Goal: Download file/media

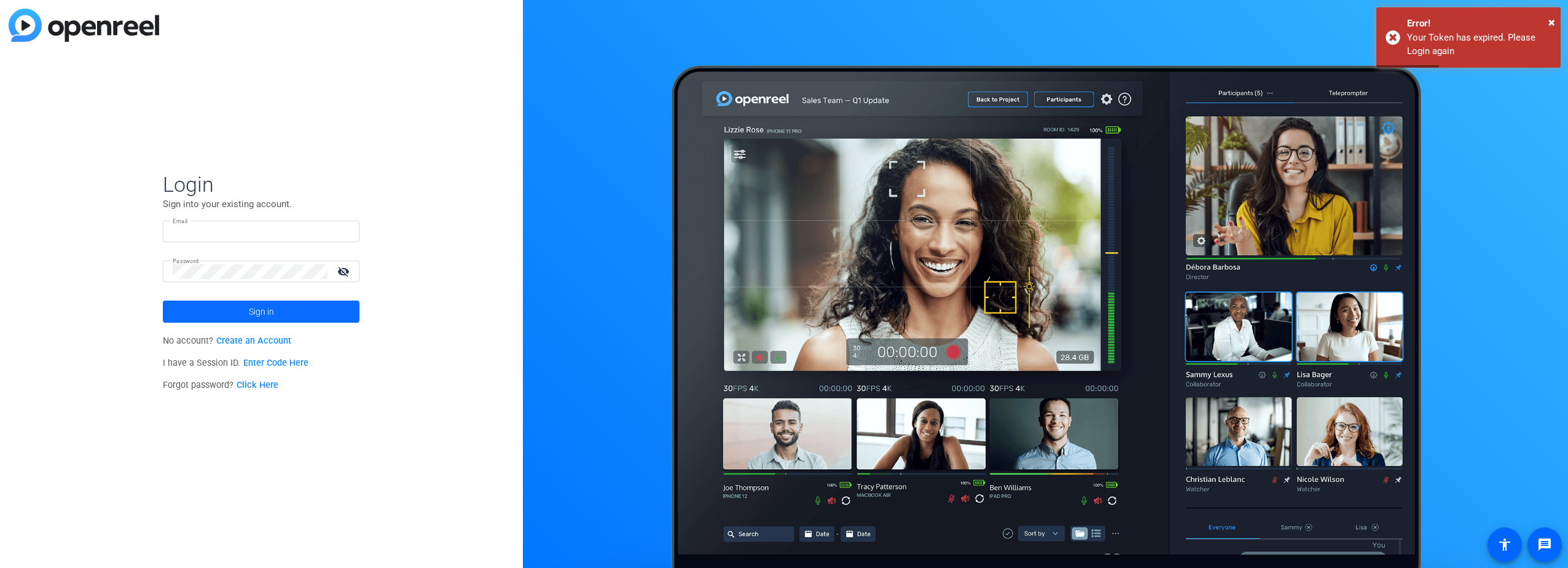
type input "[PERSON_NAME][EMAIL_ADDRESS][PERSON_NAME][DOMAIN_NAME]"
click at [229, 305] on span at bounding box center [261, 311] width 196 height 30
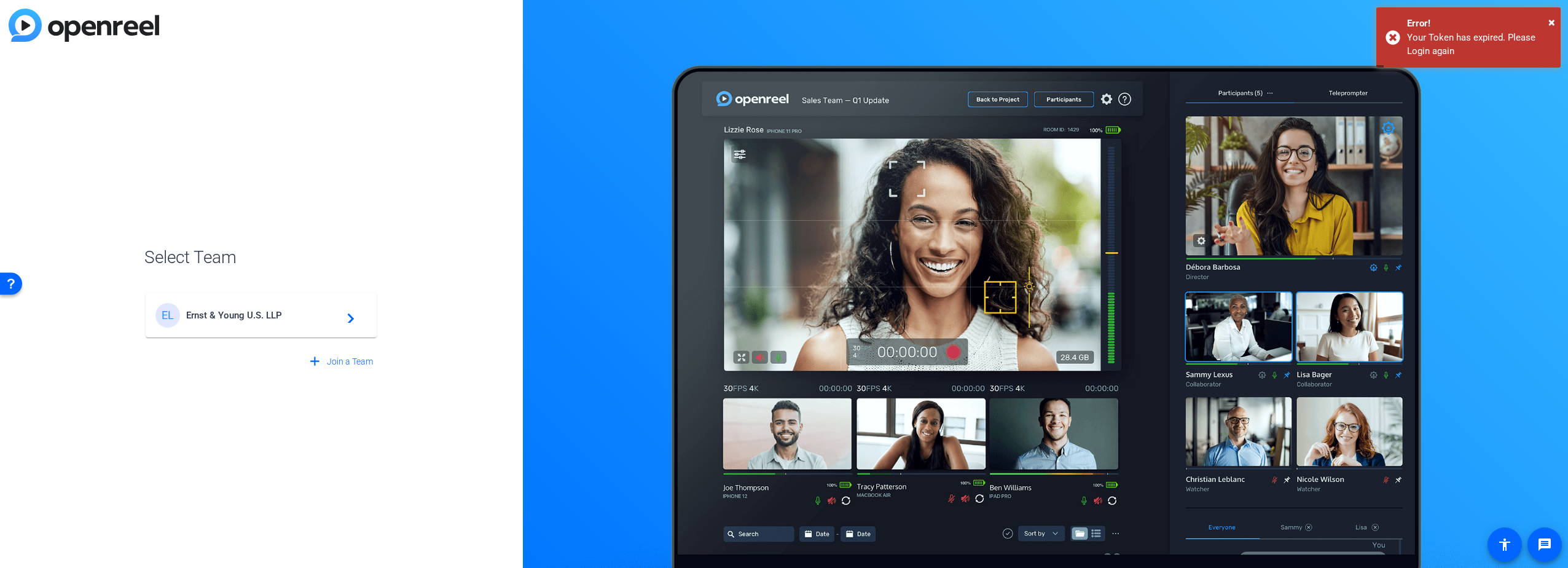
click at [231, 311] on span "Ernst & Young U.S. LLP" at bounding box center [263, 315] width 154 height 11
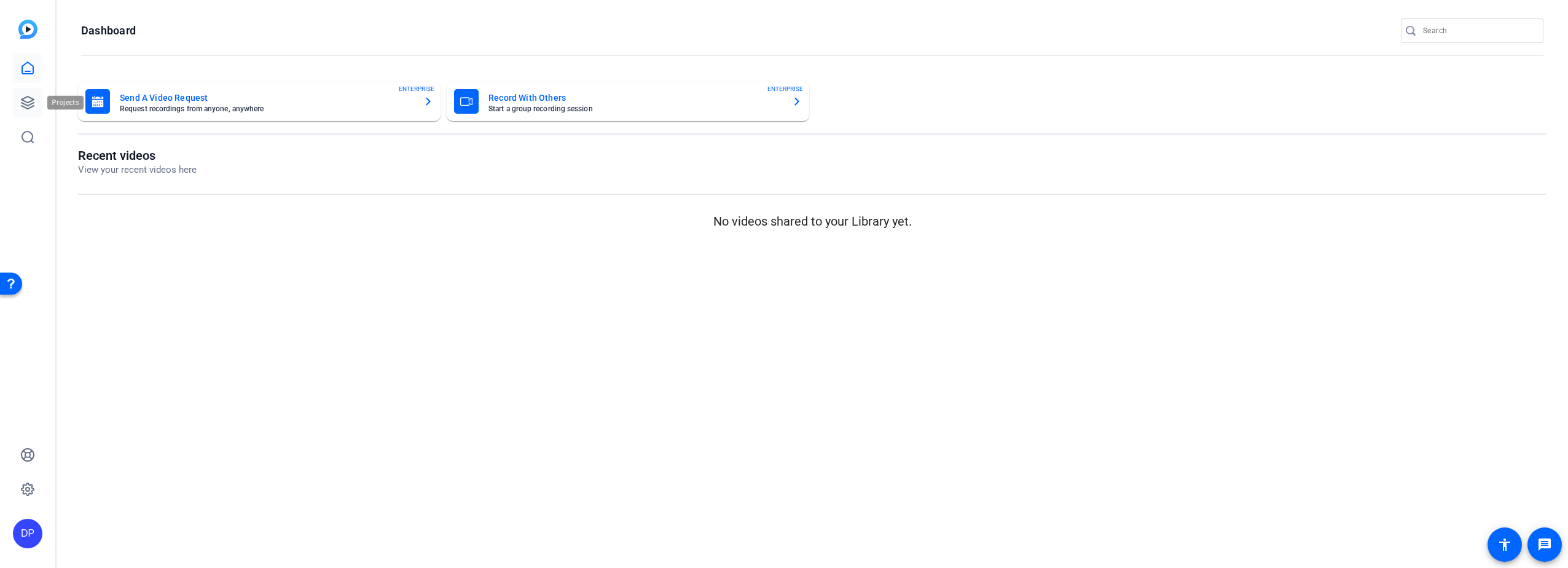
click at [22, 97] on icon at bounding box center [27, 102] width 14 height 14
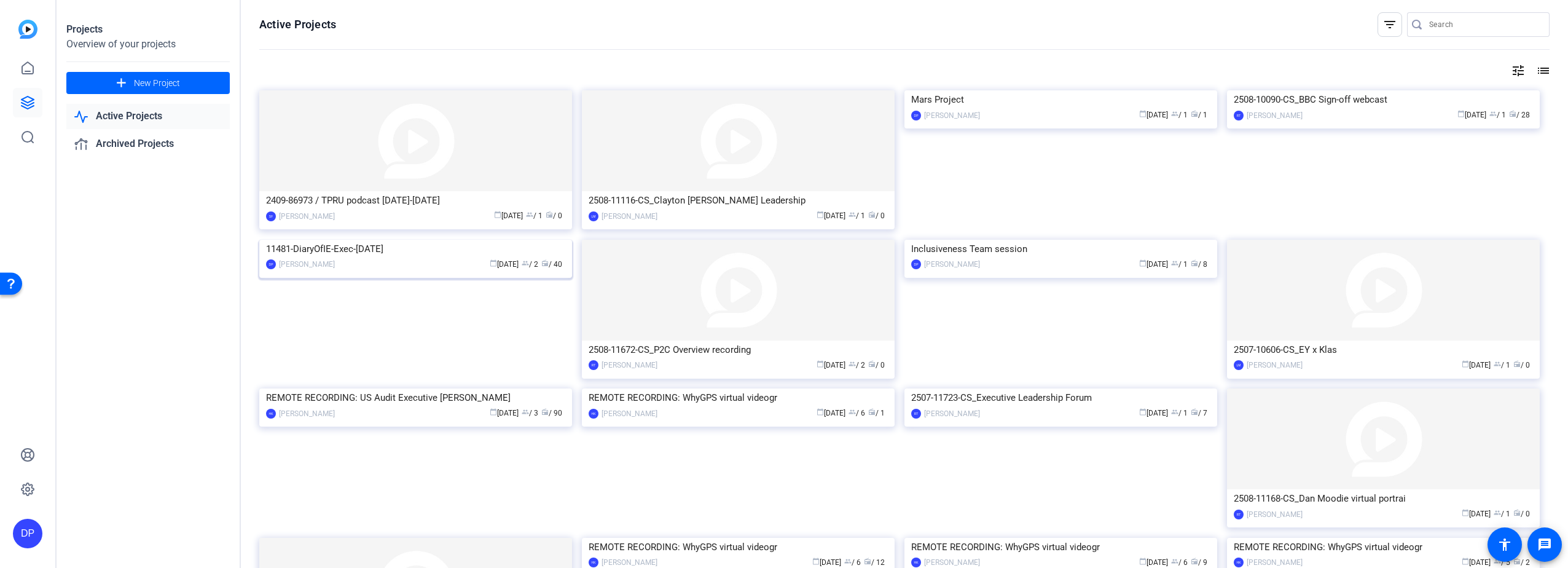
click at [341, 239] on img at bounding box center [416, 239] width 313 height 0
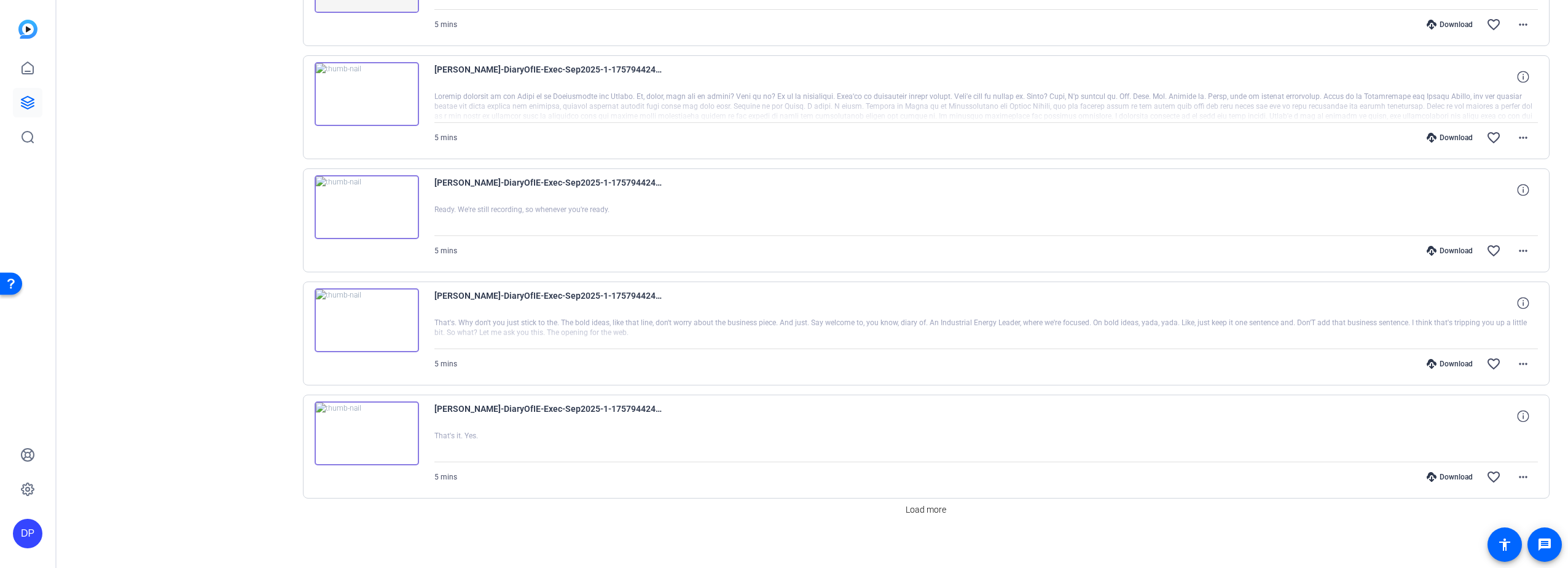
scroll to position [791, 0]
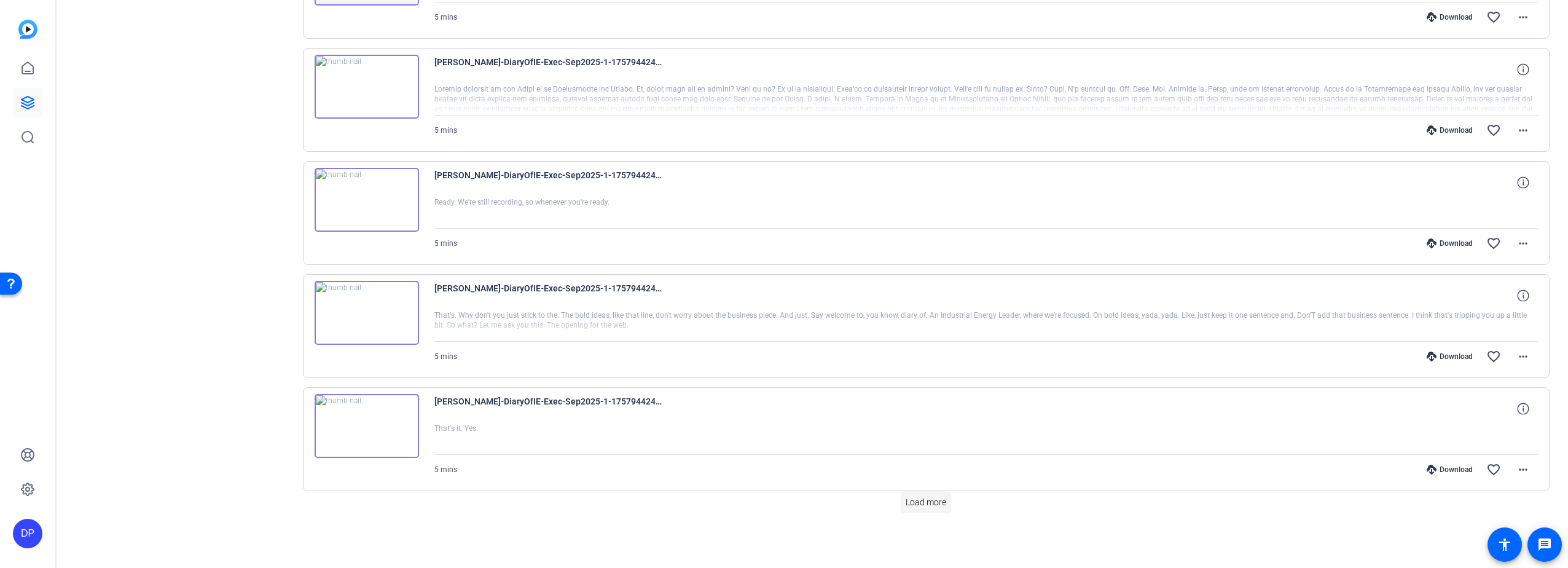
click at [923, 499] on span "Load more" at bounding box center [926, 502] width 41 height 13
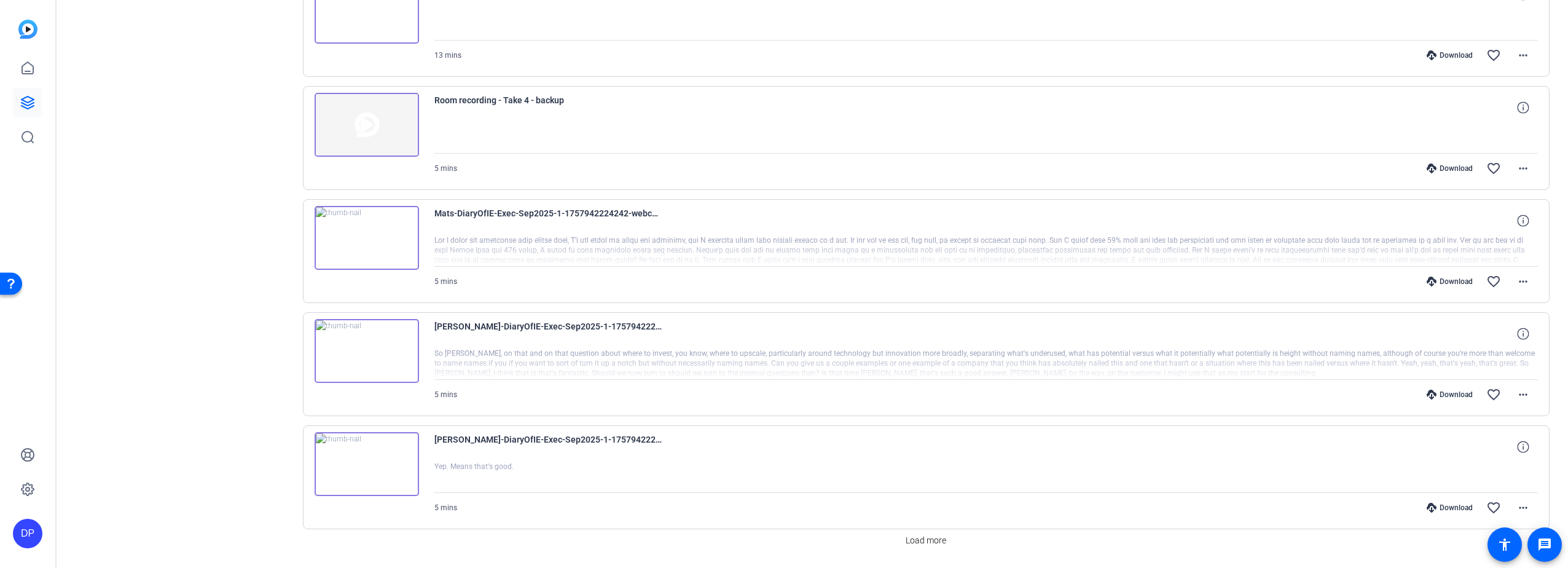
scroll to position [1922, 0]
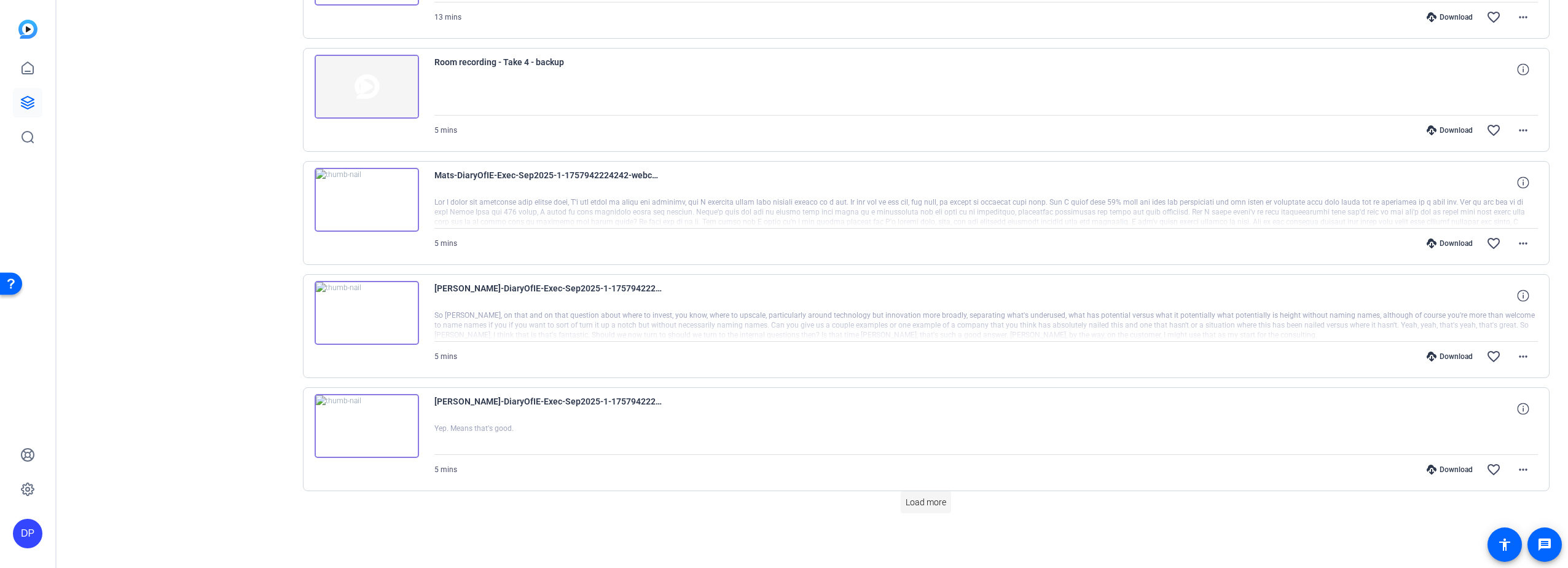
click at [913, 499] on span "Load more" at bounding box center [926, 502] width 41 height 13
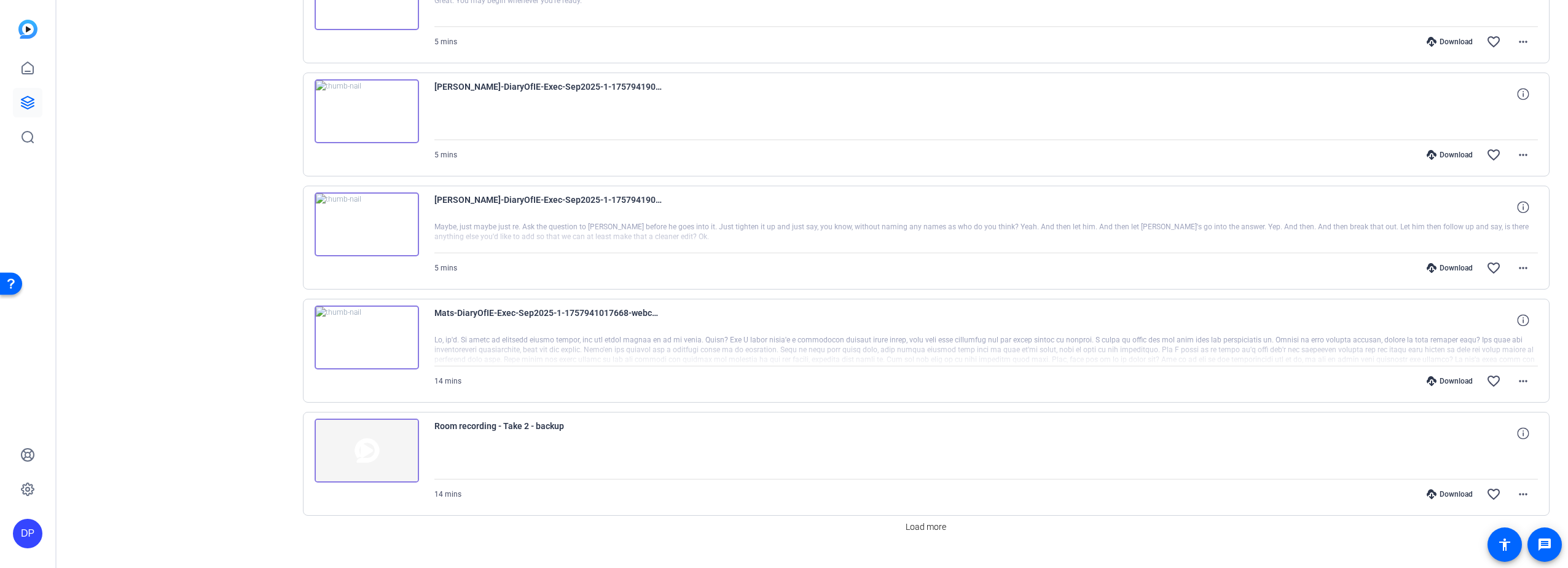
scroll to position [3052, 0]
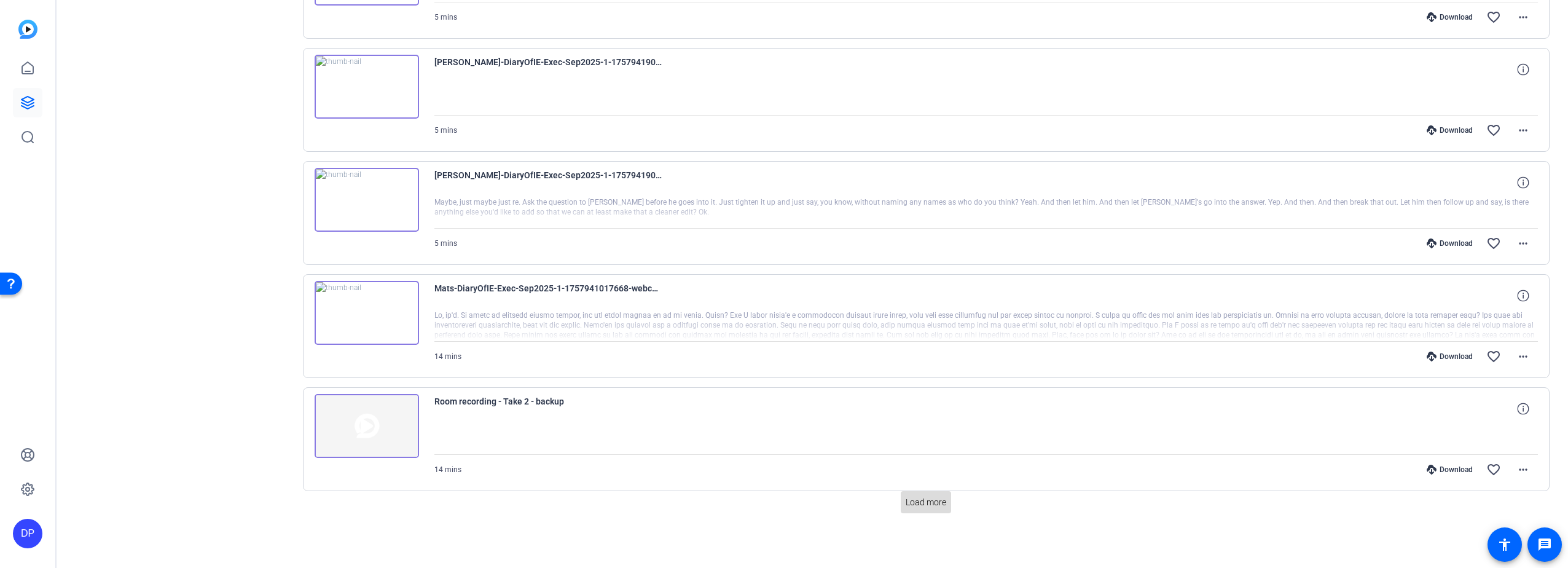
click at [914, 501] on span "Load more" at bounding box center [926, 502] width 41 height 13
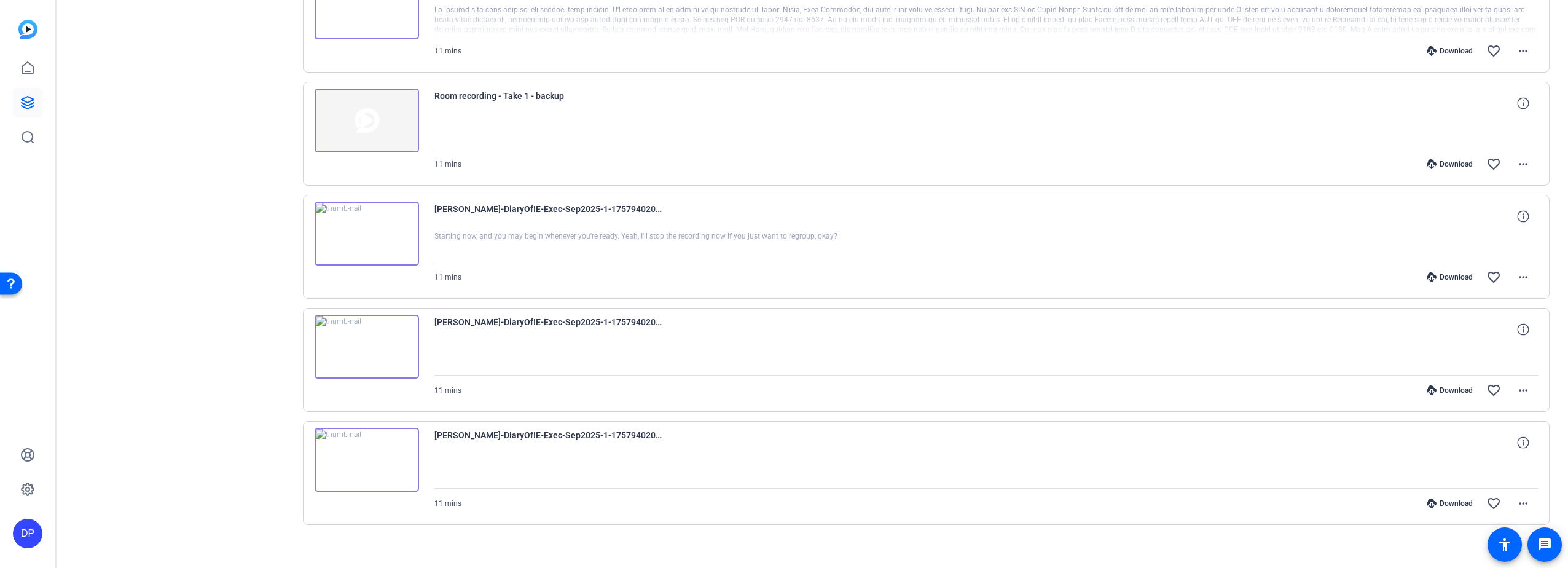
scroll to position [4160, 0]
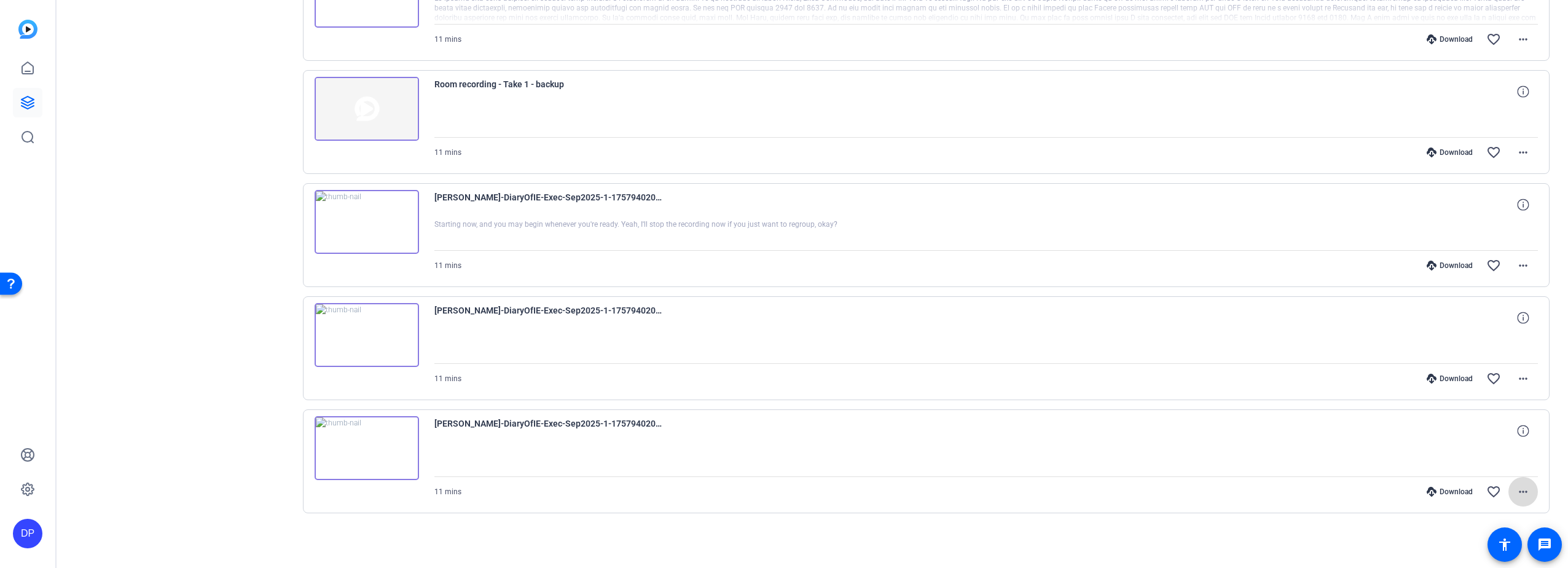
click at [1517, 491] on mat-icon "more_horiz" at bounding box center [1523, 491] width 14 height 14
click at [1468, 461] on span "Delete clip" at bounding box center [1479, 466] width 87 height 14
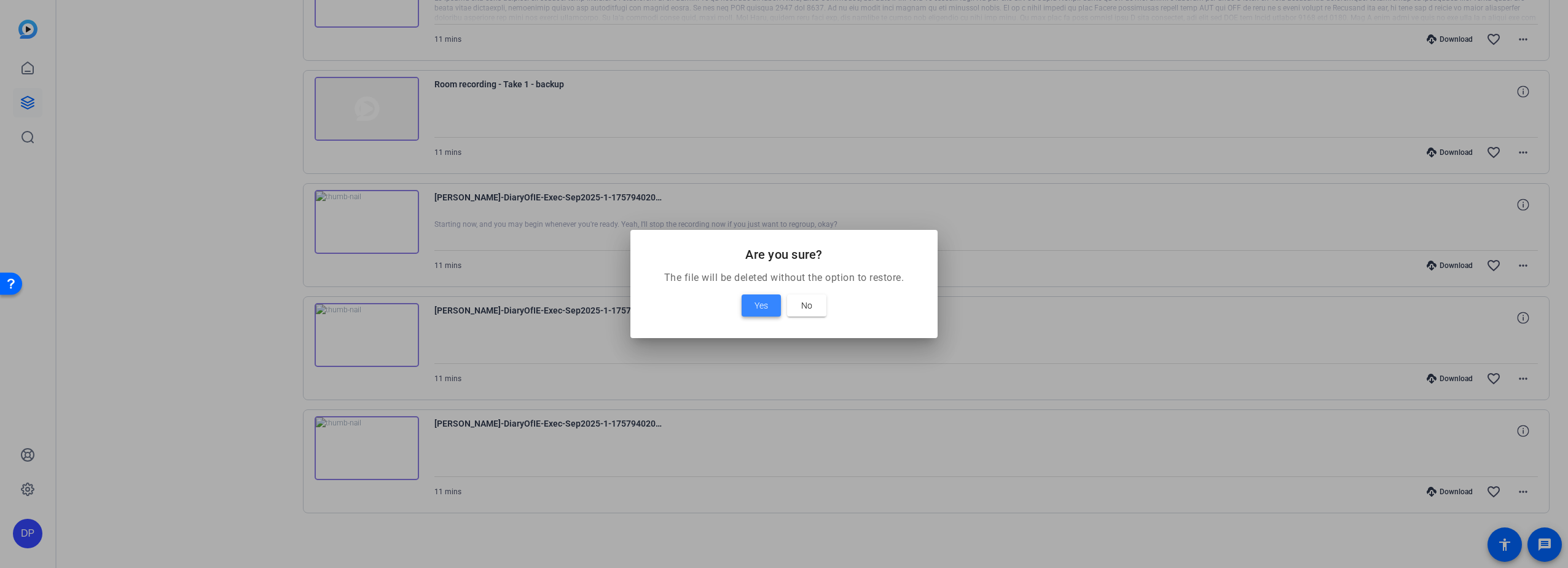
click at [758, 302] on span "Yes" at bounding box center [761, 305] width 14 height 14
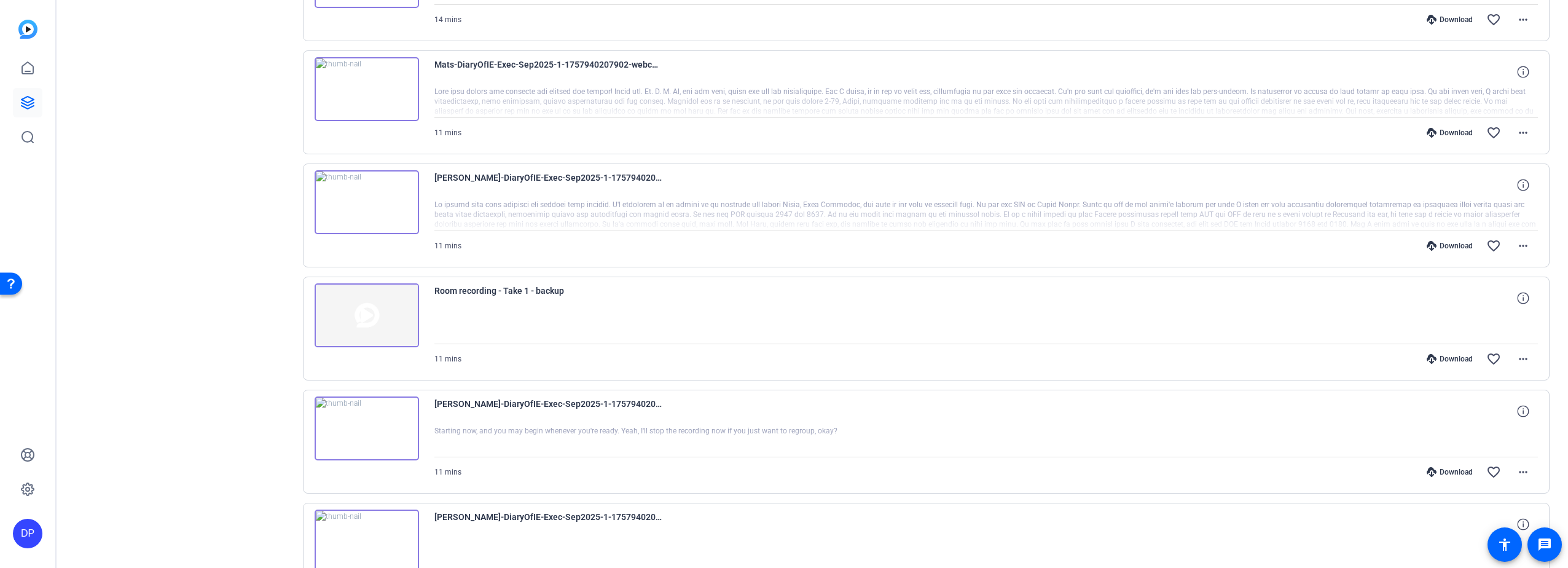
scroll to position [4047, 0]
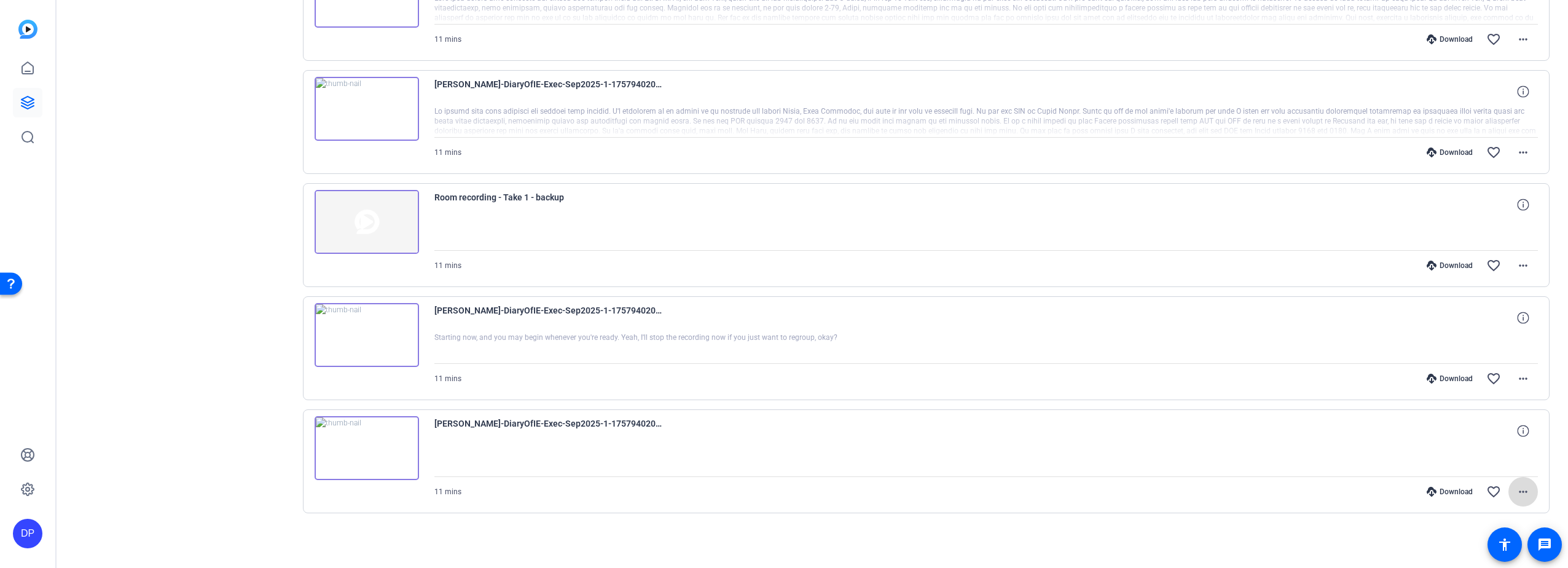
click at [1517, 491] on mat-icon "more_horiz" at bounding box center [1523, 491] width 14 height 14
click at [1464, 467] on span "Delete clip" at bounding box center [1479, 466] width 87 height 14
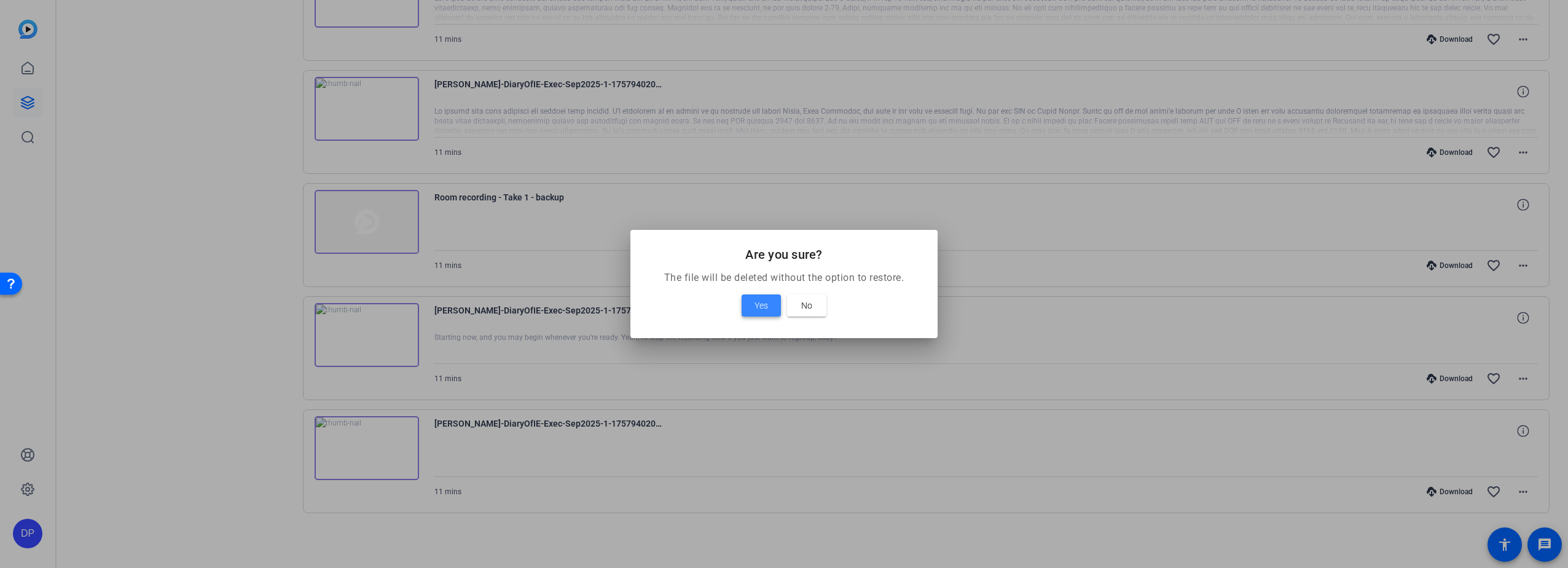
click at [763, 300] on span "Yes" at bounding box center [761, 305] width 14 height 14
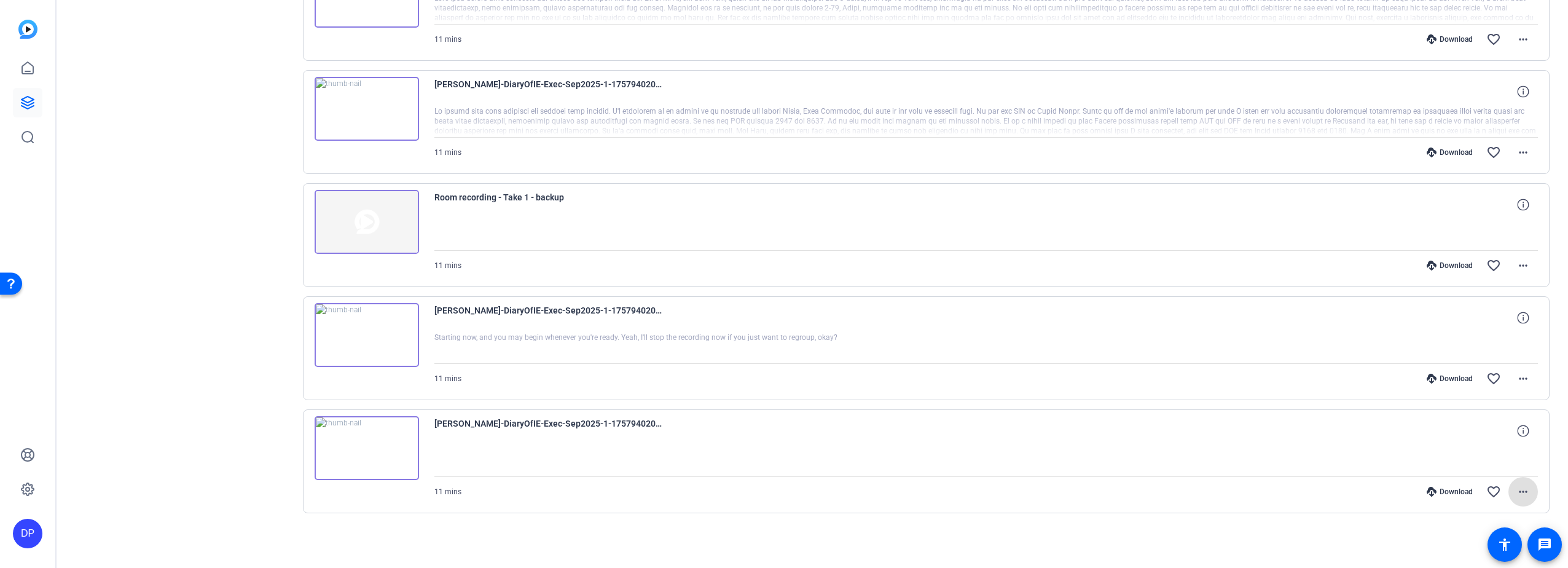
scroll to position [3935, 0]
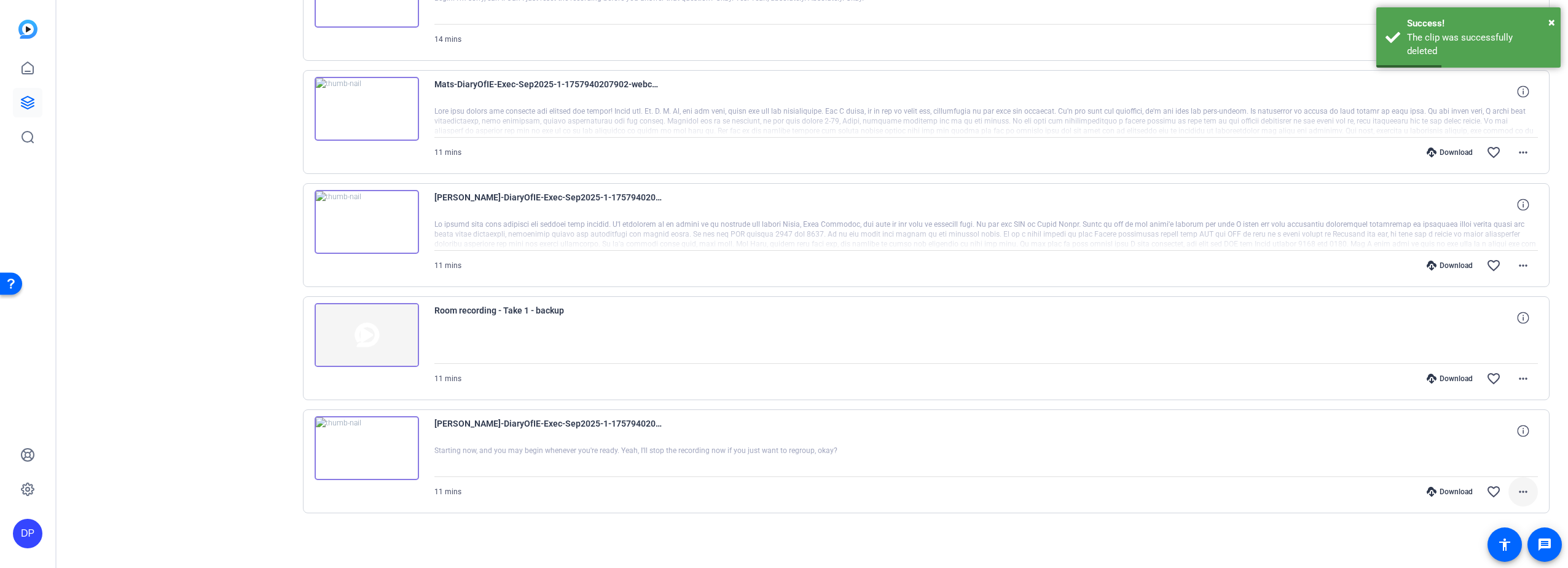
click at [1517, 487] on mat-icon "more_horiz" at bounding box center [1523, 491] width 14 height 14
click at [1474, 466] on span "Delete clip" at bounding box center [1485, 466] width 73 height 14
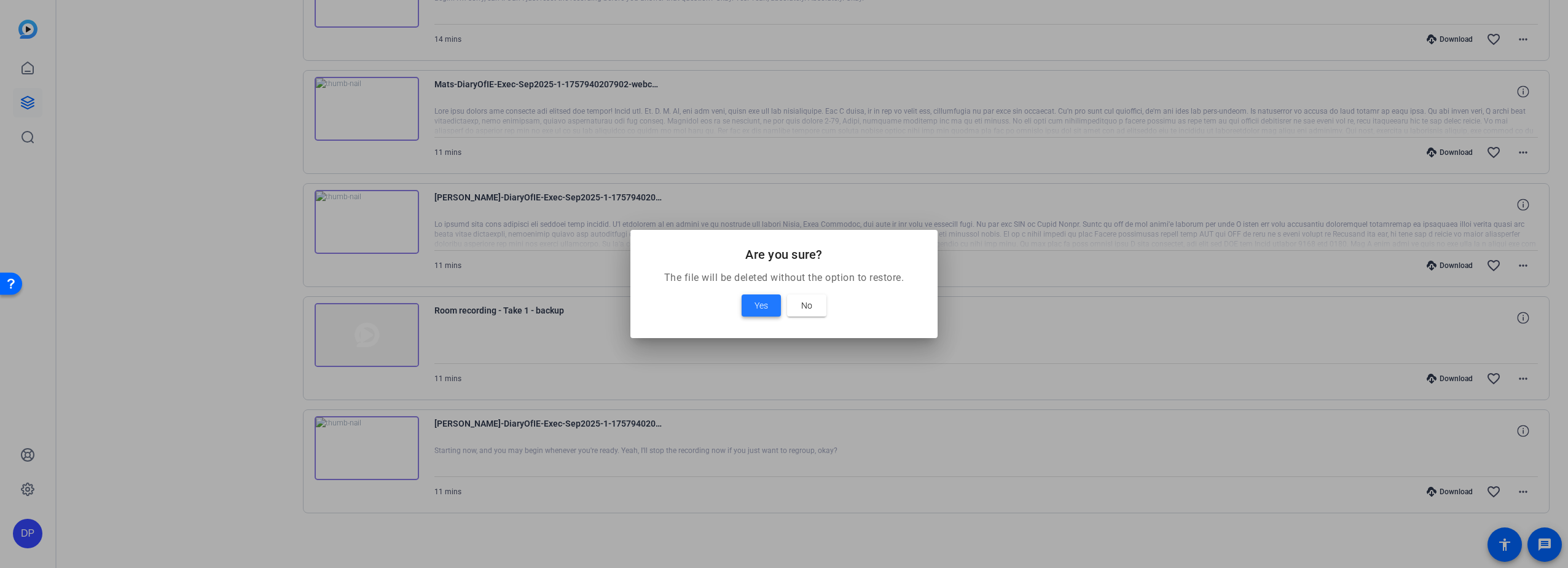
click at [766, 307] on span "Yes" at bounding box center [761, 305] width 14 height 14
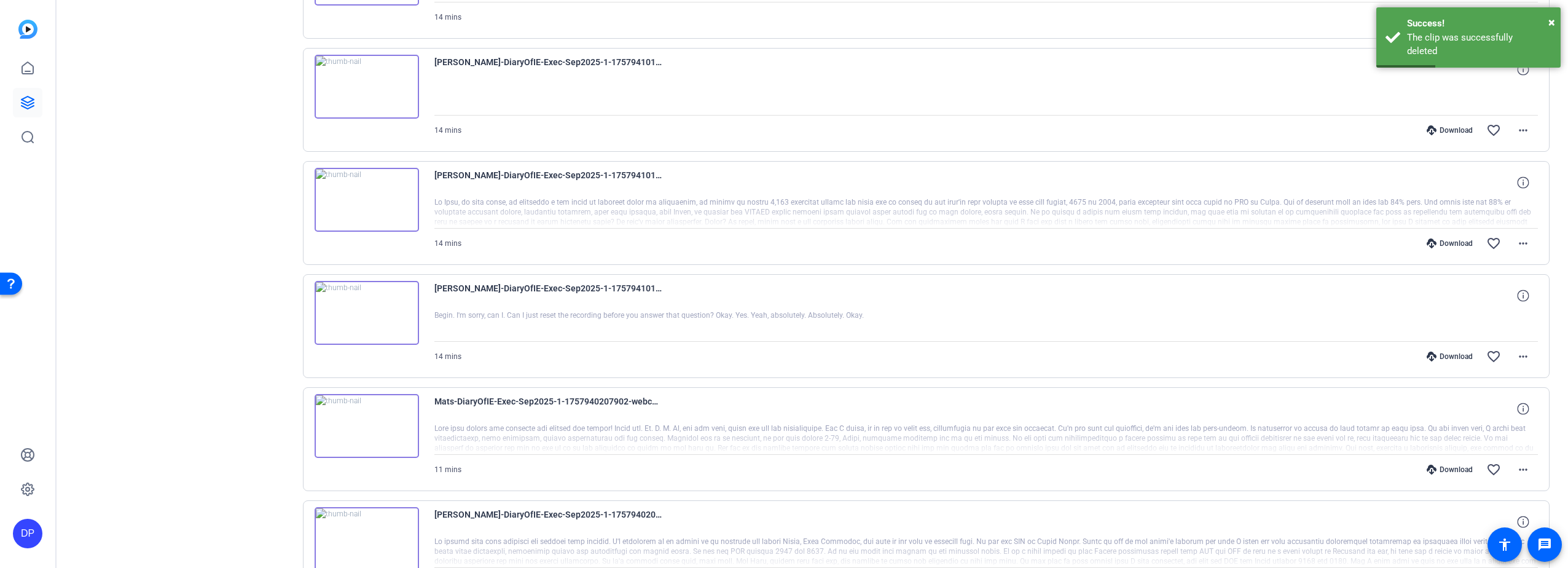
scroll to position [3576, 0]
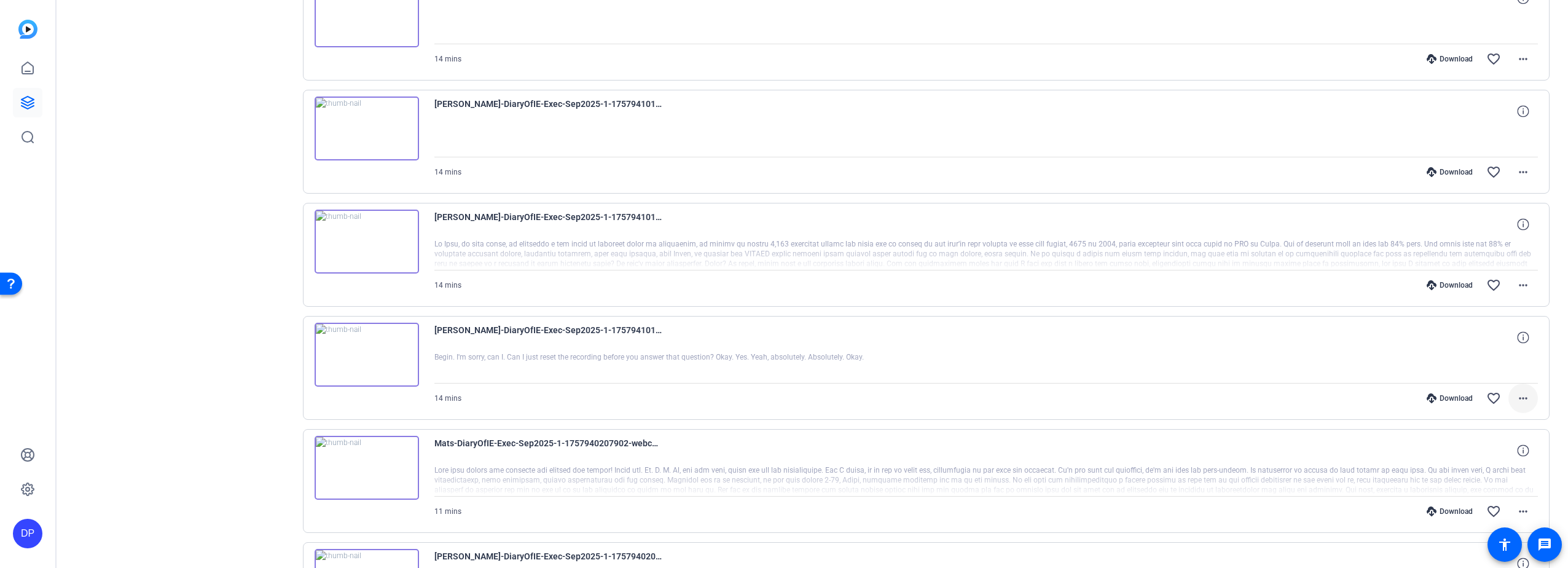
click at [1518, 396] on mat-icon "more_horiz" at bounding box center [1523, 398] width 14 height 14
click at [1464, 544] on span "Delete clip" at bounding box center [1485, 546] width 73 height 14
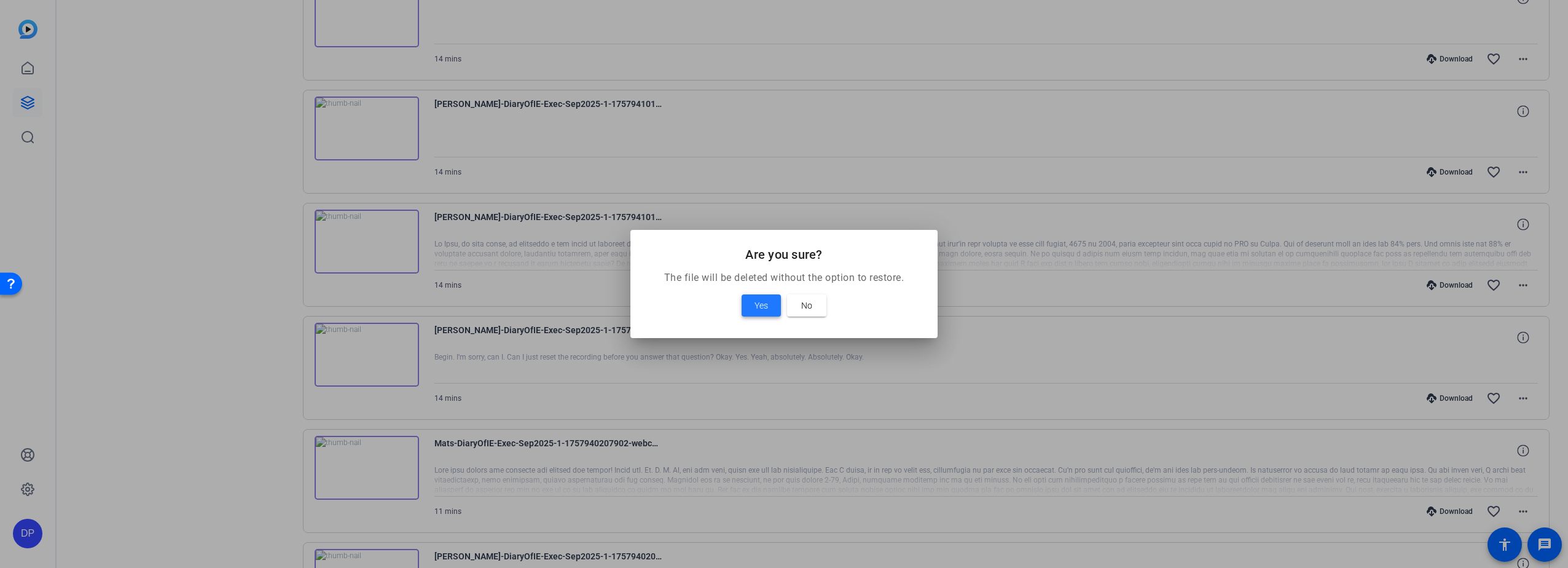
click at [752, 302] on span at bounding box center [760, 305] width 39 height 30
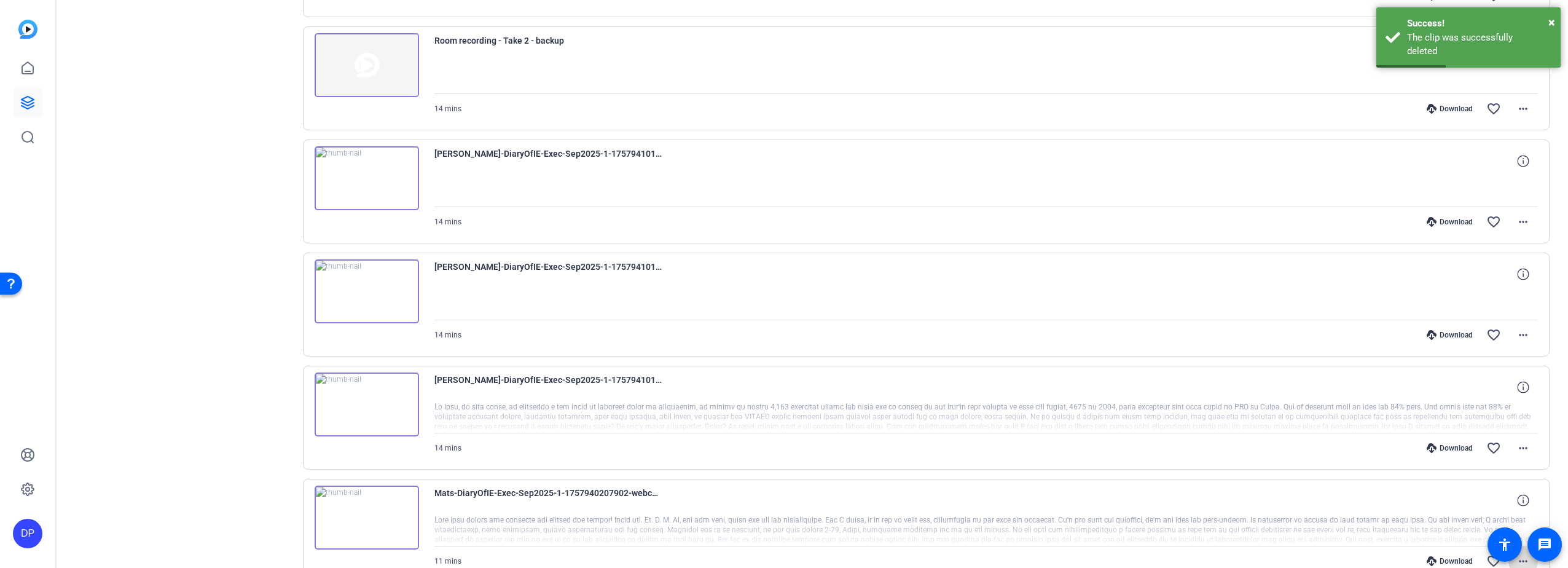
scroll to position [3391, 0]
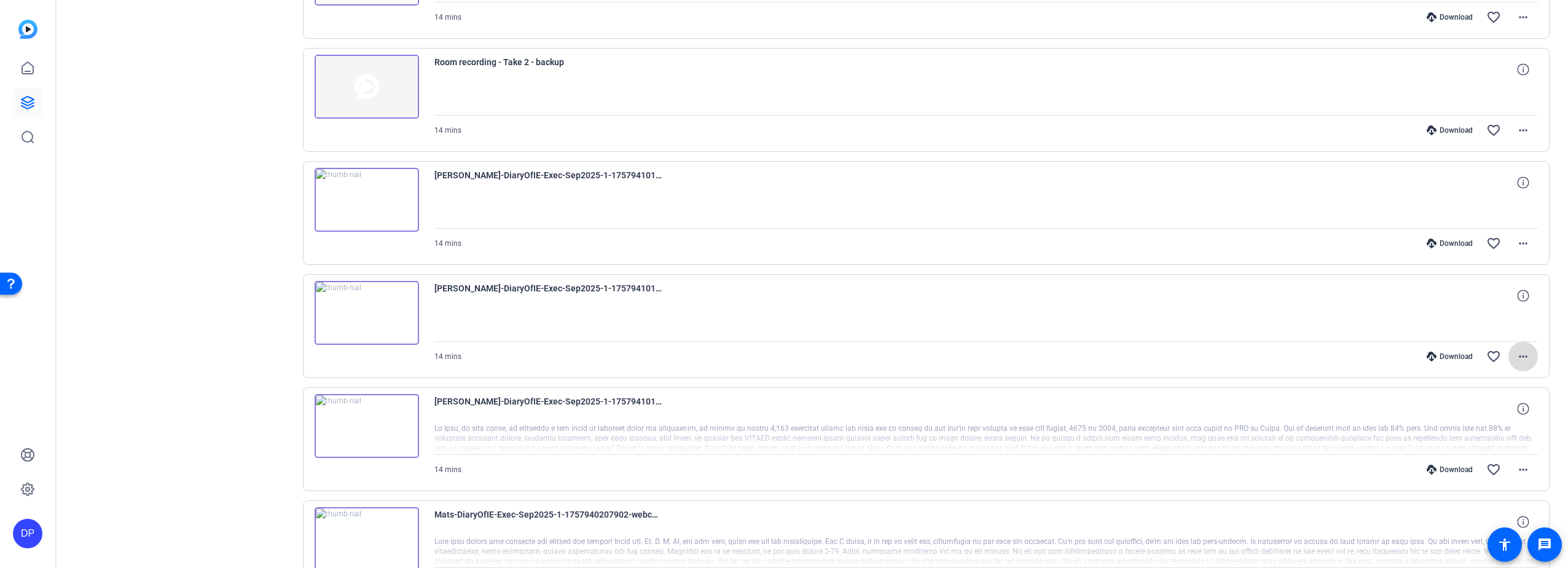
click at [1516, 354] on mat-icon "more_horiz" at bounding box center [1523, 356] width 14 height 14
click at [1471, 501] on span "Delete clip" at bounding box center [1485, 505] width 73 height 14
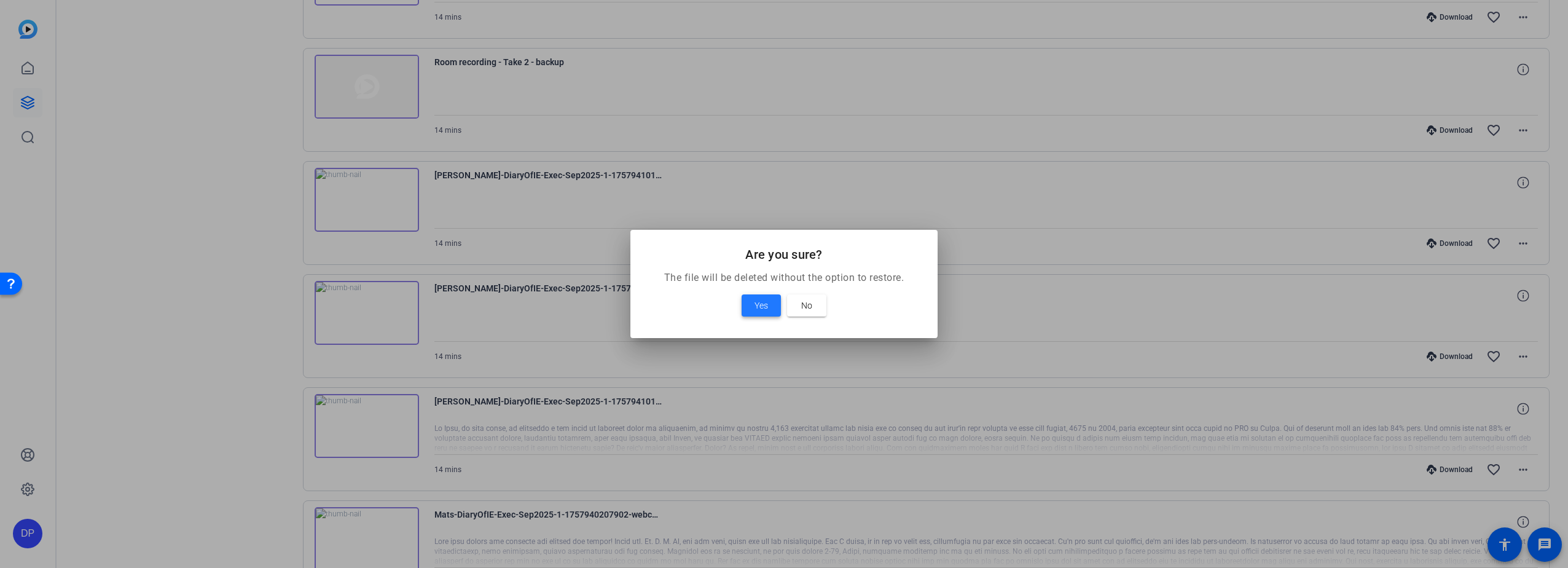
click at [766, 302] on span "Yes" at bounding box center [761, 305] width 14 height 14
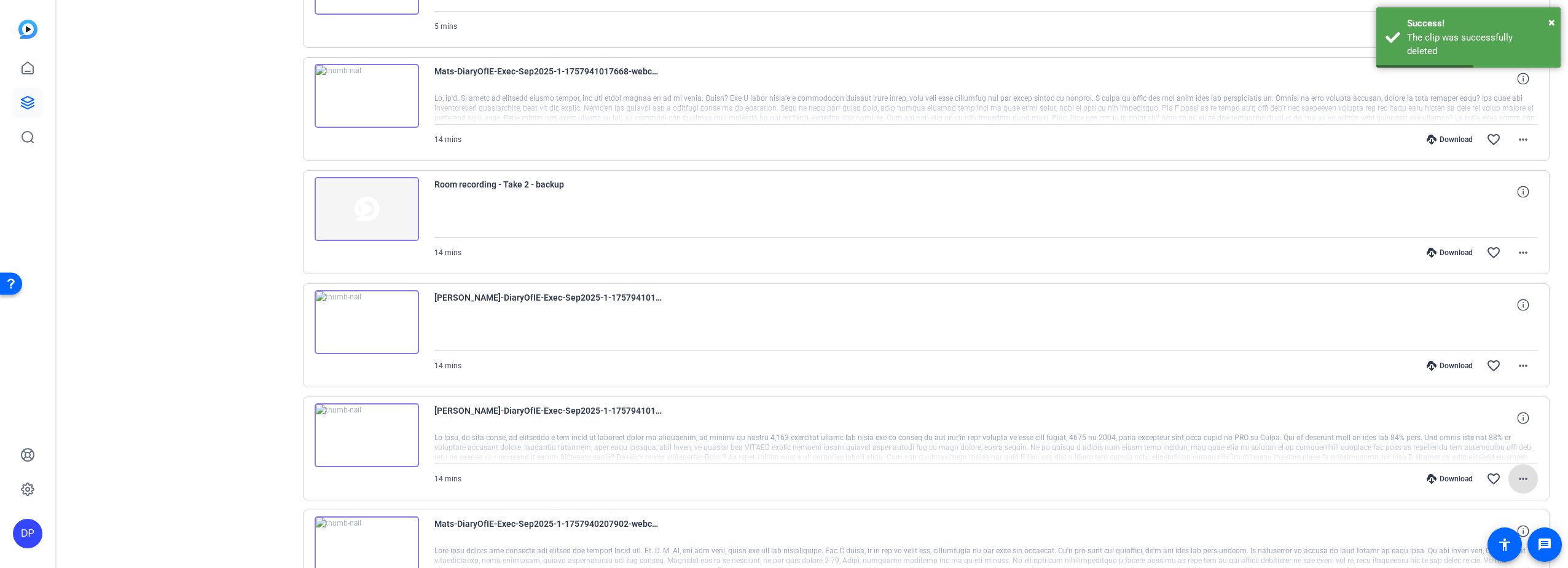
scroll to position [3268, 0]
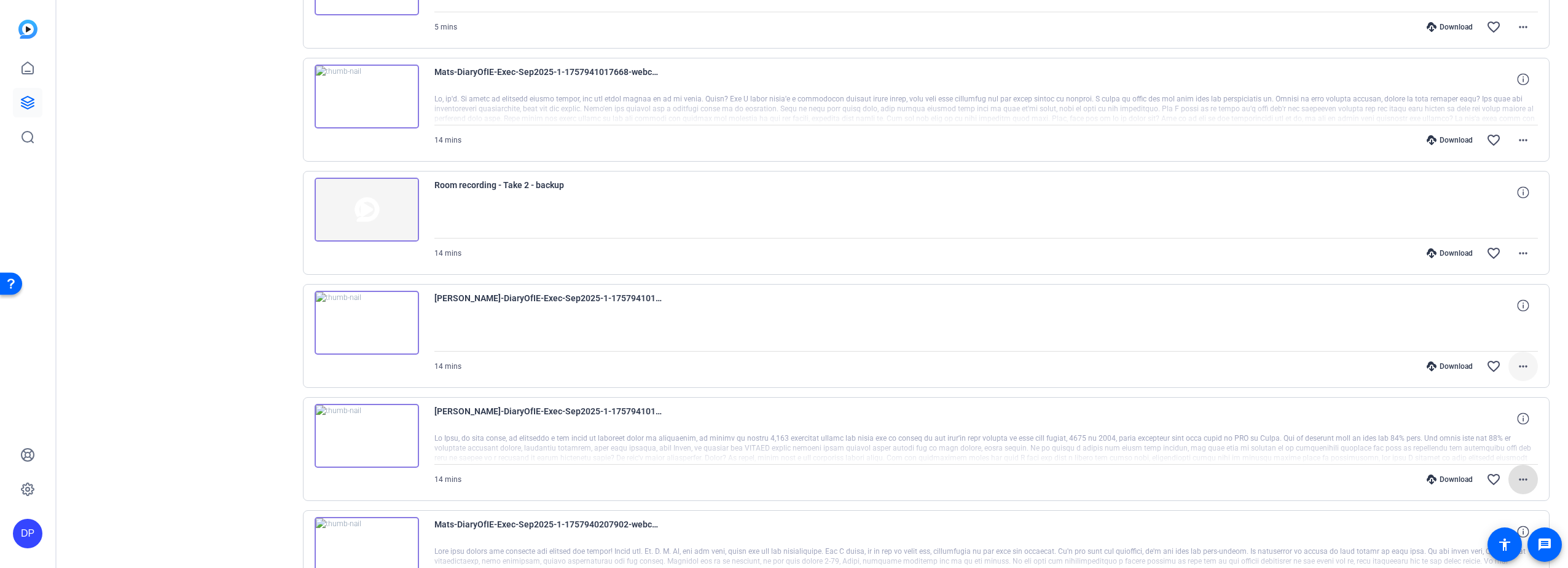
click at [1518, 364] on mat-icon "more_horiz" at bounding box center [1523, 366] width 14 height 14
click at [1455, 514] on span "Delete clip" at bounding box center [1479, 515] width 87 height 14
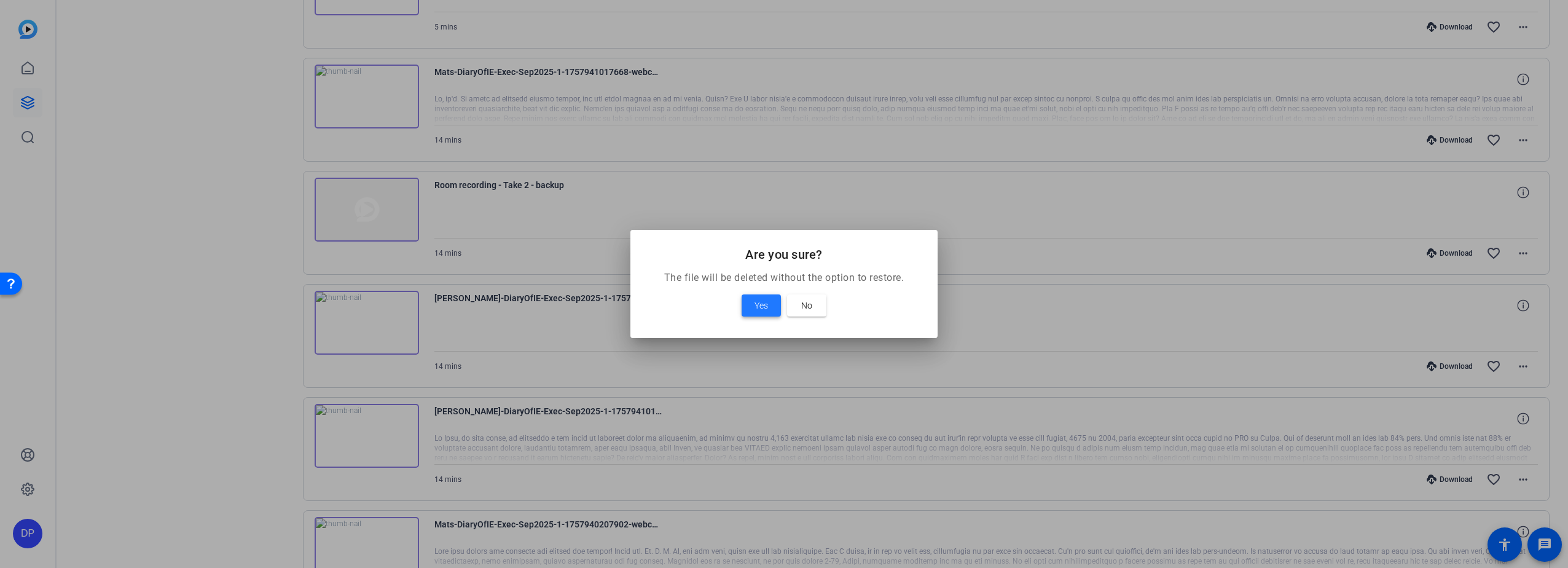
click at [753, 302] on span at bounding box center [760, 305] width 39 height 30
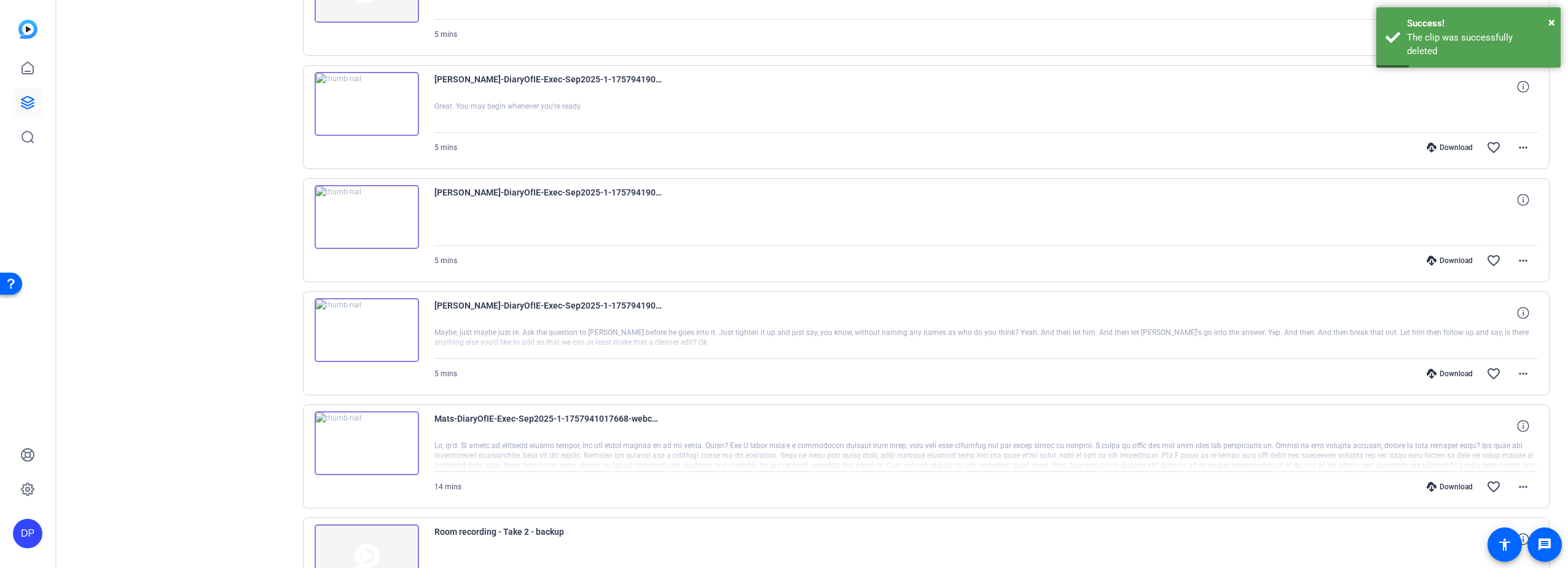
scroll to position [2900, 0]
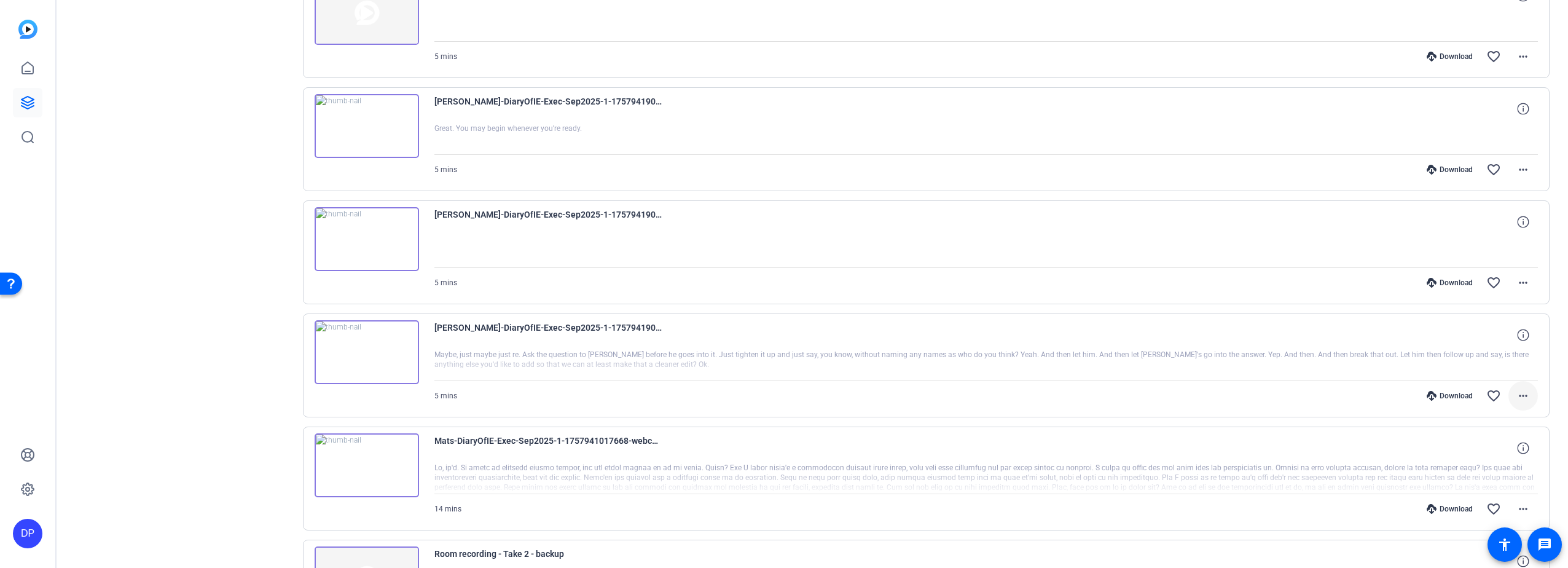
click at [1518, 394] on mat-icon "more_horiz" at bounding box center [1523, 396] width 14 height 14
click at [1462, 543] on span "Delete clip" at bounding box center [1485, 544] width 73 height 14
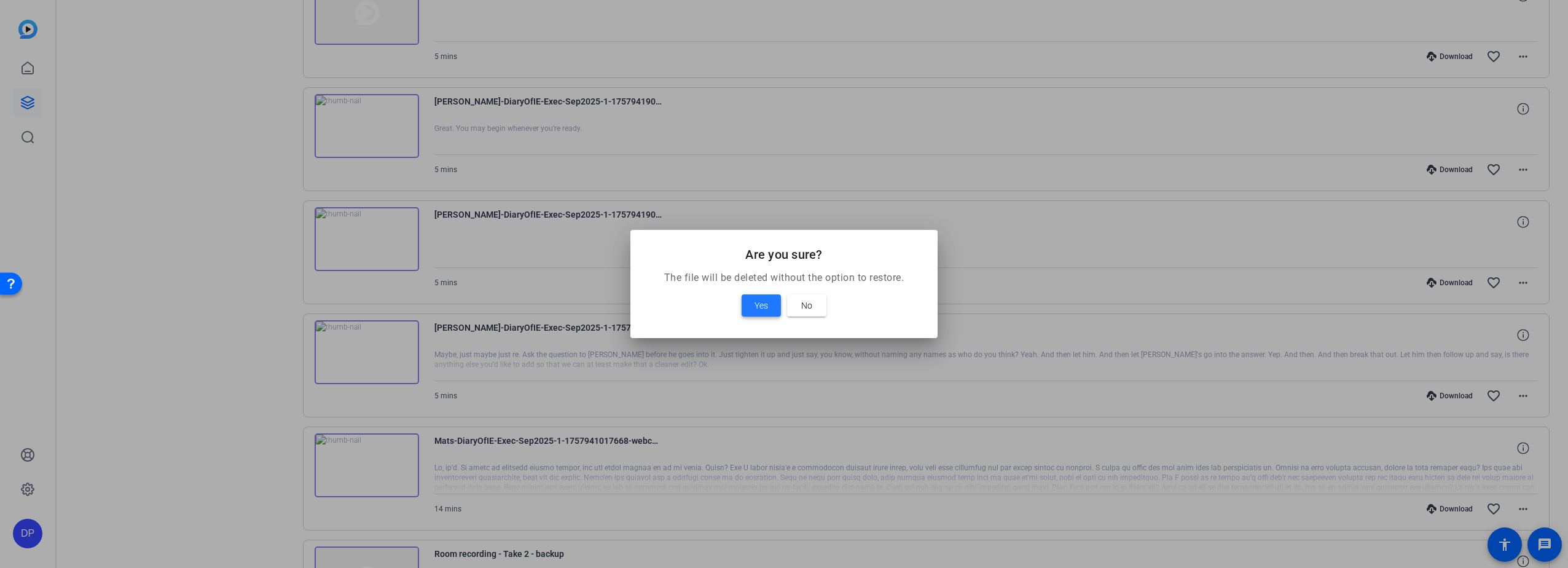
click at [755, 303] on span "Yes" at bounding box center [761, 305] width 14 height 14
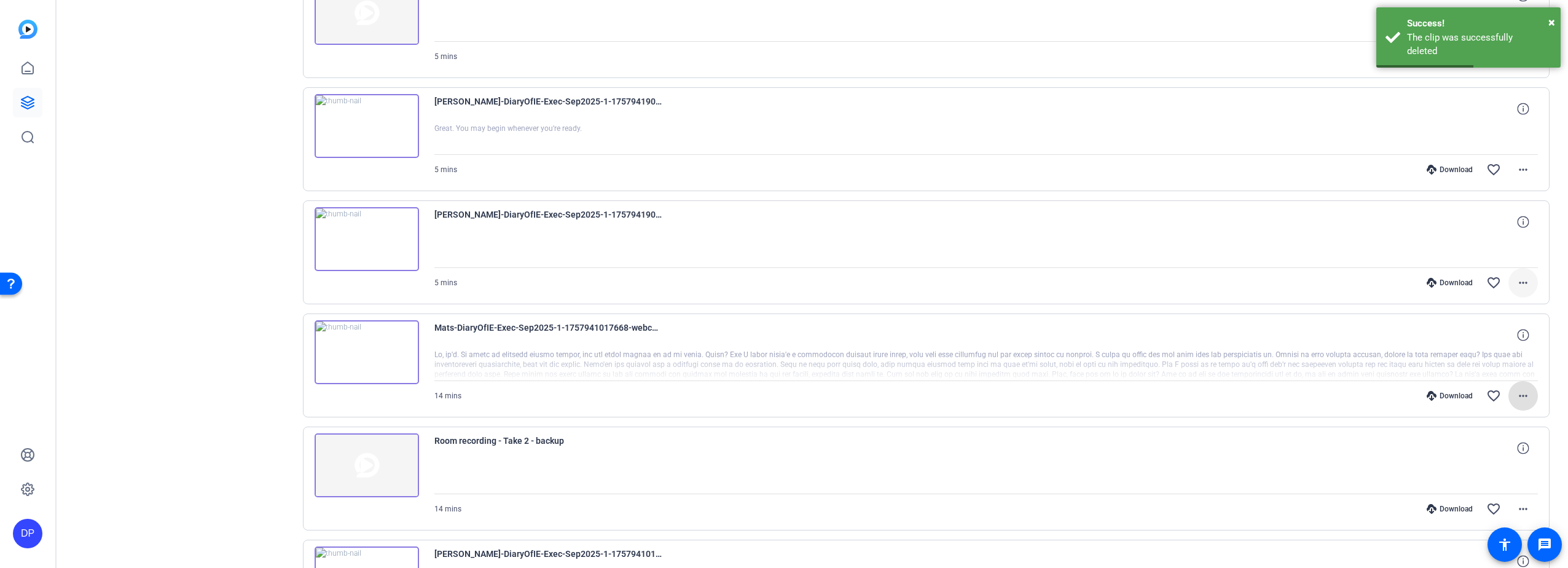
click at [1516, 279] on mat-icon "more_horiz" at bounding box center [1523, 282] width 14 height 14
click at [1448, 426] on span "Delete clip" at bounding box center [1479, 431] width 87 height 14
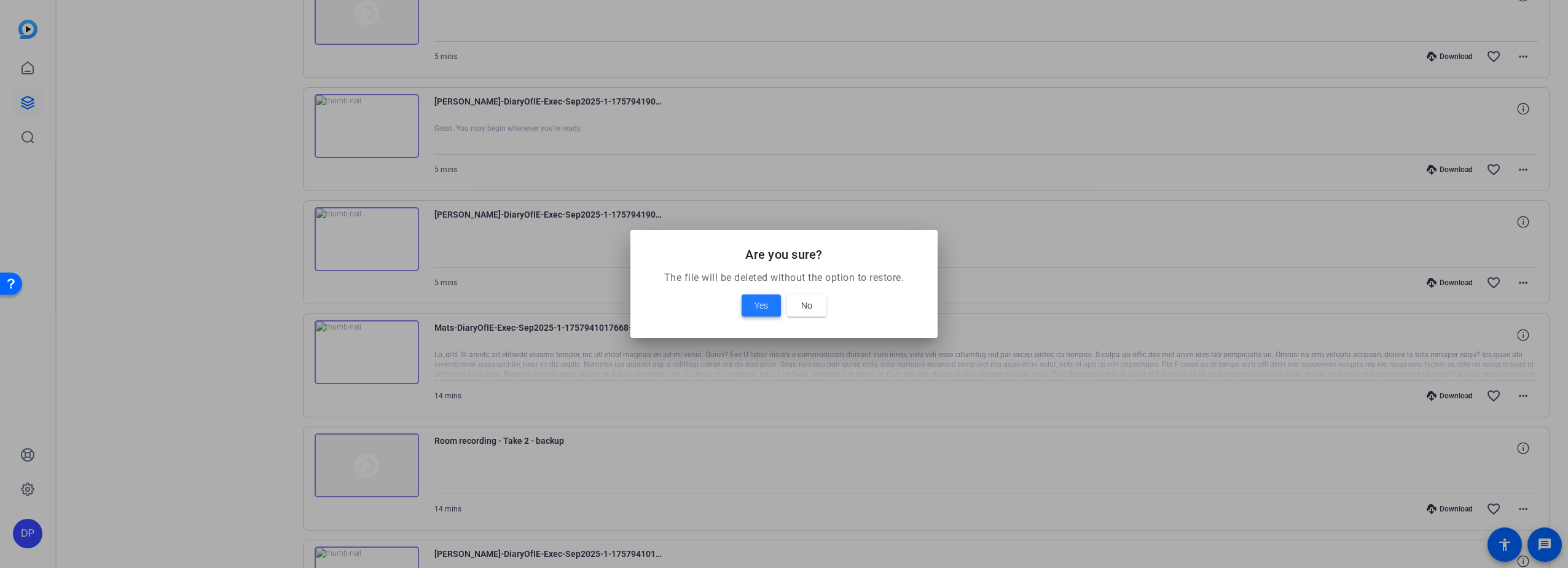
click at [748, 303] on span at bounding box center [760, 305] width 39 height 30
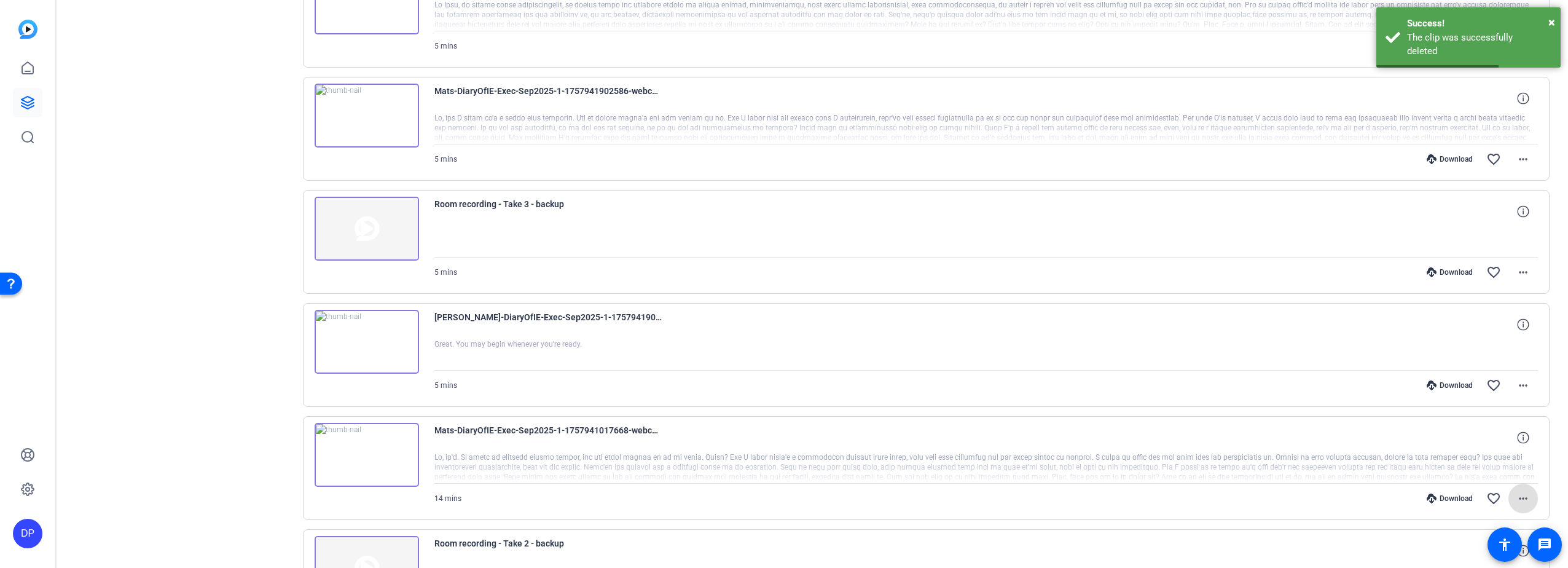
scroll to position [2654, 0]
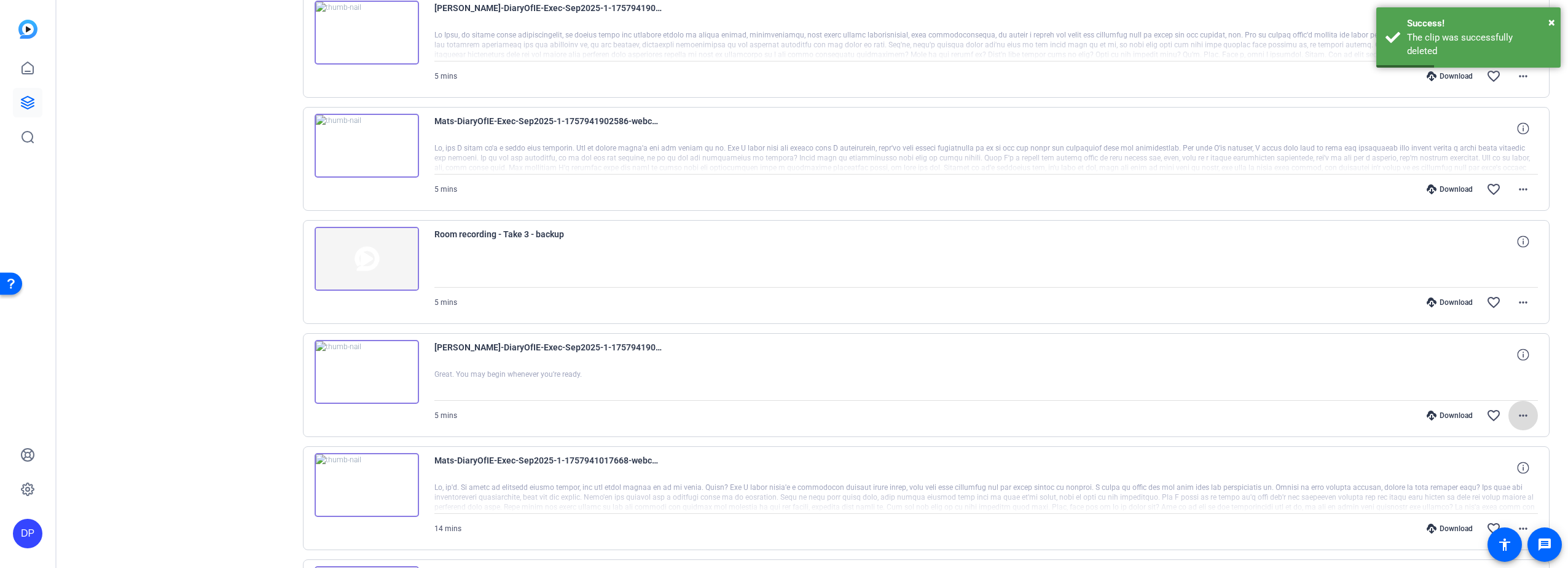
click at [1516, 416] on mat-icon "more_horiz" at bounding box center [1523, 415] width 14 height 14
click at [1466, 386] on span "Delete clip" at bounding box center [1485, 390] width 73 height 14
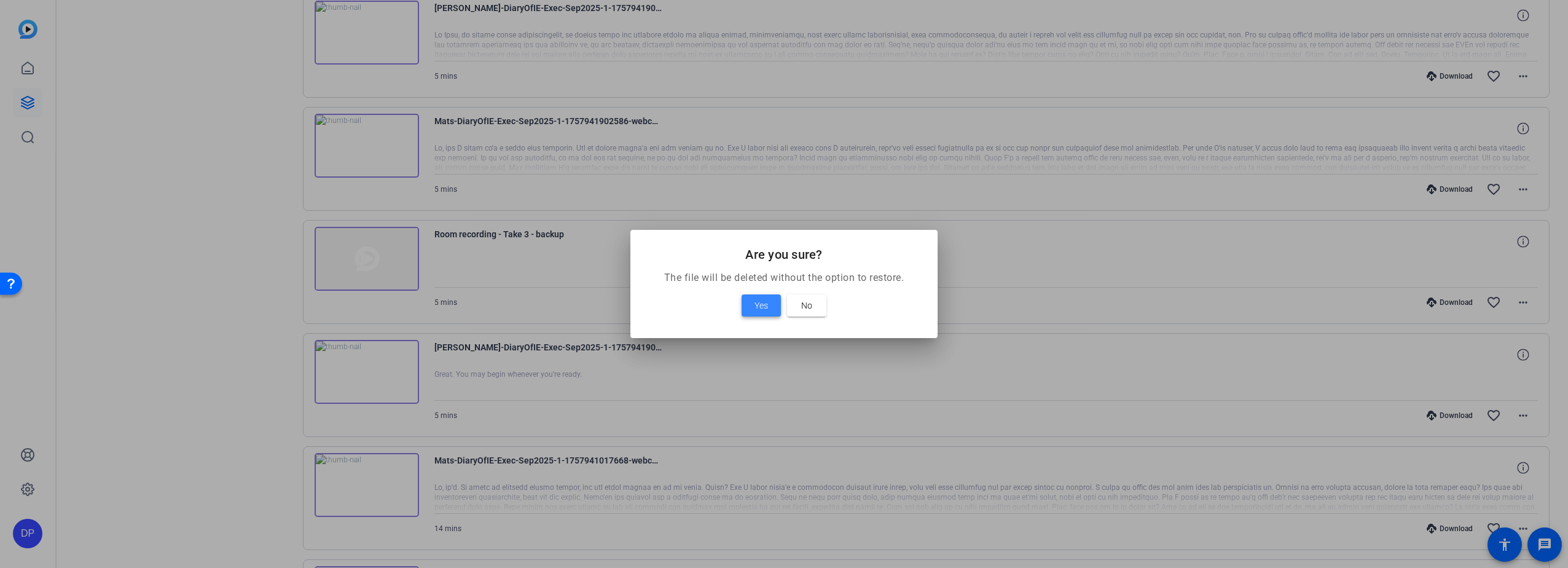
click at [761, 304] on span "Yes" at bounding box center [761, 305] width 14 height 14
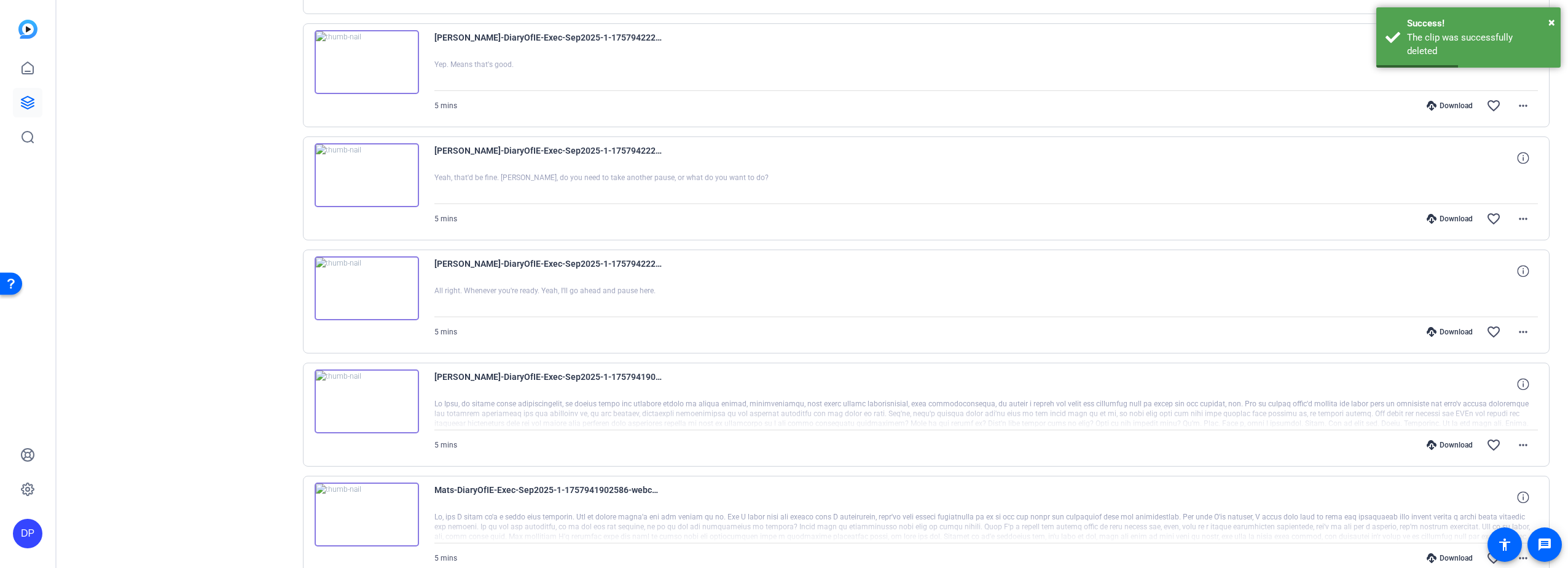
scroll to position [2224, 0]
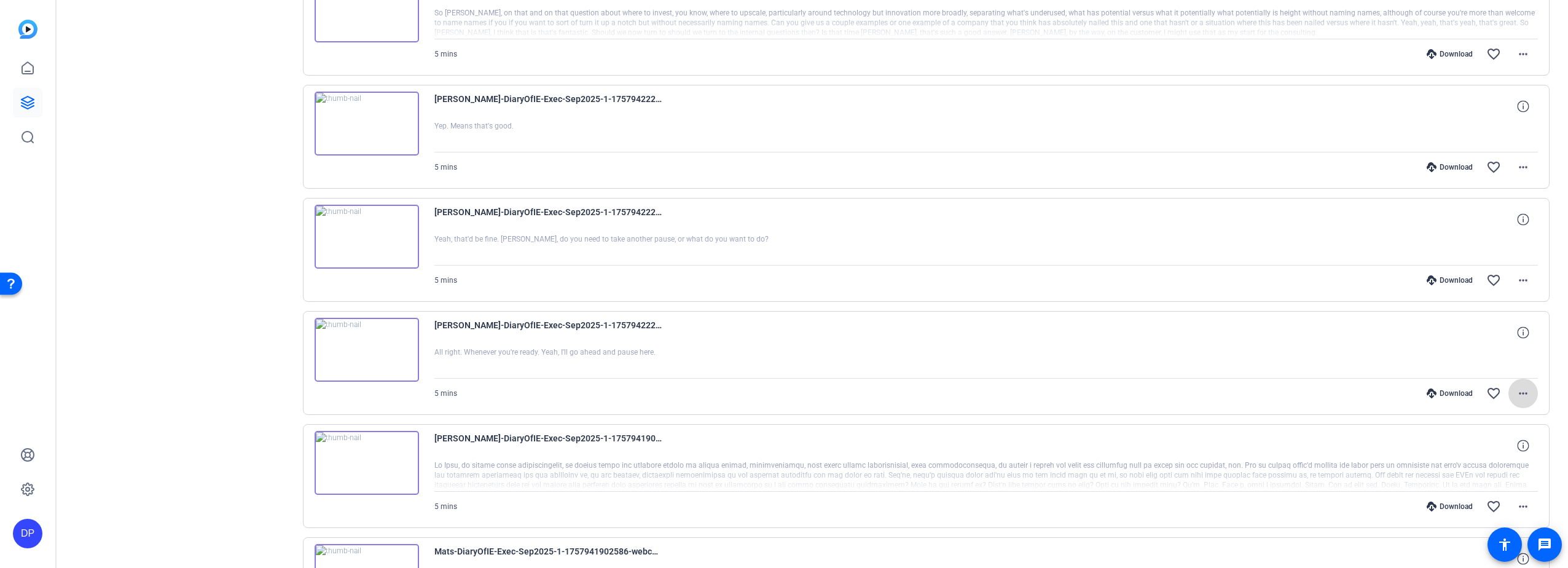
click at [1516, 392] on mat-icon "more_horiz" at bounding box center [1523, 393] width 14 height 14
click at [1468, 540] on span "Delete clip" at bounding box center [1485, 542] width 73 height 14
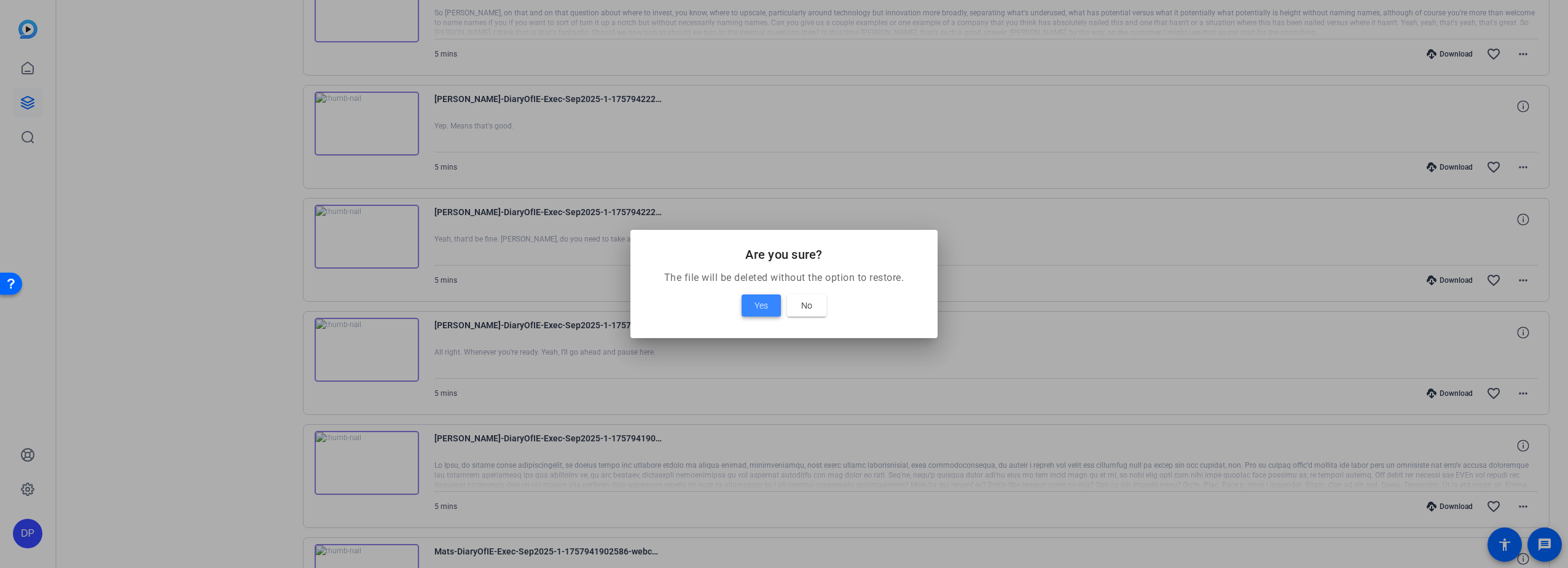
click at [763, 303] on span "Yes" at bounding box center [761, 305] width 14 height 14
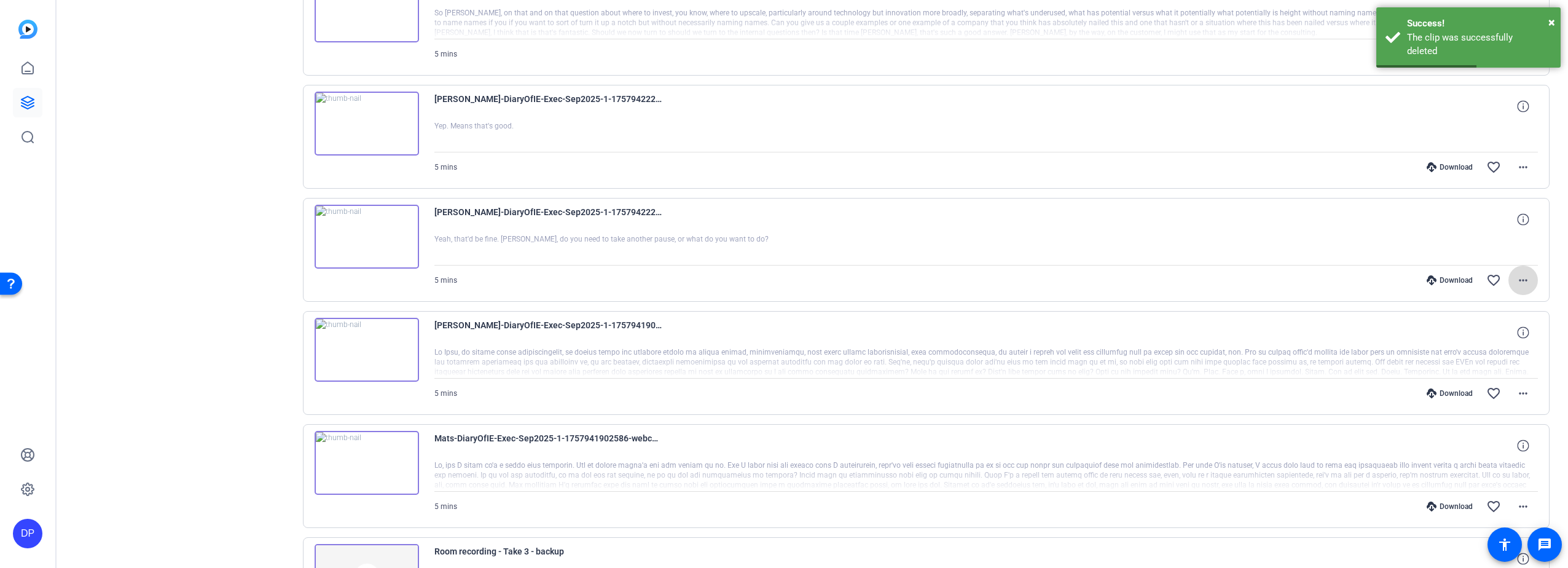
click at [1516, 277] on mat-icon "more_horiz" at bounding box center [1523, 280] width 14 height 14
click at [1459, 426] on span "Delete clip" at bounding box center [1485, 428] width 73 height 14
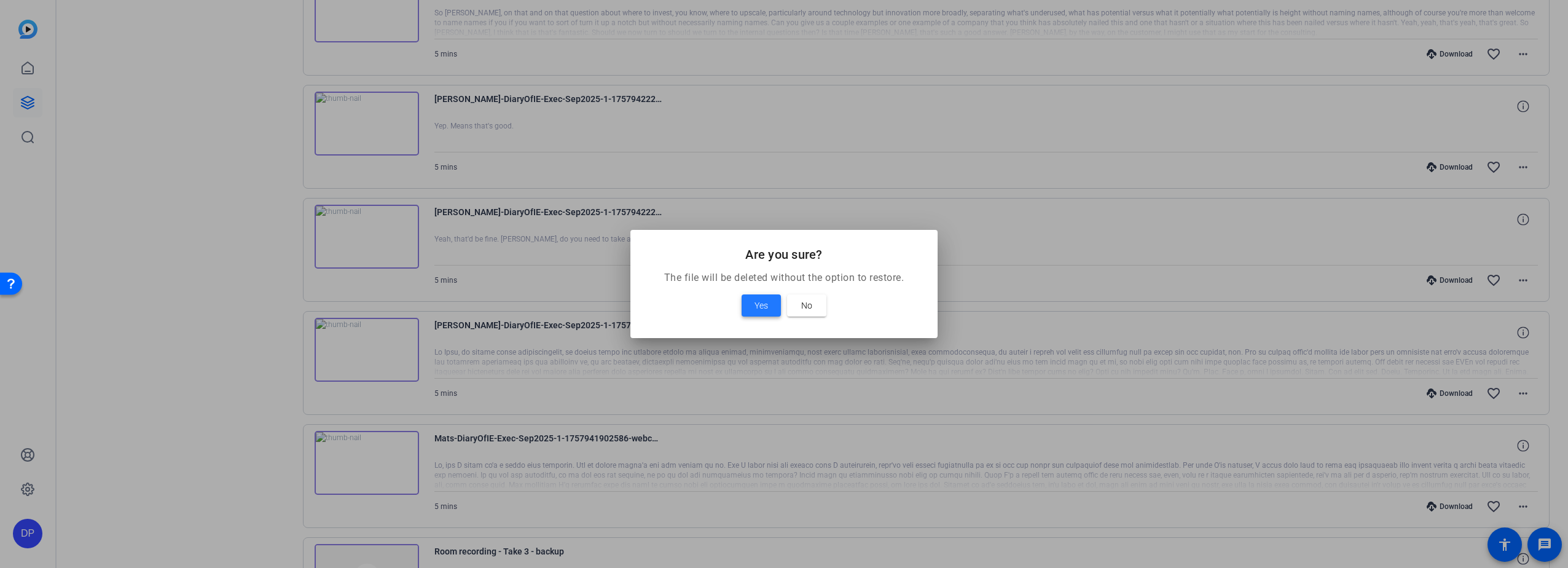
click at [759, 302] on span "Yes" at bounding box center [761, 305] width 14 height 14
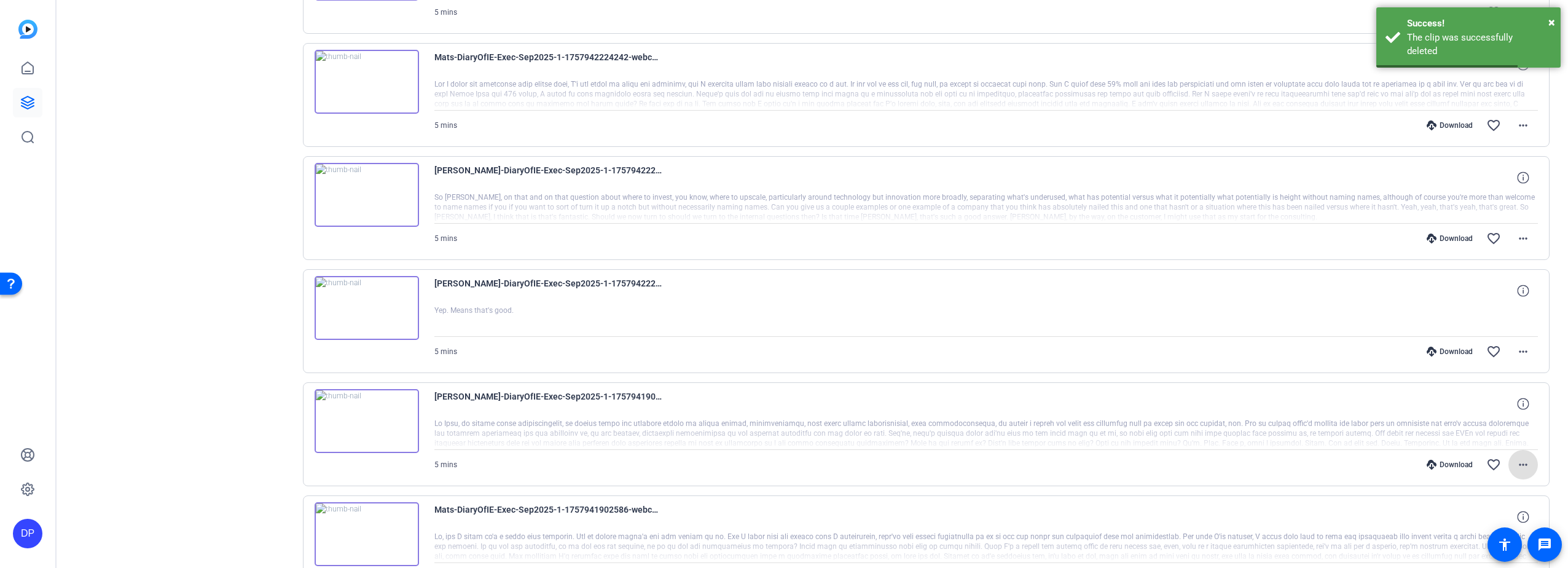
scroll to position [1978, 0]
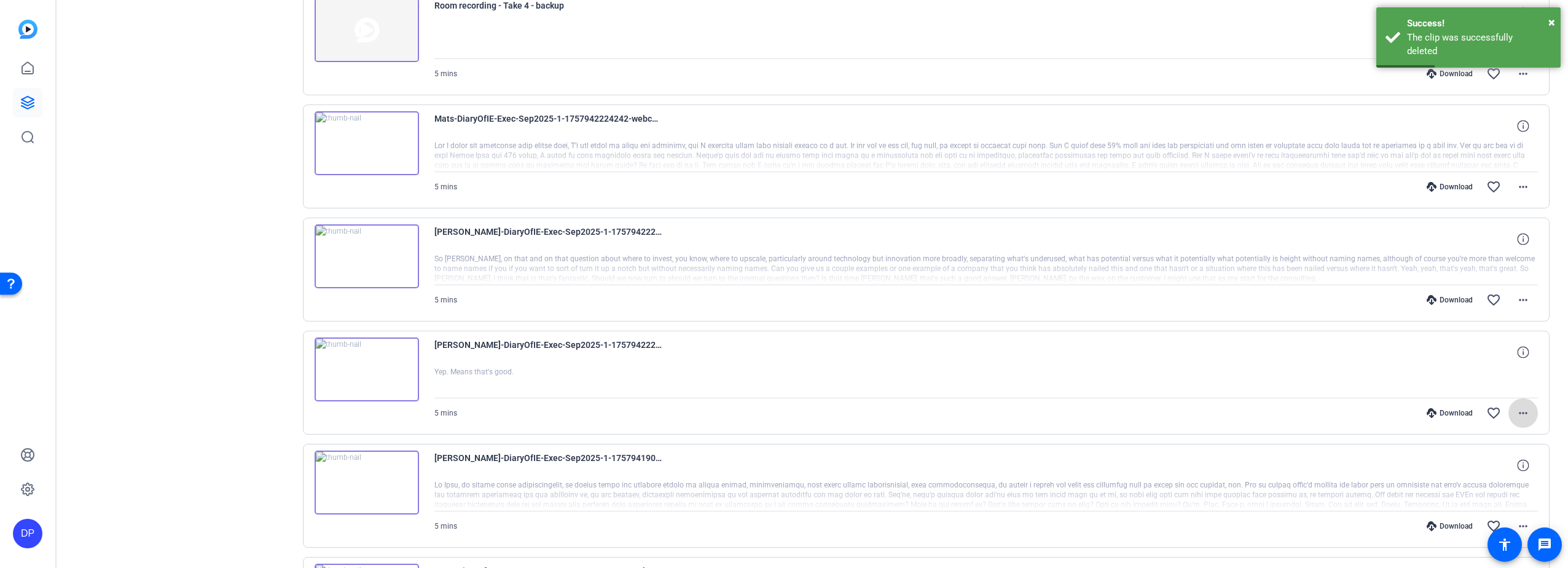
click at [1521, 412] on mat-icon "more_horiz" at bounding box center [1523, 412] width 14 height 14
click at [1471, 387] on span "Delete clip" at bounding box center [1485, 388] width 73 height 14
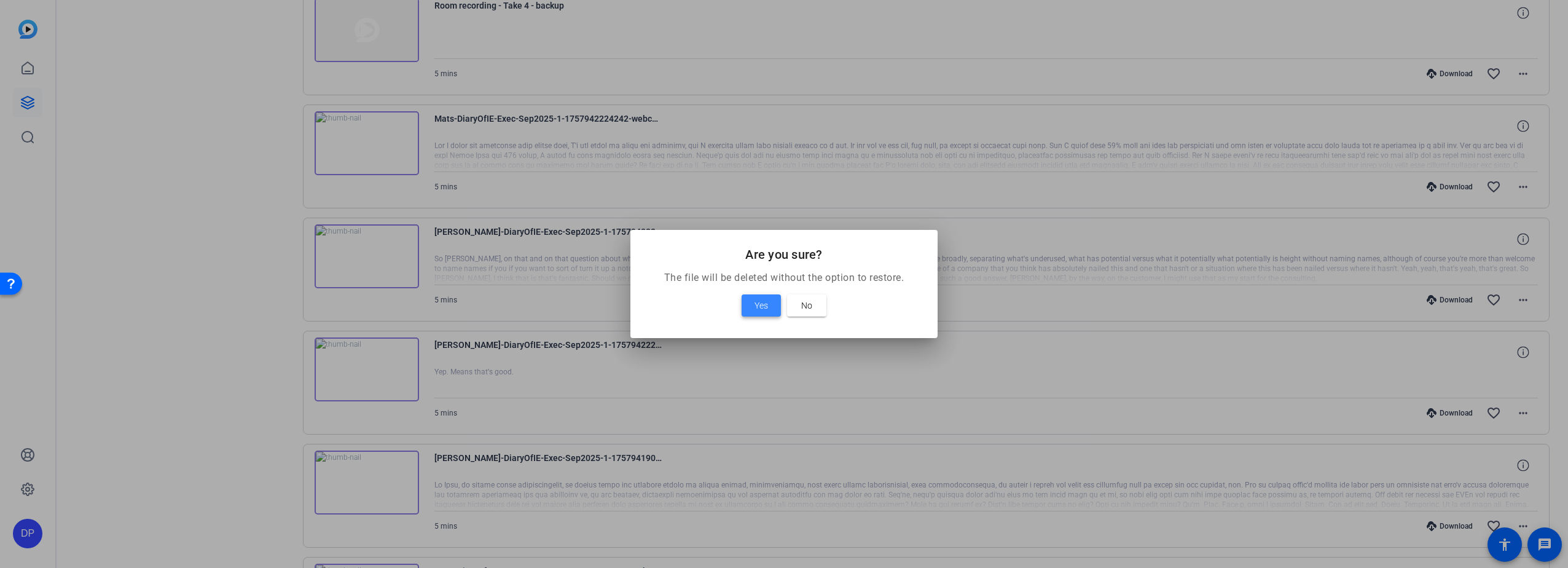
click at [764, 301] on span "Yes" at bounding box center [761, 305] width 14 height 14
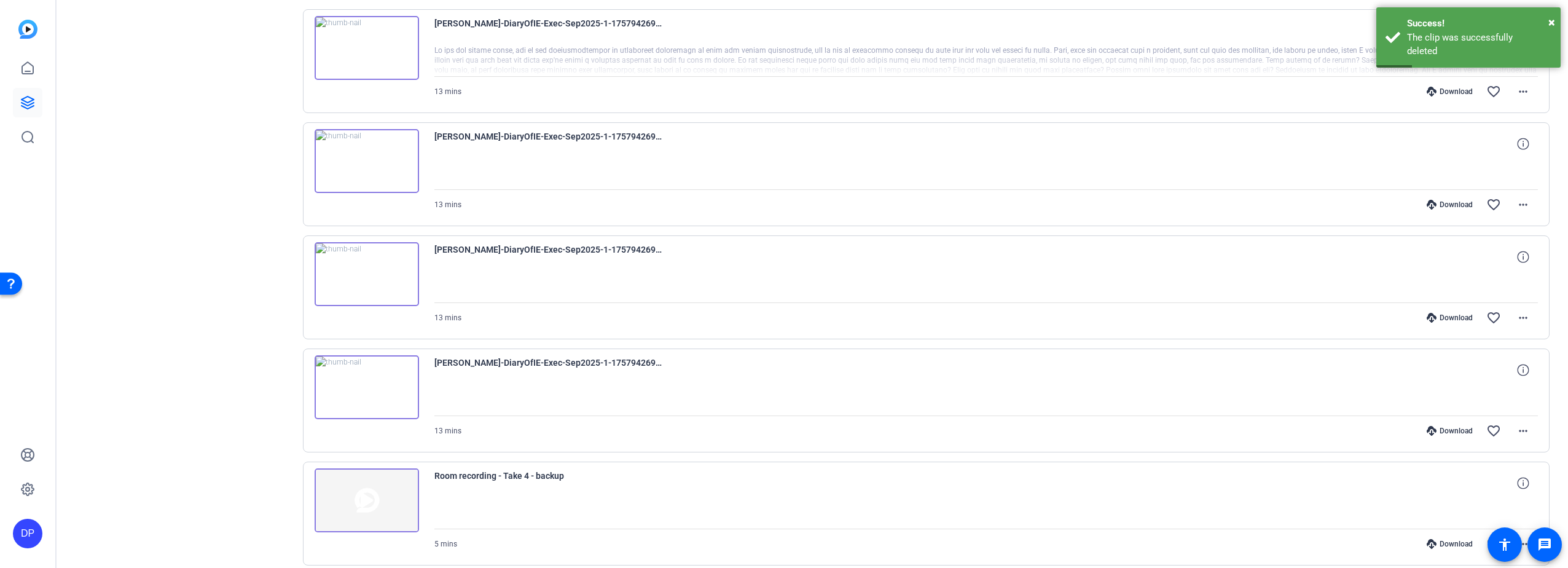
scroll to position [1487, 0]
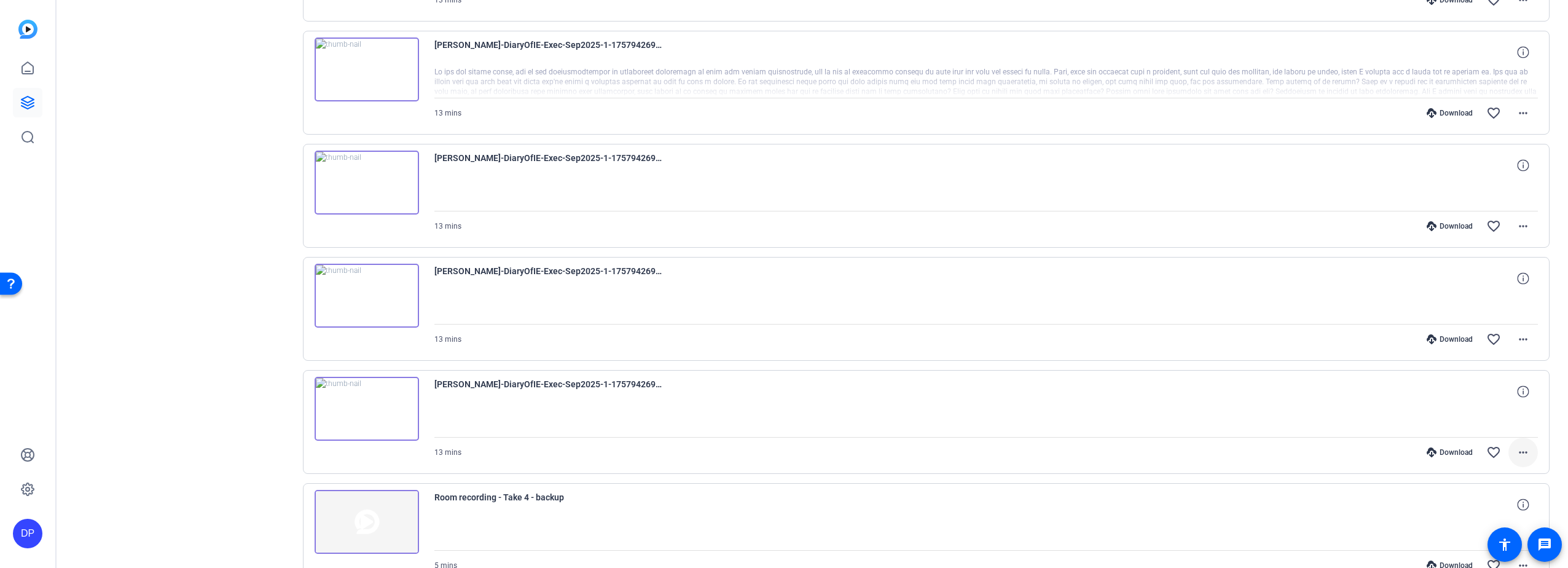
click at [1516, 449] on mat-icon "more_horiz" at bounding box center [1523, 452] width 14 height 14
click at [1457, 425] on span "Delete clip" at bounding box center [1479, 427] width 87 height 14
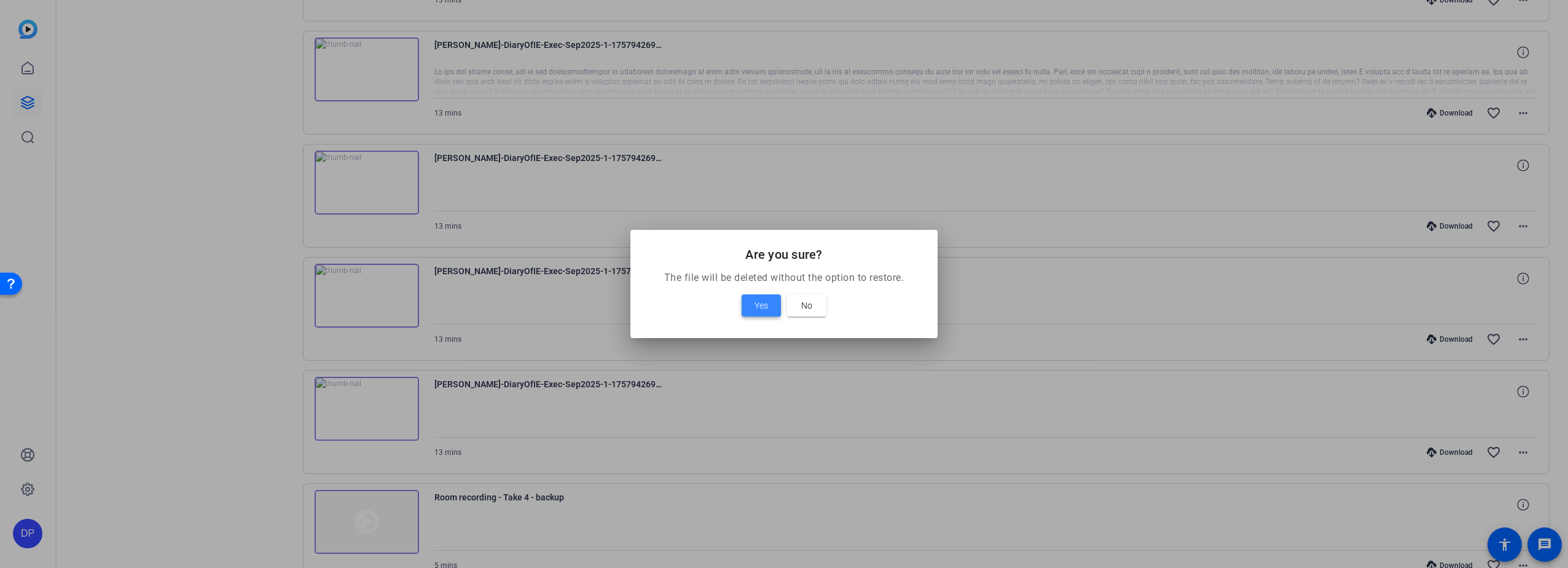
click at [757, 302] on span "Yes" at bounding box center [761, 305] width 14 height 14
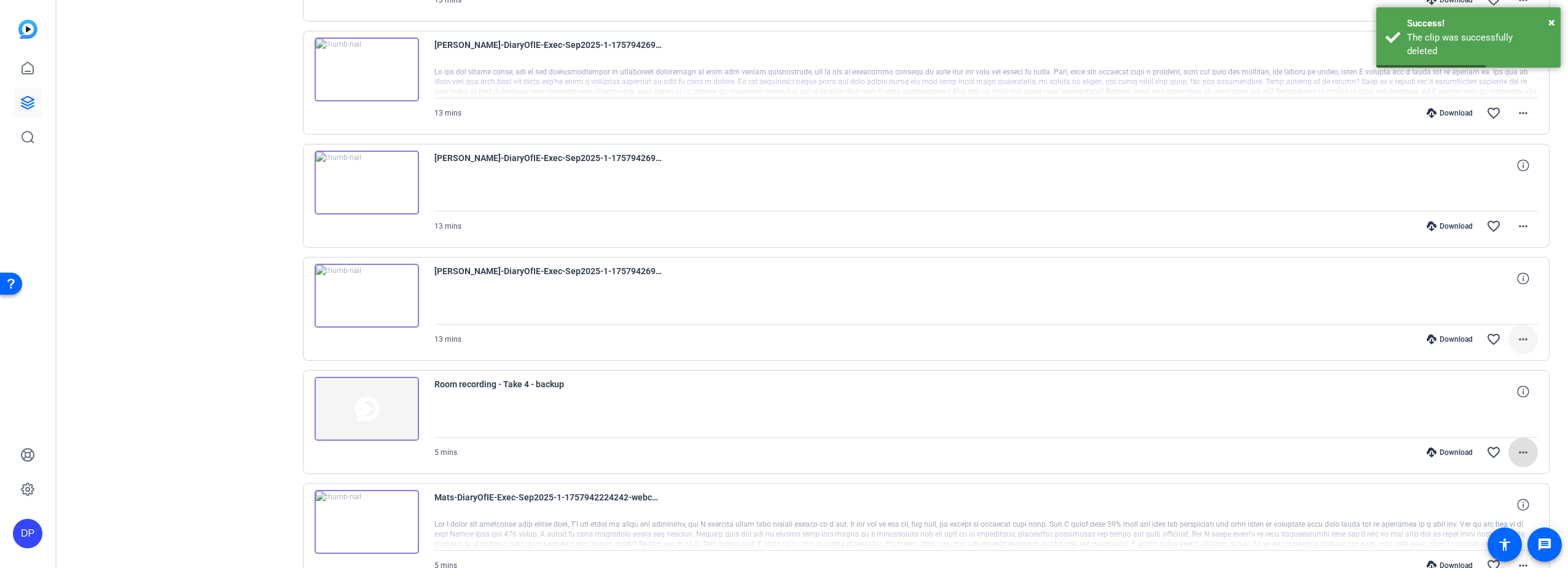
click at [1520, 338] on mat-icon "more_horiz" at bounding box center [1523, 339] width 14 height 14
click at [1465, 484] on span "Delete clip" at bounding box center [1479, 487] width 87 height 14
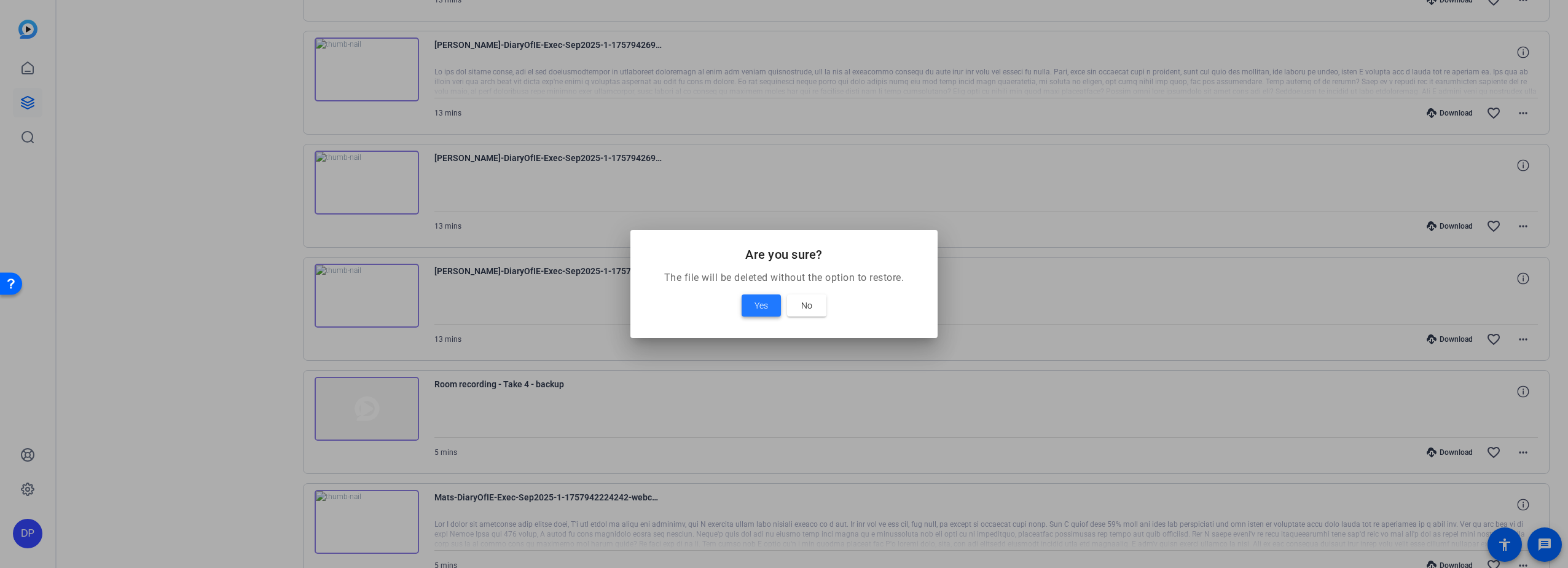
click at [761, 299] on span "Yes" at bounding box center [761, 305] width 14 height 14
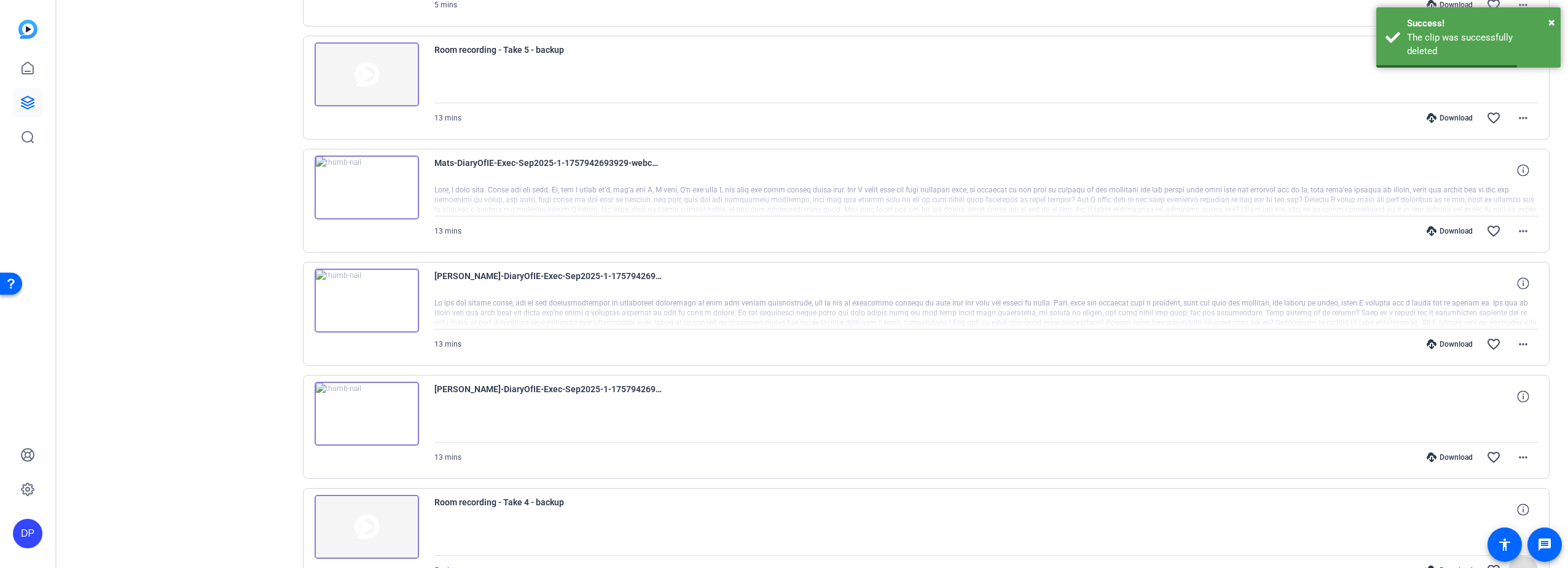
scroll to position [1241, 0]
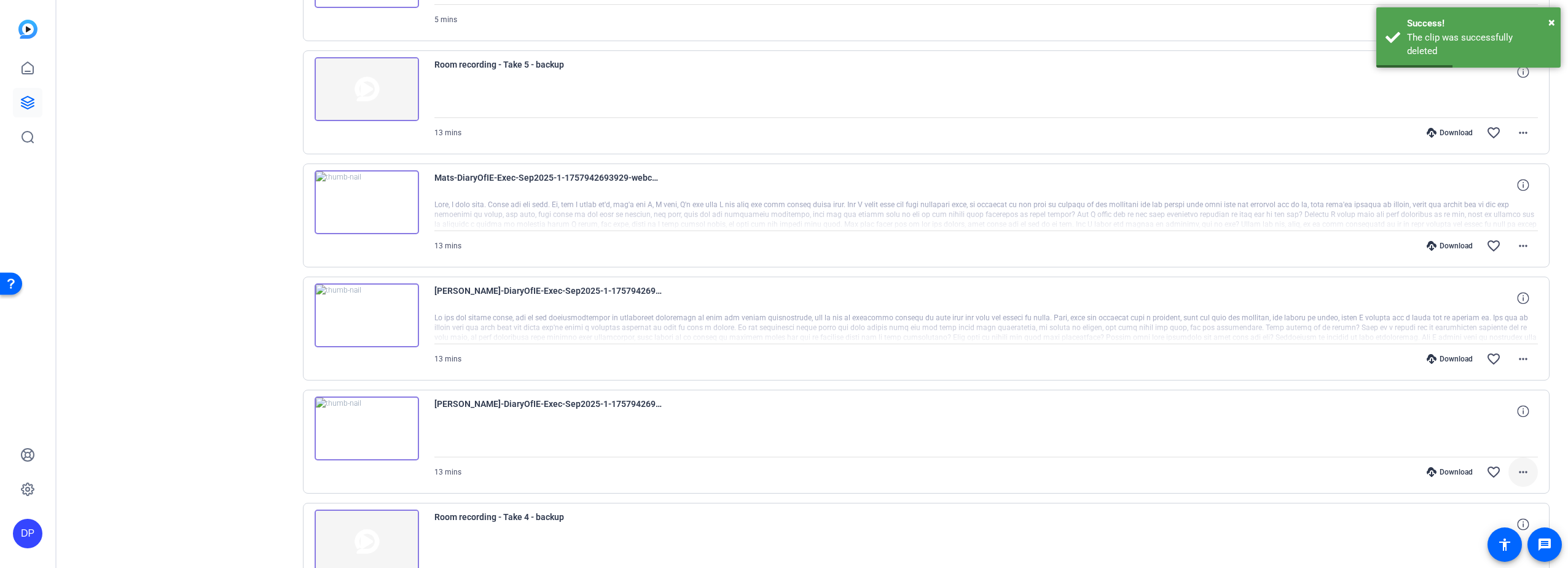
click at [1516, 467] on mat-icon "more_horiz" at bounding box center [1523, 471] width 14 height 14
click at [1456, 444] on span "Delete clip" at bounding box center [1479, 447] width 87 height 14
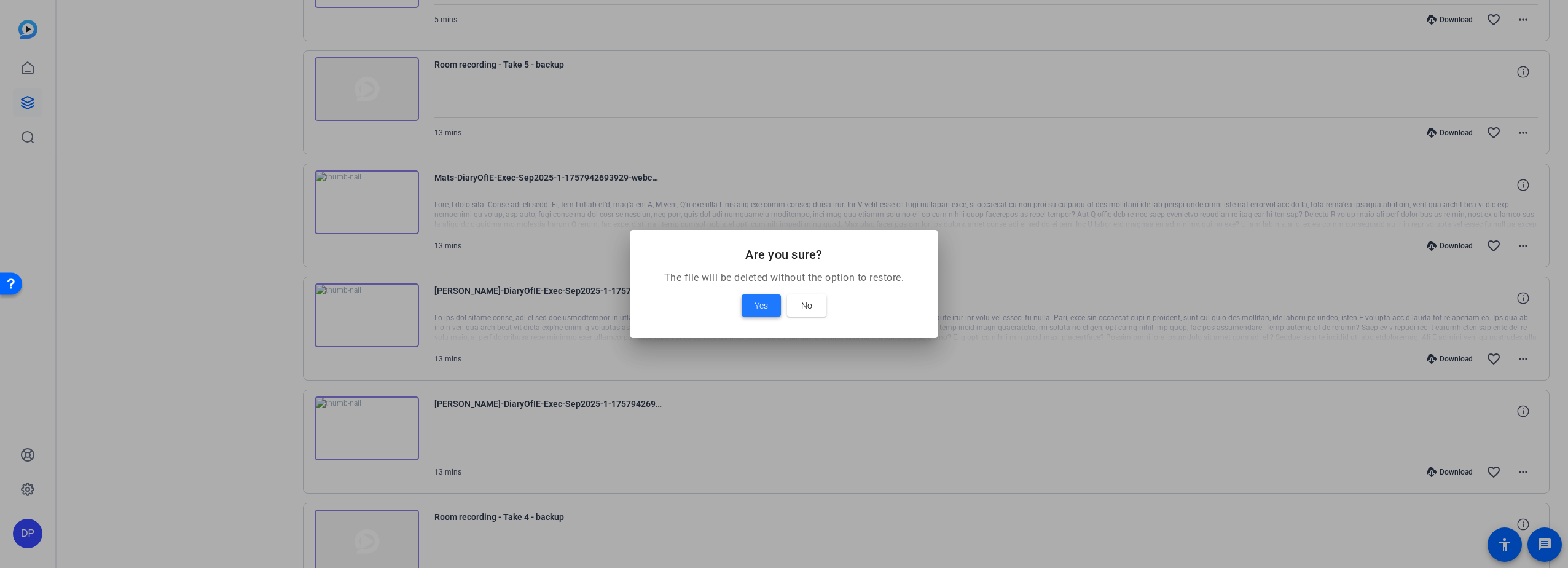
click at [755, 303] on span "Yes" at bounding box center [761, 305] width 14 height 14
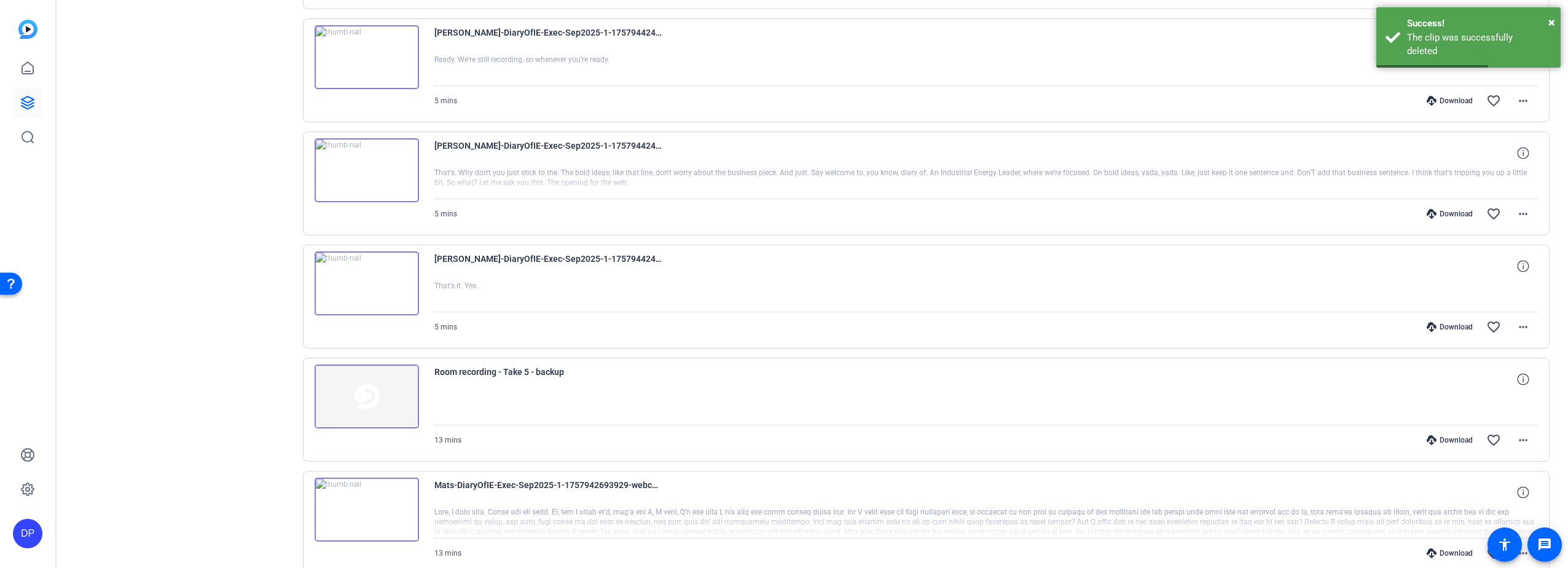
scroll to position [811, 0]
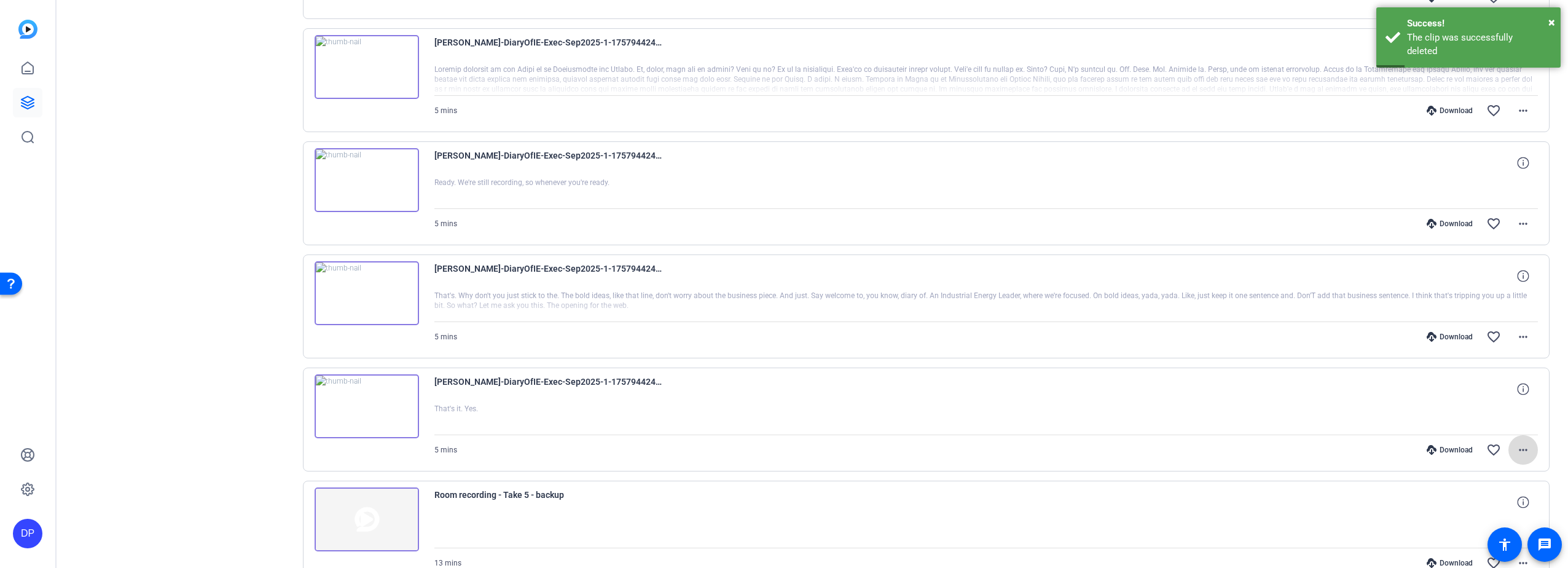
click at [1517, 445] on mat-icon "more_horiz" at bounding box center [1523, 449] width 14 height 14
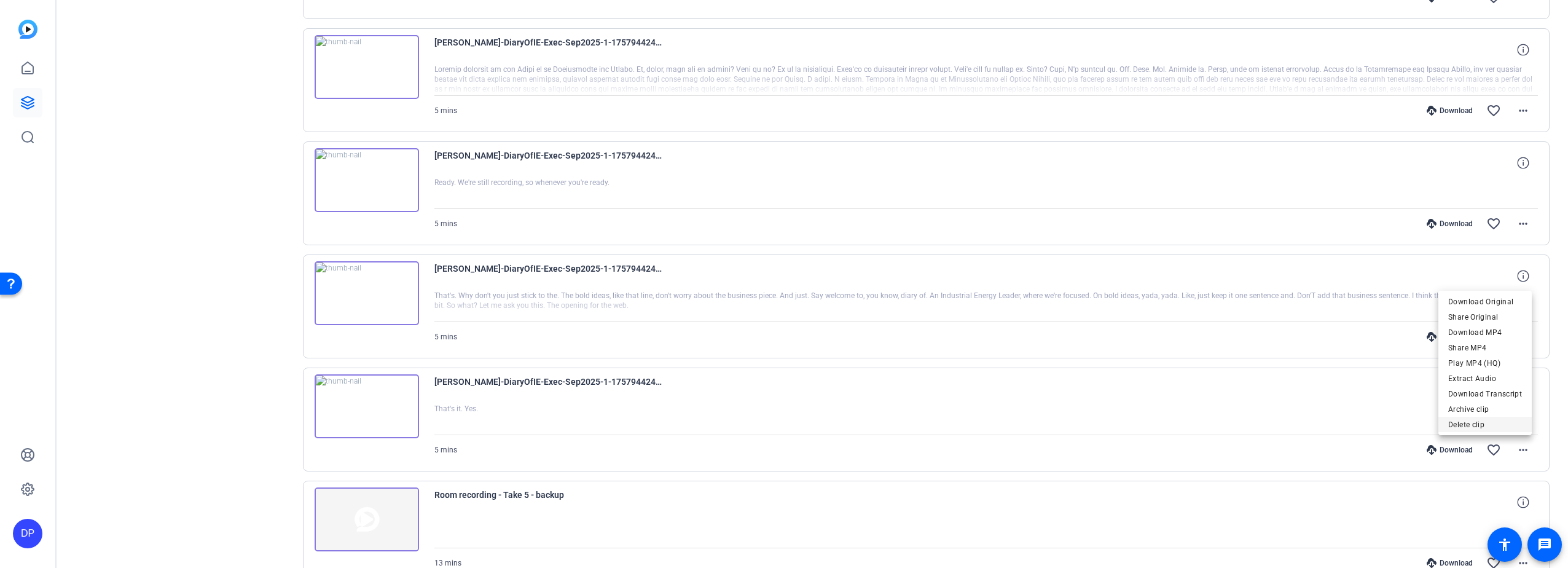
click at [1476, 421] on span "Delete clip" at bounding box center [1485, 424] width 73 height 14
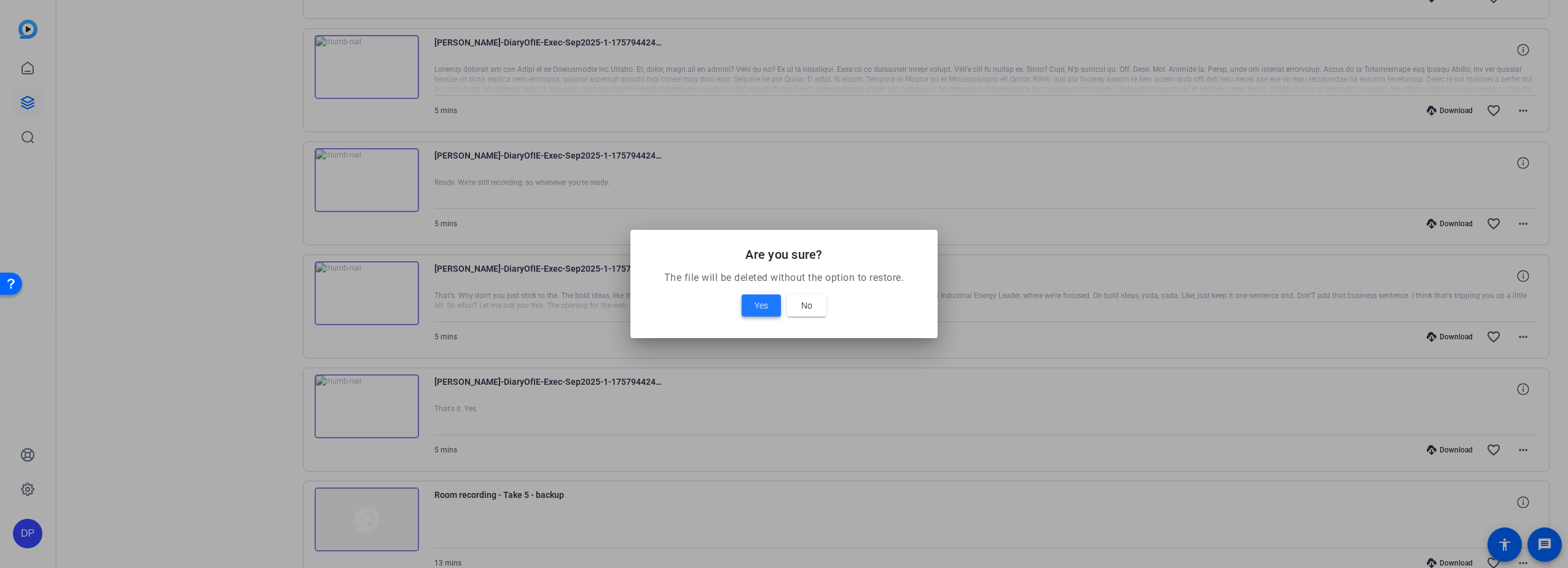
click at [750, 299] on span at bounding box center [760, 305] width 39 height 30
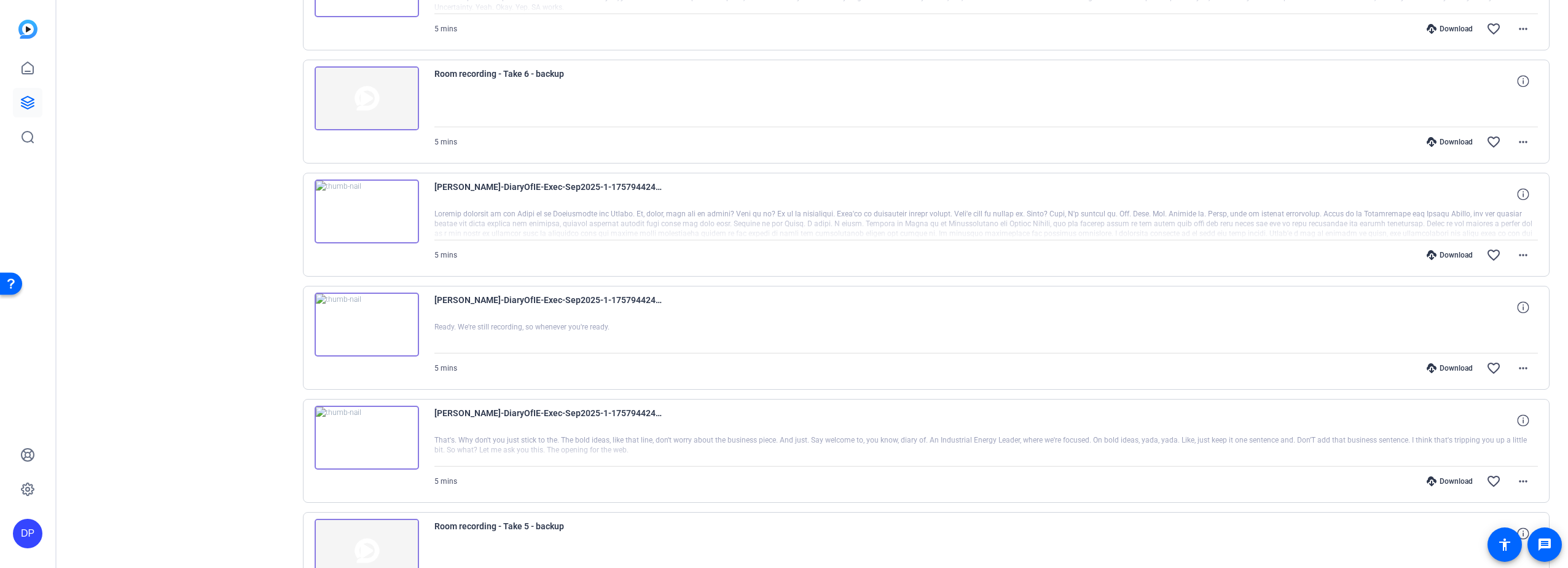
scroll to position [688, 0]
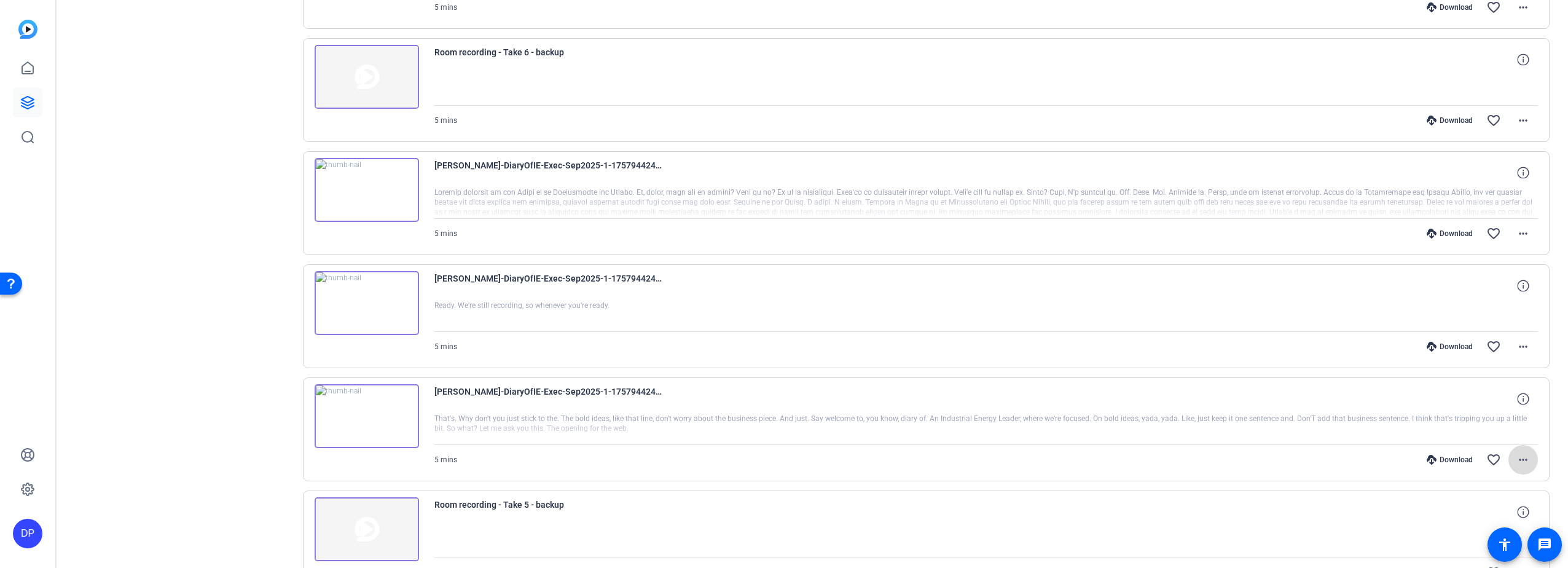
click at [1516, 458] on mat-icon "more_horiz" at bounding box center [1523, 460] width 14 height 14
click at [1455, 432] on span "Delete clip" at bounding box center [1485, 434] width 73 height 14
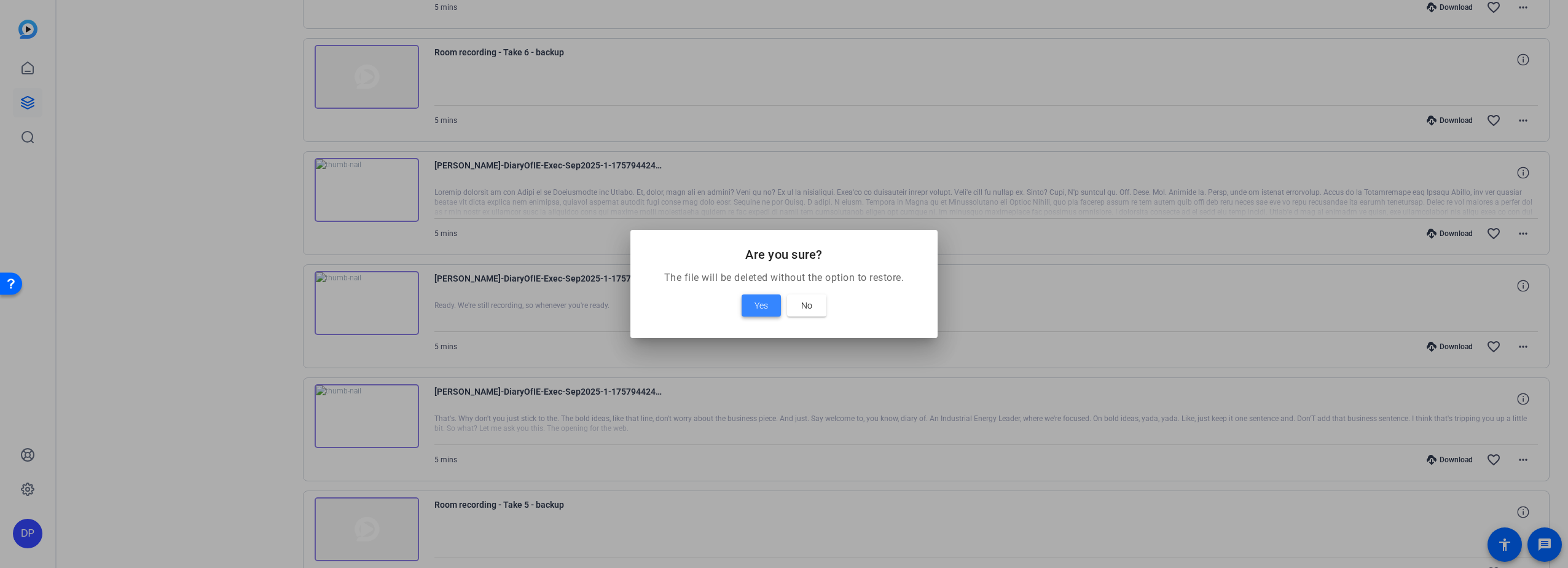
click at [762, 305] on span "Yes" at bounding box center [761, 305] width 14 height 14
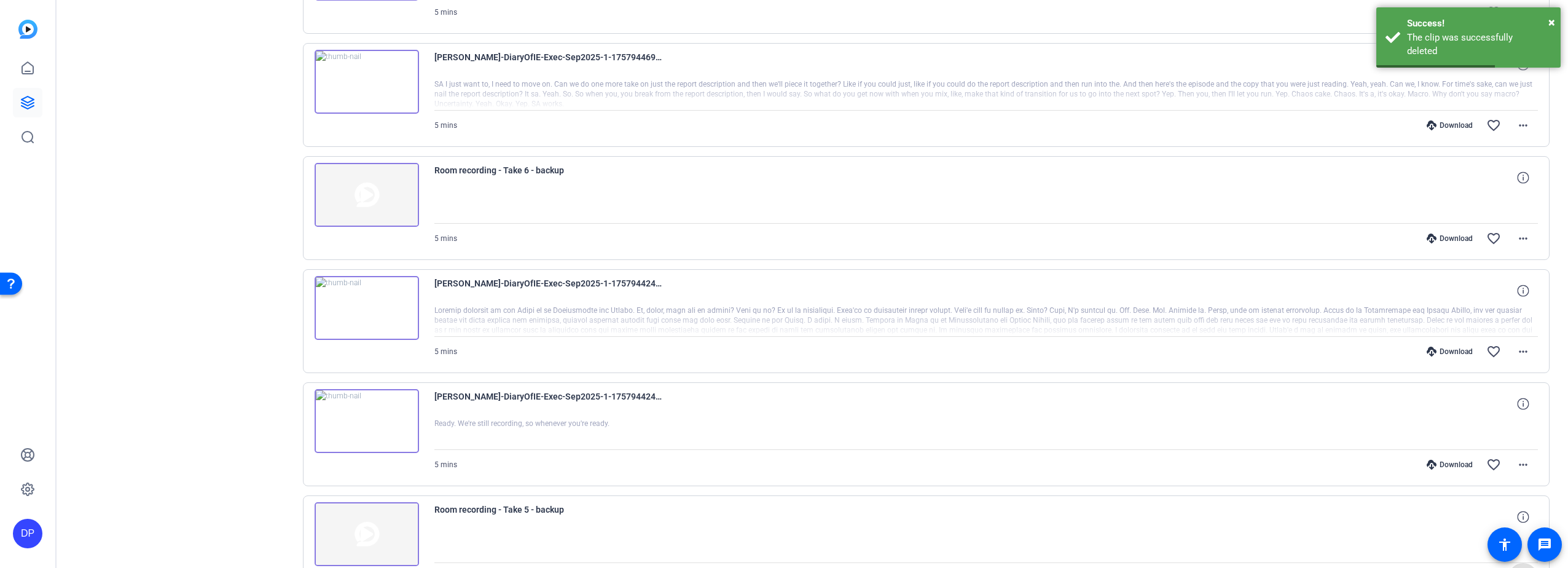
scroll to position [565, 0]
click at [1519, 469] on mat-icon "more_horiz" at bounding box center [1523, 469] width 14 height 14
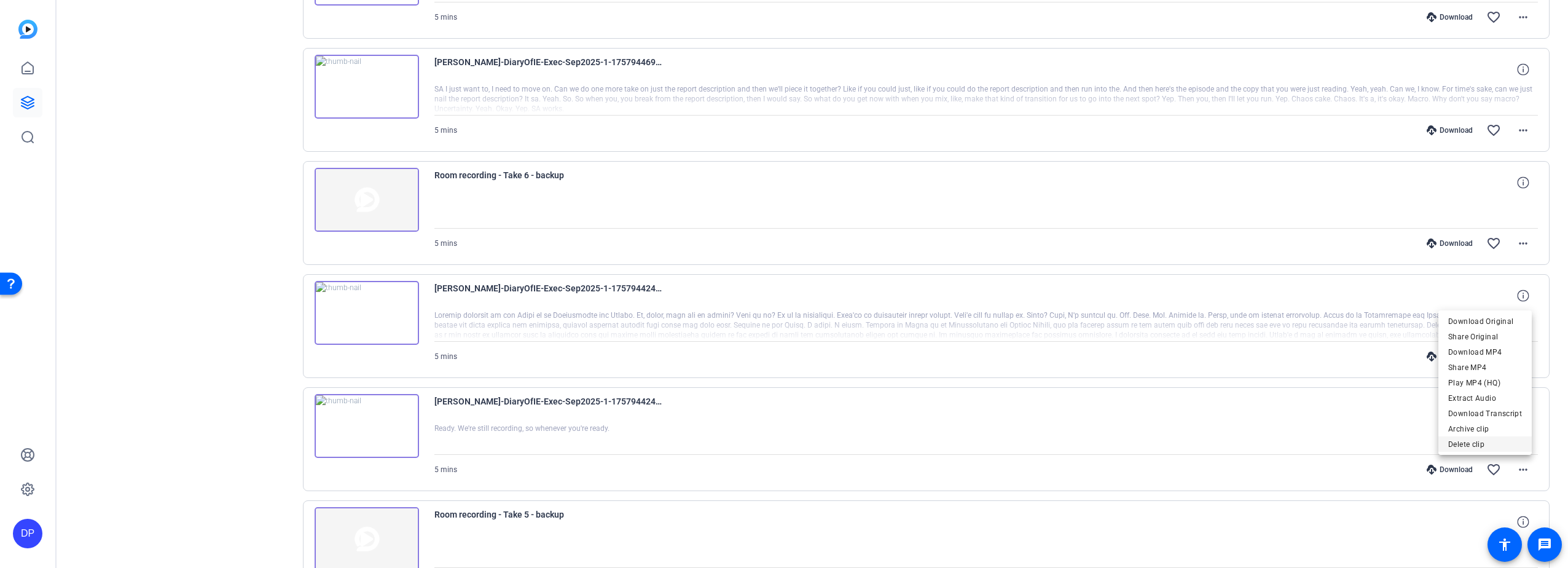
click at [1479, 440] on span "Delete clip" at bounding box center [1485, 444] width 73 height 14
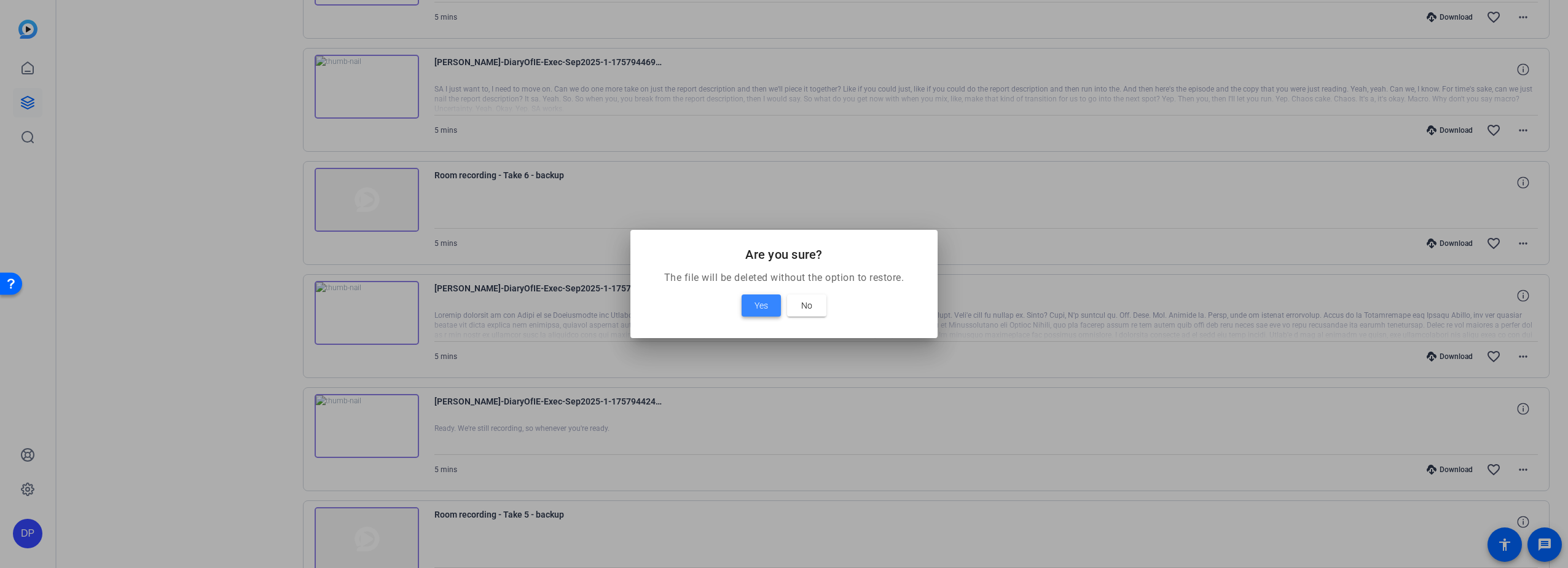
click at [756, 302] on span "Yes" at bounding box center [761, 305] width 14 height 14
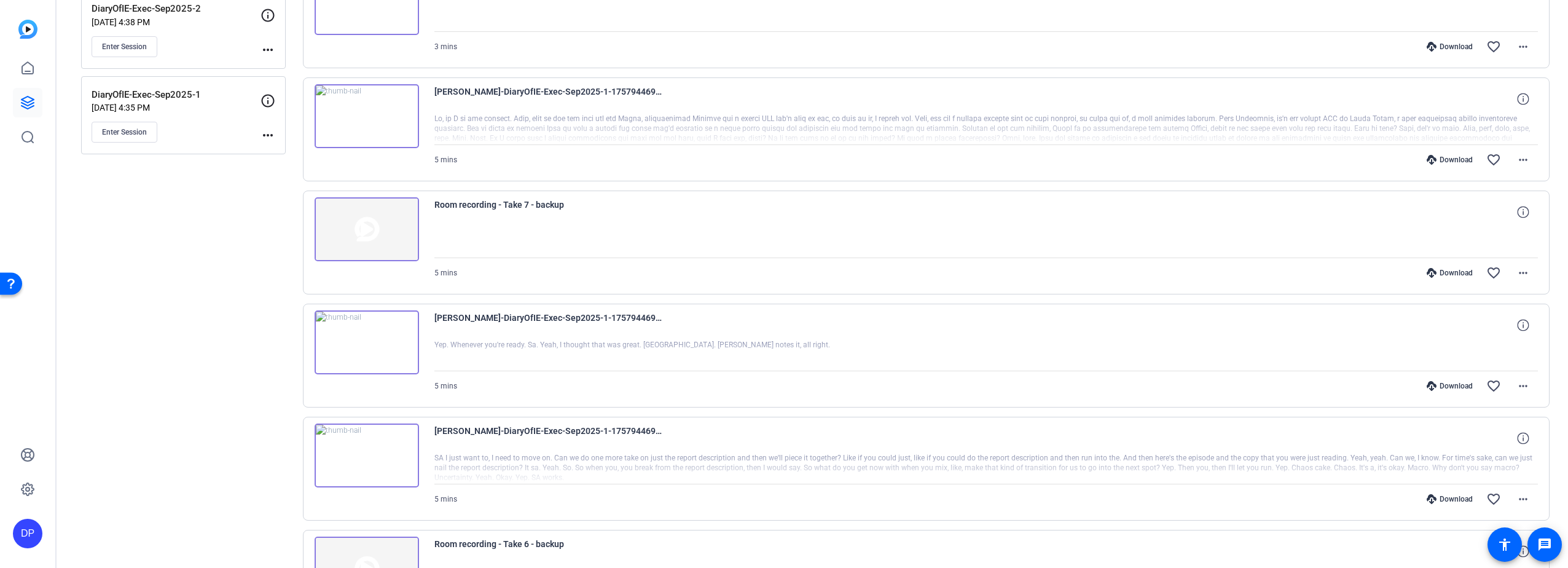
scroll to position [135, 0]
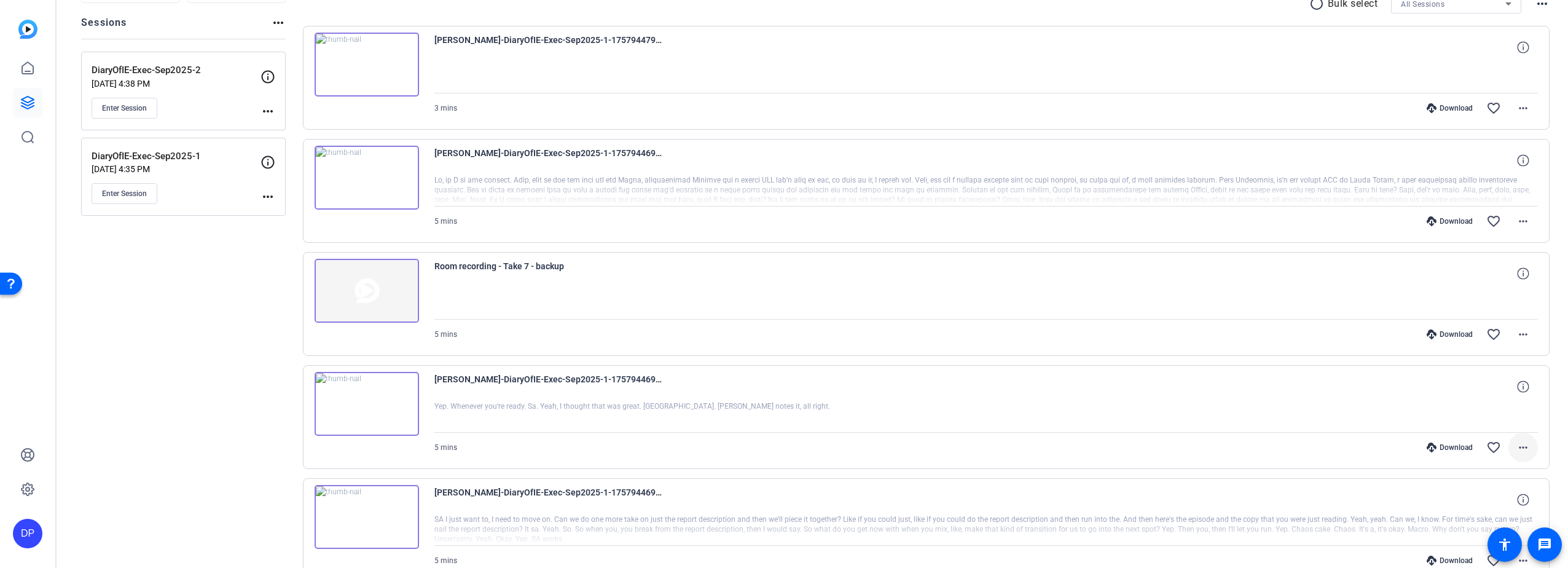
click at [1518, 443] on mat-icon "more_horiz" at bounding box center [1523, 447] width 14 height 14
click at [1470, 418] on span "Delete clip" at bounding box center [1485, 422] width 73 height 14
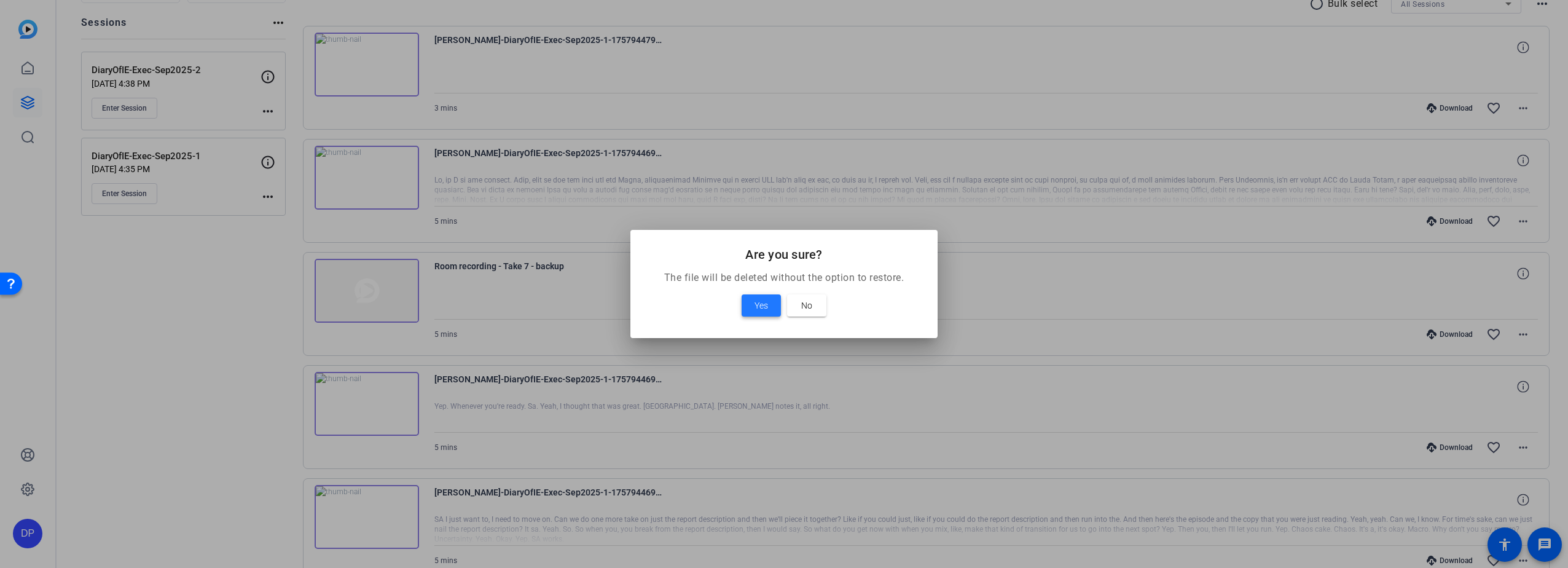
click at [752, 305] on span at bounding box center [760, 305] width 39 height 30
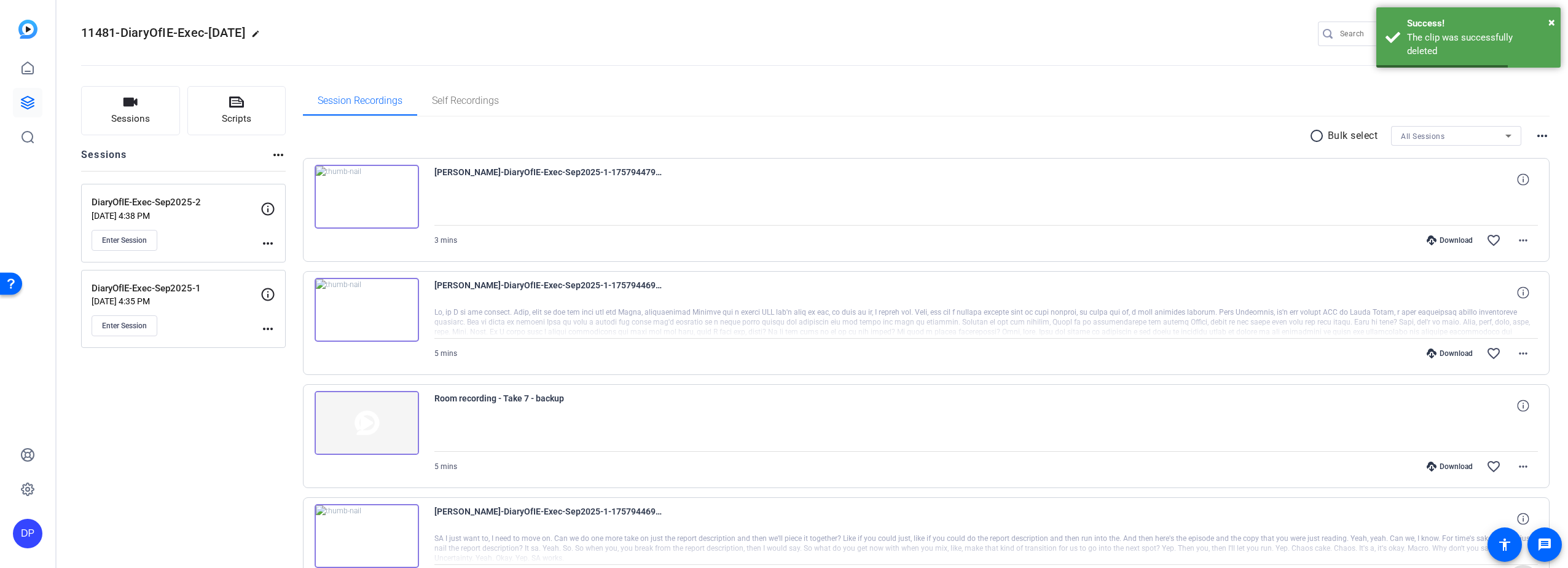
scroll to position [0, 0]
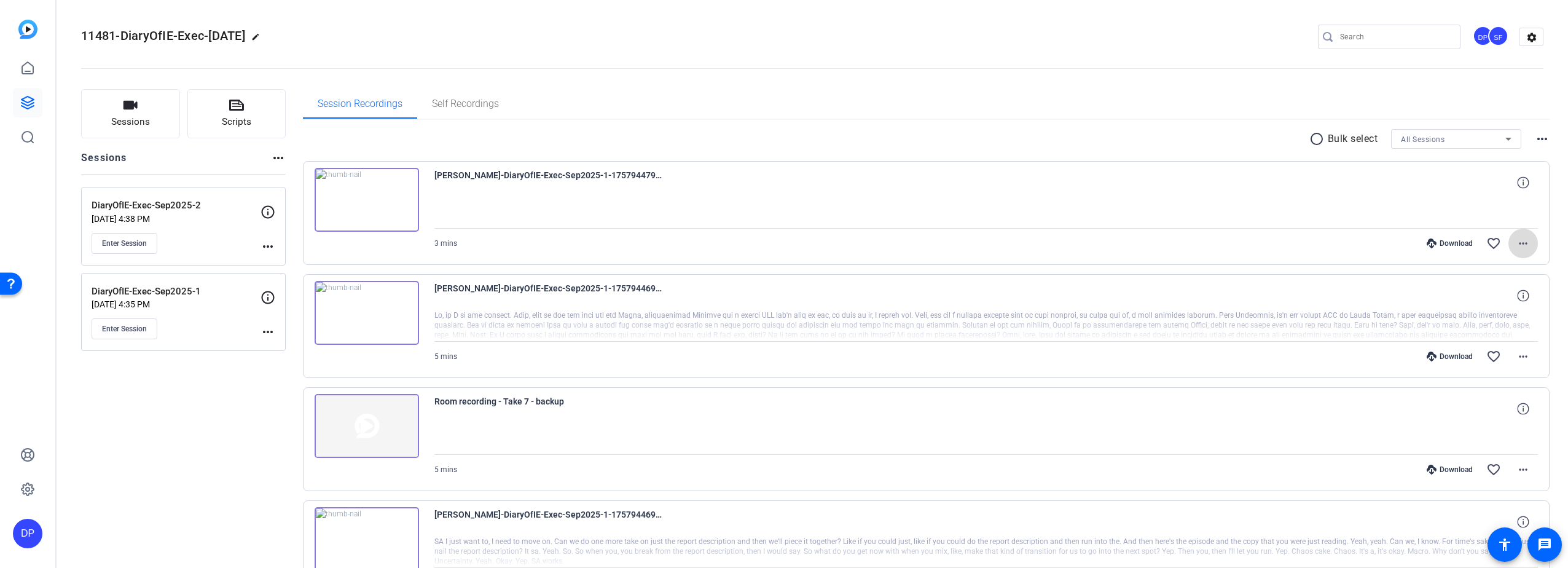
click at [1516, 241] on mat-icon "more_horiz" at bounding box center [1523, 243] width 14 height 14
click at [880, 189] on div at bounding box center [784, 284] width 1568 height 568
click at [365, 199] on img at bounding box center [366, 199] width 105 height 64
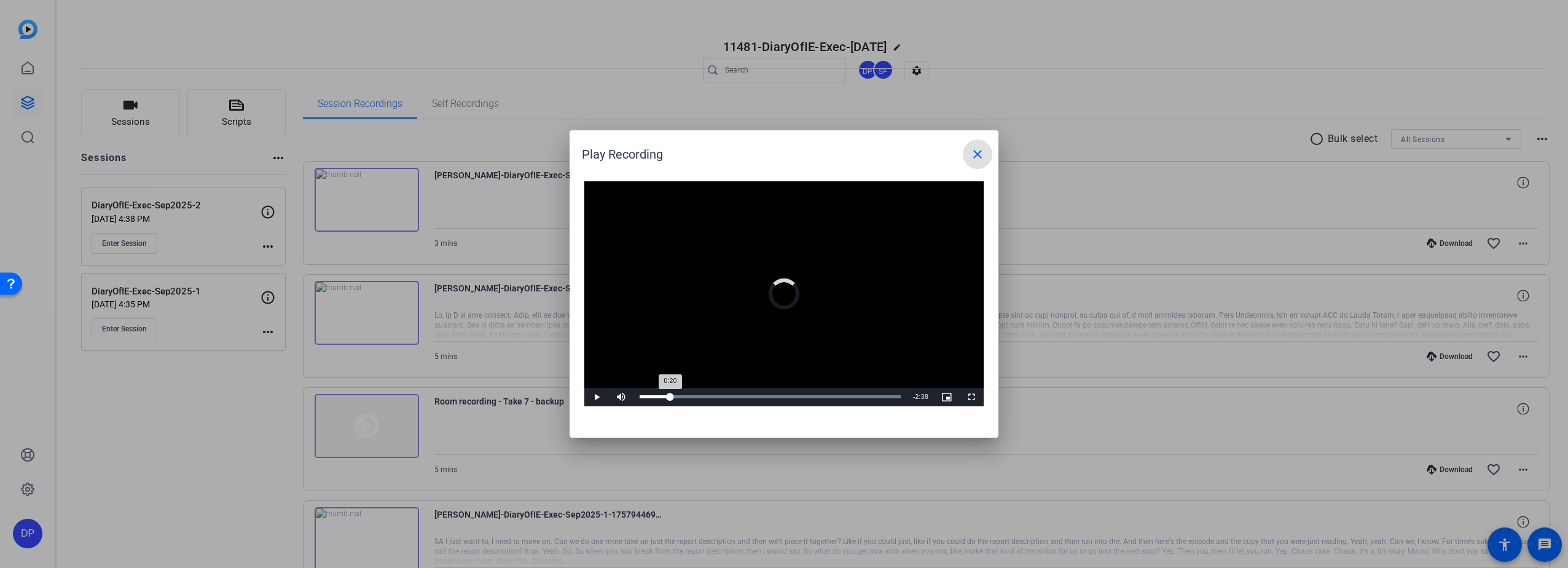
click at [670, 392] on div "Loaded : 100.00% 0:20 0:20" at bounding box center [770, 396] width 274 height 18
click at [714, 394] on div "Loaded : 100.00% 0:50 0:22" at bounding box center [770, 396] width 274 height 18
click at [769, 394] on div "Loaded : 100.00% 1:28 0:51" at bounding box center [770, 396] width 274 height 18
click at [815, 394] on div "Loaded : 100.00% 1:59 1:59" at bounding box center [770, 396] width 274 height 18
click at [865, 393] on div "Loaded : 100.00% 2:33 2:00" at bounding box center [770, 396] width 274 height 18
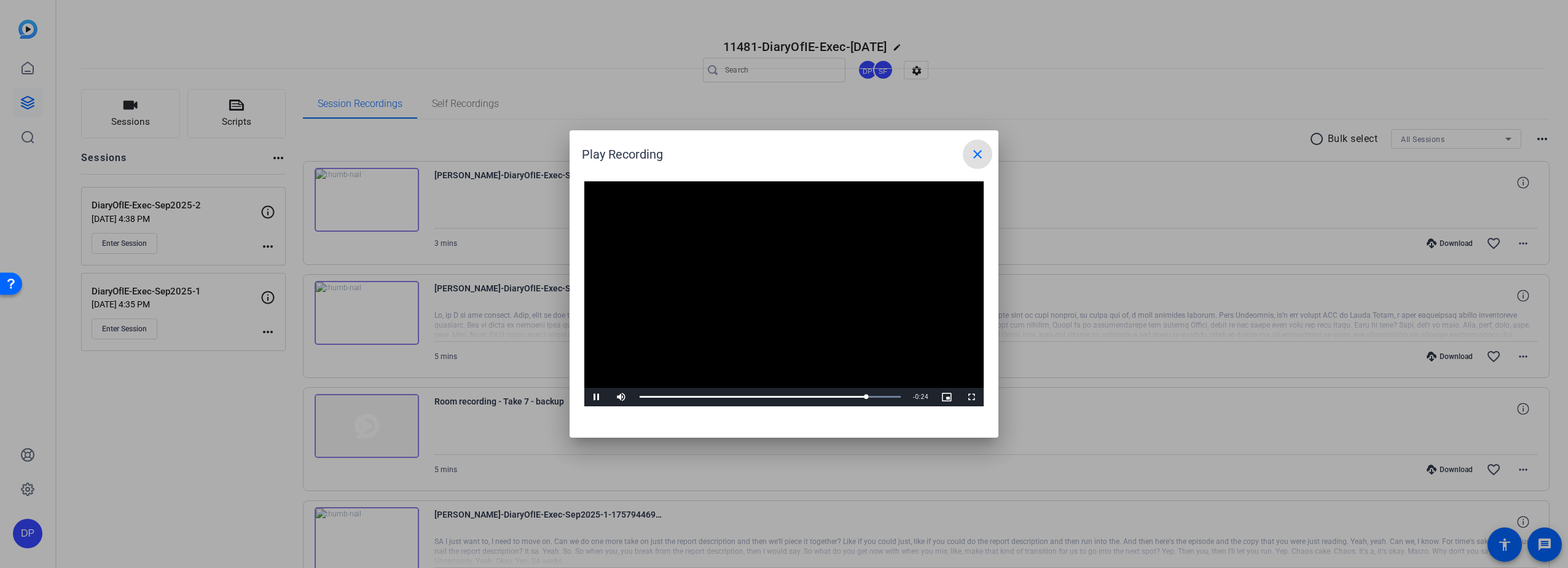
click at [974, 151] on mat-icon "close" at bounding box center [978, 154] width 14 height 14
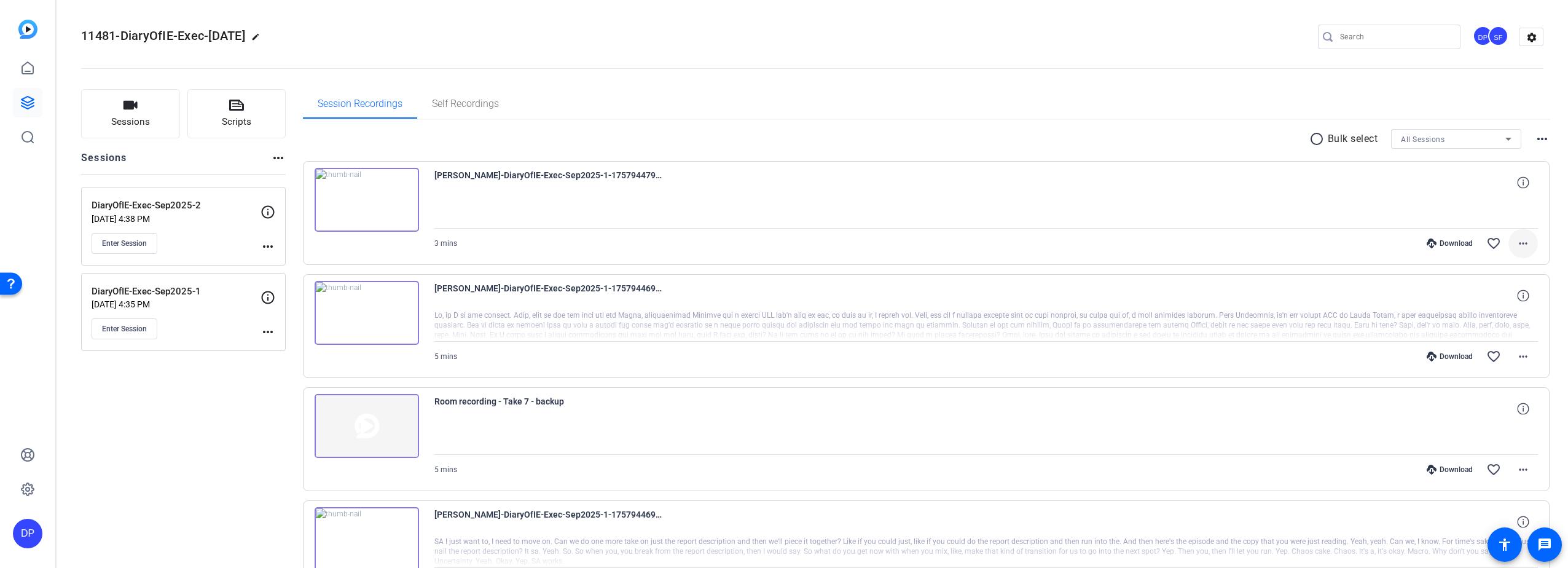
click at [1519, 239] on mat-icon "more_horiz" at bounding box center [1523, 243] width 14 height 14
click at [1458, 387] on span "Delete clip" at bounding box center [1479, 392] width 87 height 14
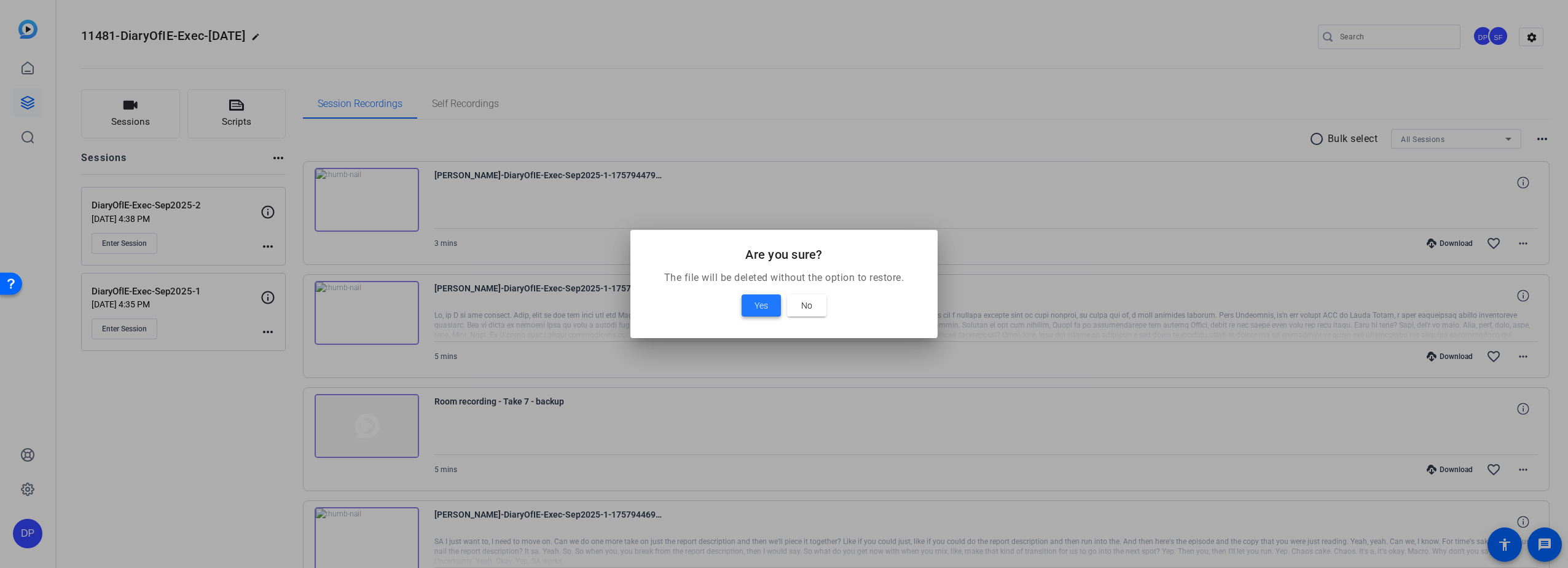
click at [755, 303] on span "Yes" at bounding box center [761, 305] width 14 height 14
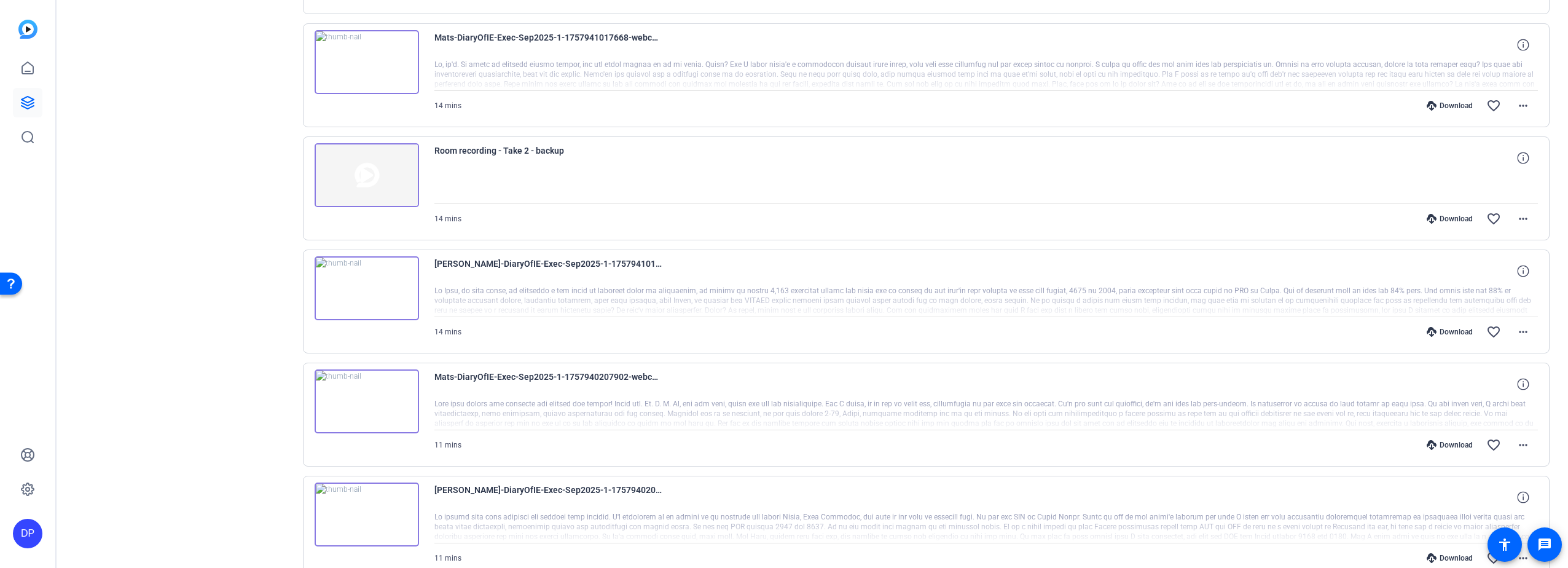
scroll to position [1899, 0]
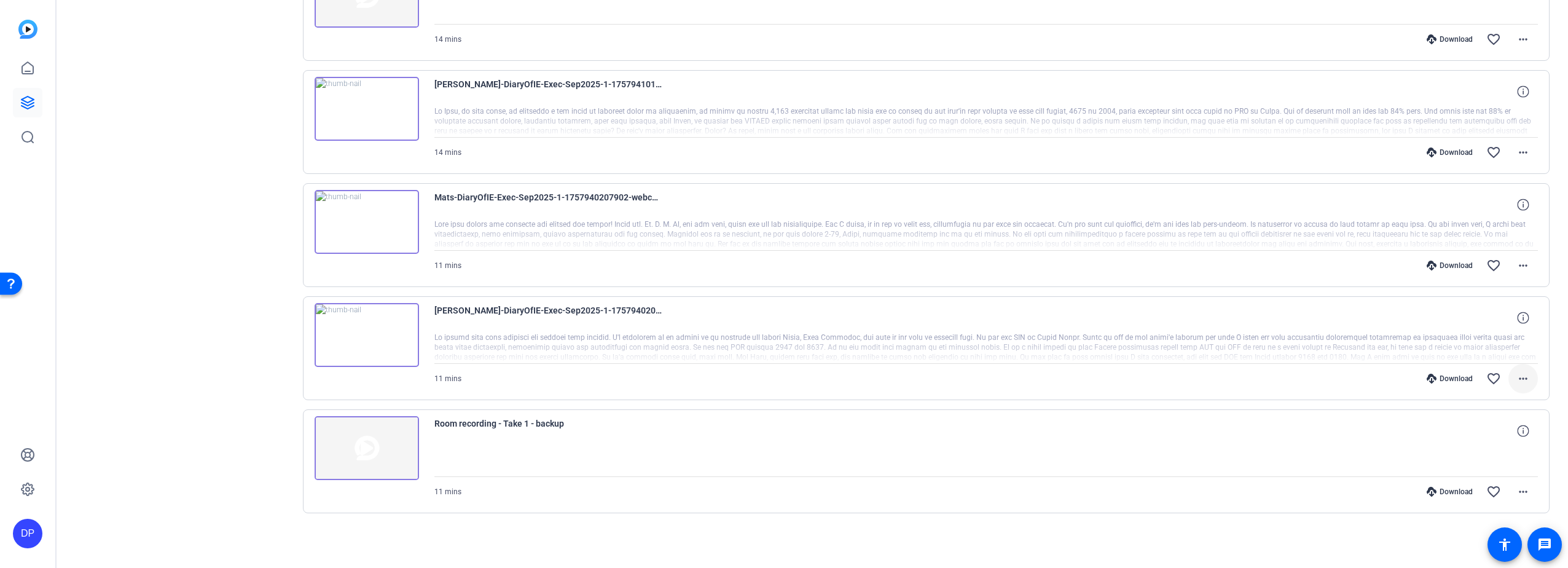
click at [1517, 376] on mat-icon "more_horiz" at bounding box center [1523, 378] width 14 height 14
click at [1482, 431] on span "Download MP4" at bounding box center [1485, 435] width 73 height 14
click at [1517, 264] on mat-icon "more_horiz" at bounding box center [1523, 265] width 14 height 14
click at [1480, 321] on span "Download MP4" at bounding box center [1485, 321] width 73 height 14
click at [1516, 150] on mat-icon "more_horiz" at bounding box center [1523, 152] width 14 height 14
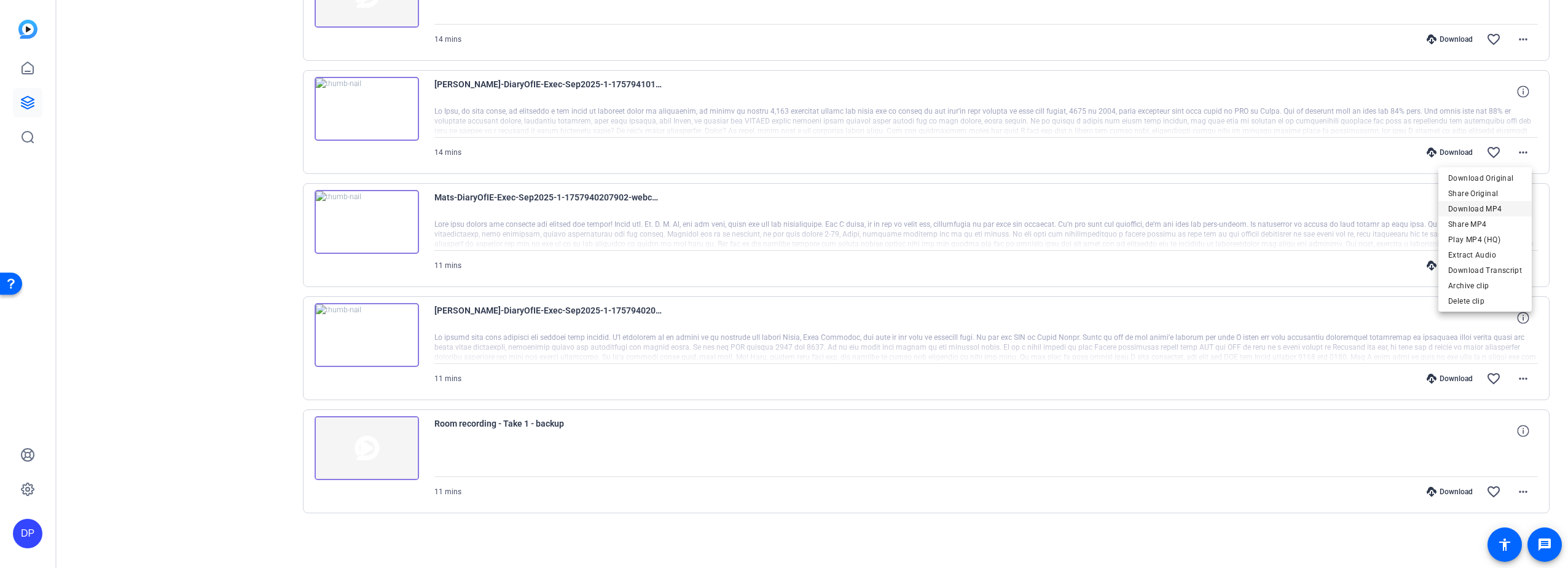
click at [1473, 207] on span "Download MP4" at bounding box center [1485, 209] width 73 height 14
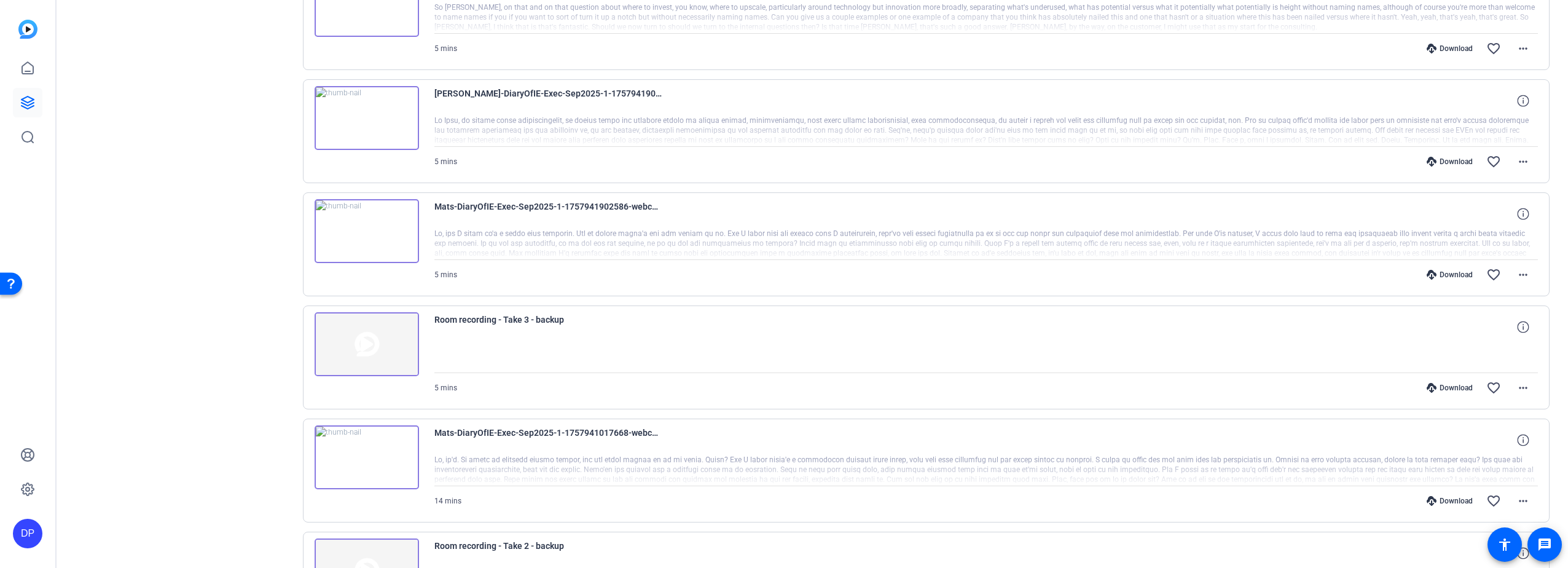
scroll to position [1347, 0]
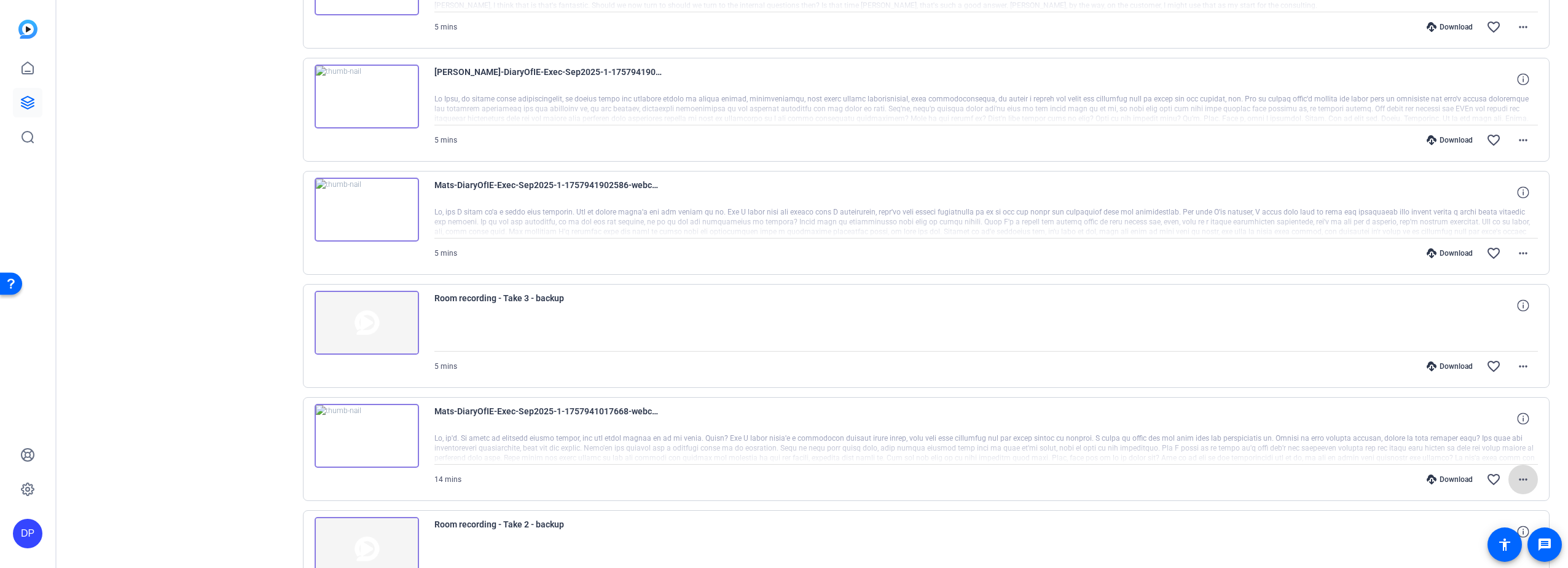
click at [1516, 477] on mat-icon "more_horiz" at bounding box center [1523, 479] width 14 height 14
click at [1467, 357] on span "Download MP4" at bounding box center [1485, 361] width 73 height 14
click at [1516, 252] on mat-icon "more_horiz" at bounding box center [1523, 253] width 14 height 14
click at [1488, 306] on span "Download MP4" at bounding box center [1485, 310] width 73 height 14
click at [1519, 136] on mat-icon "more_horiz" at bounding box center [1523, 140] width 14 height 14
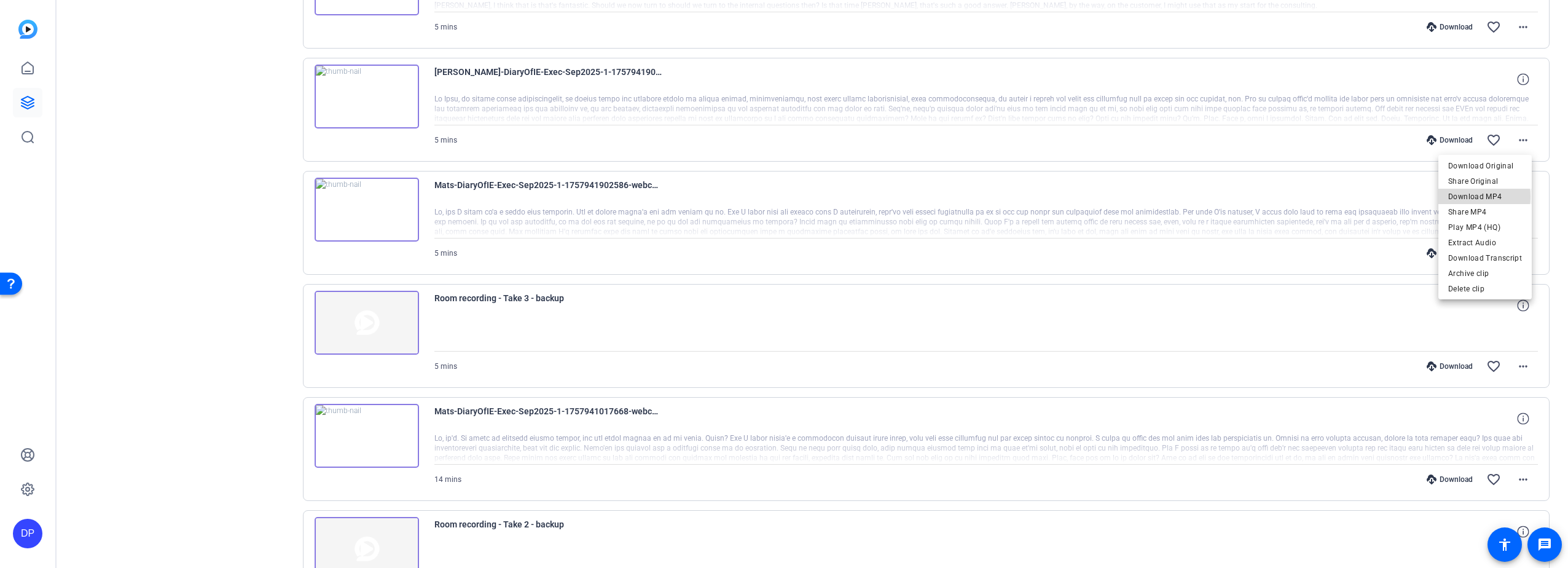
click at [1478, 196] on span "Download MP4" at bounding box center [1485, 196] width 73 height 14
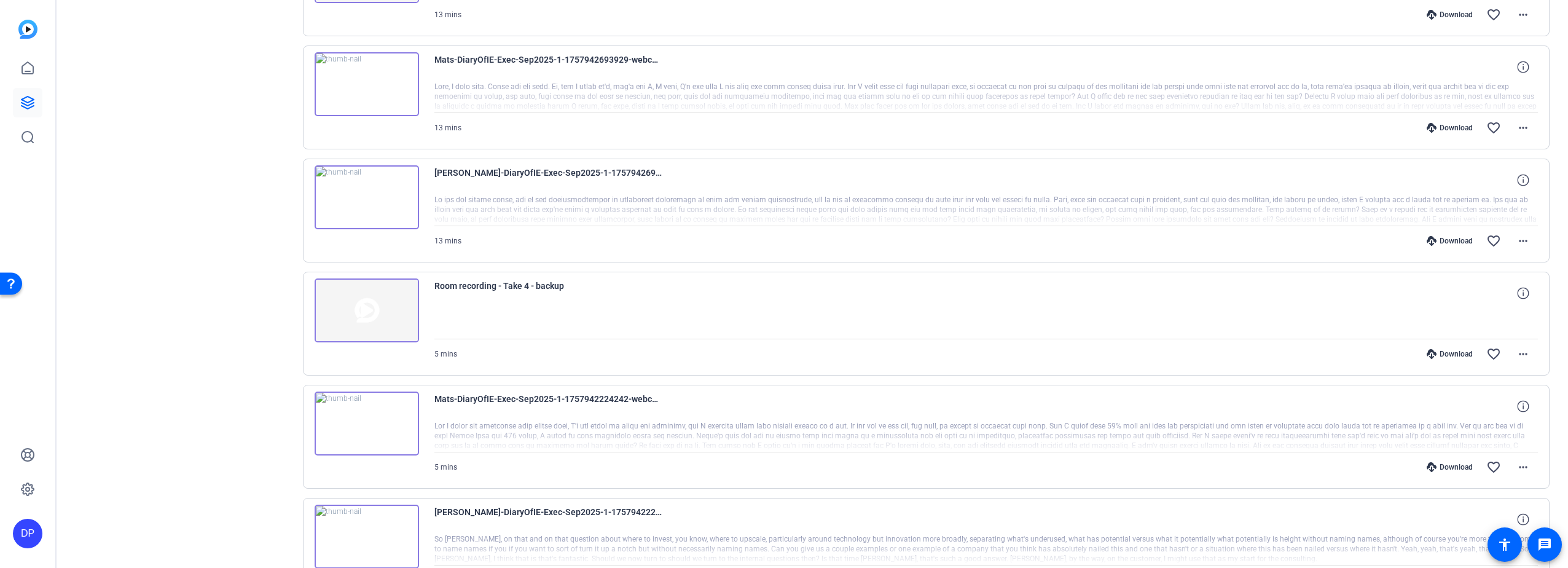
scroll to position [855, 0]
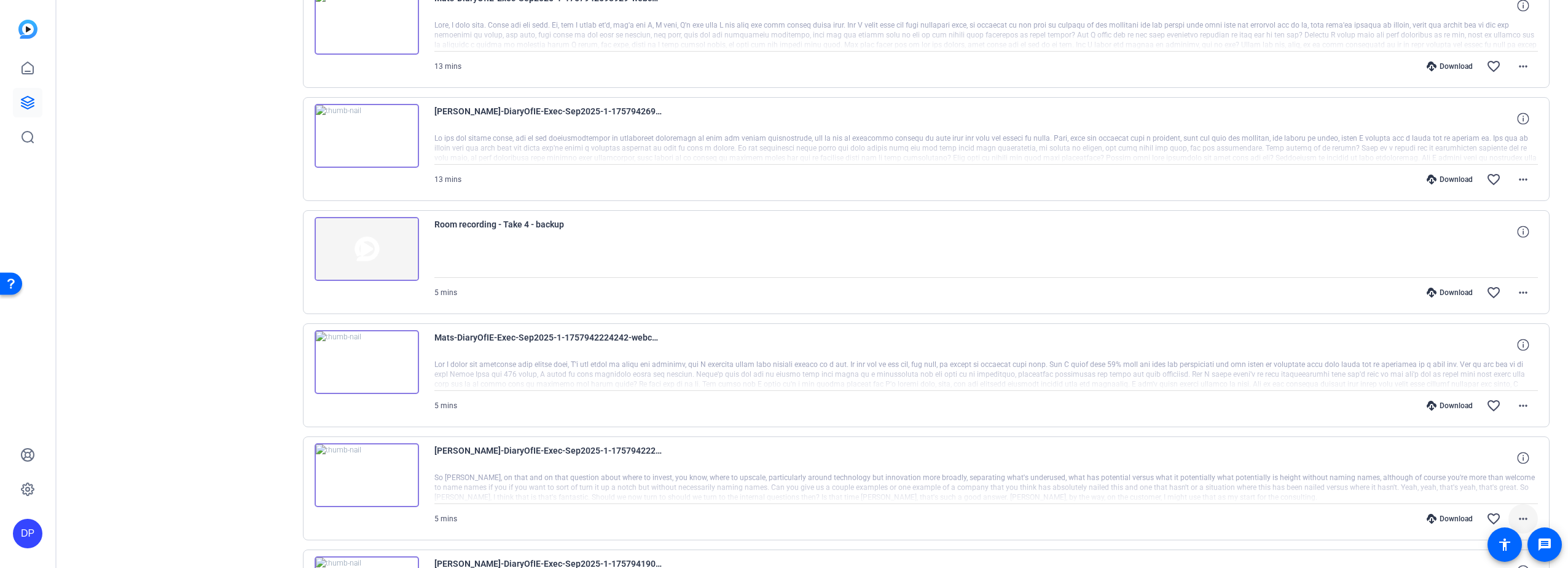
click at [1517, 517] on mat-icon "more_horiz" at bounding box center [1523, 519] width 14 height 14
click at [1480, 399] on span "Download MP4" at bounding box center [1485, 401] width 73 height 14
click at [1519, 405] on mat-icon "more_horiz" at bounding box center [1523, 405] width 14 height 14
click at [1466, 456] on span "Download MP4" at bounding box center [1485, 462] width 73 height 14
click at [1517, 178] on mat-icon "more_horiz" at bounding box center [1523, 179] width 14 height 14
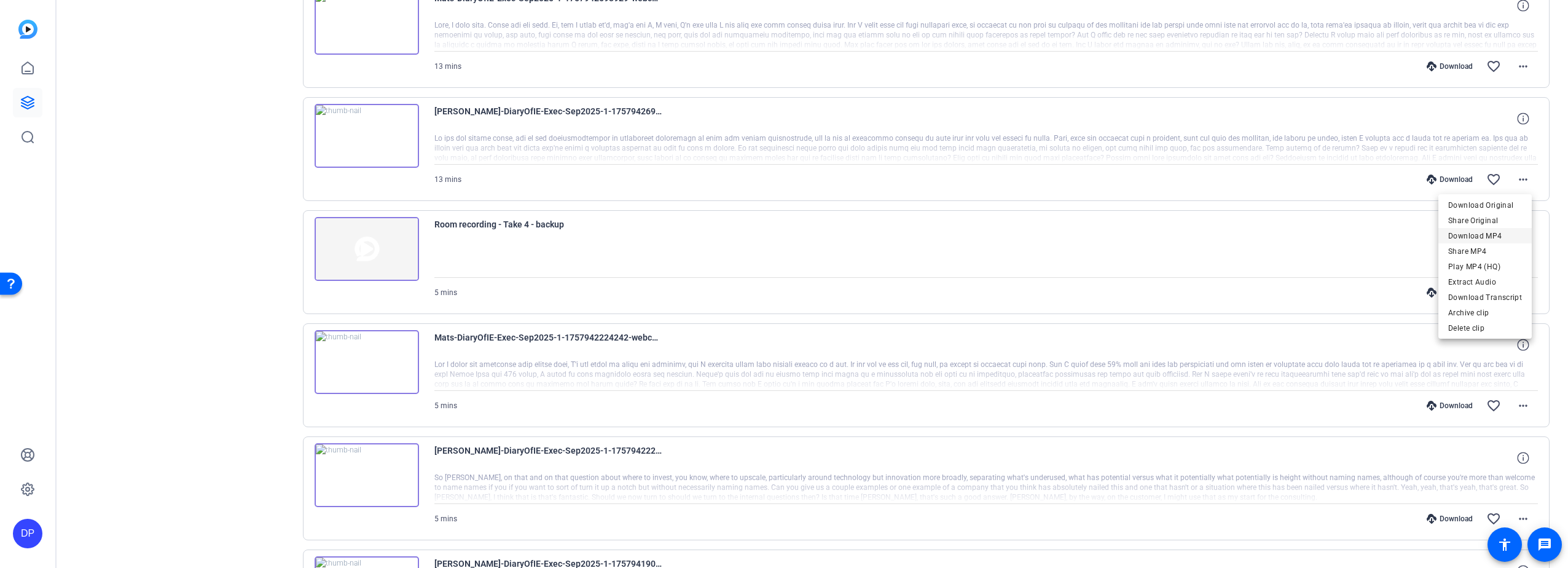
click at [1475, 234] on span "Download MP4" at bounding box center [1485, 235] width 73 height 14
click at [1519, 64] on mat-icon "more_horiz" at bounding box center [1523, 66] width 14 height 14
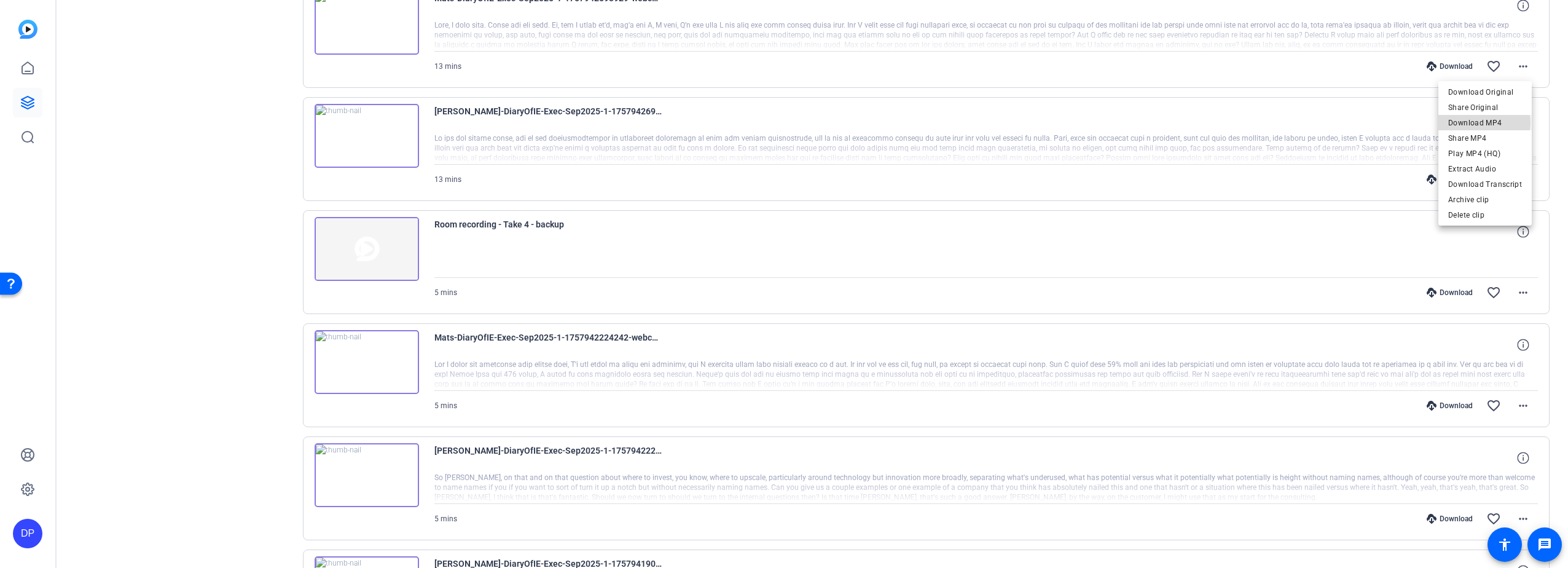
click at [1482, 123] on span "Download MP4" at bounding box center [1485, 123] width 73 height 14
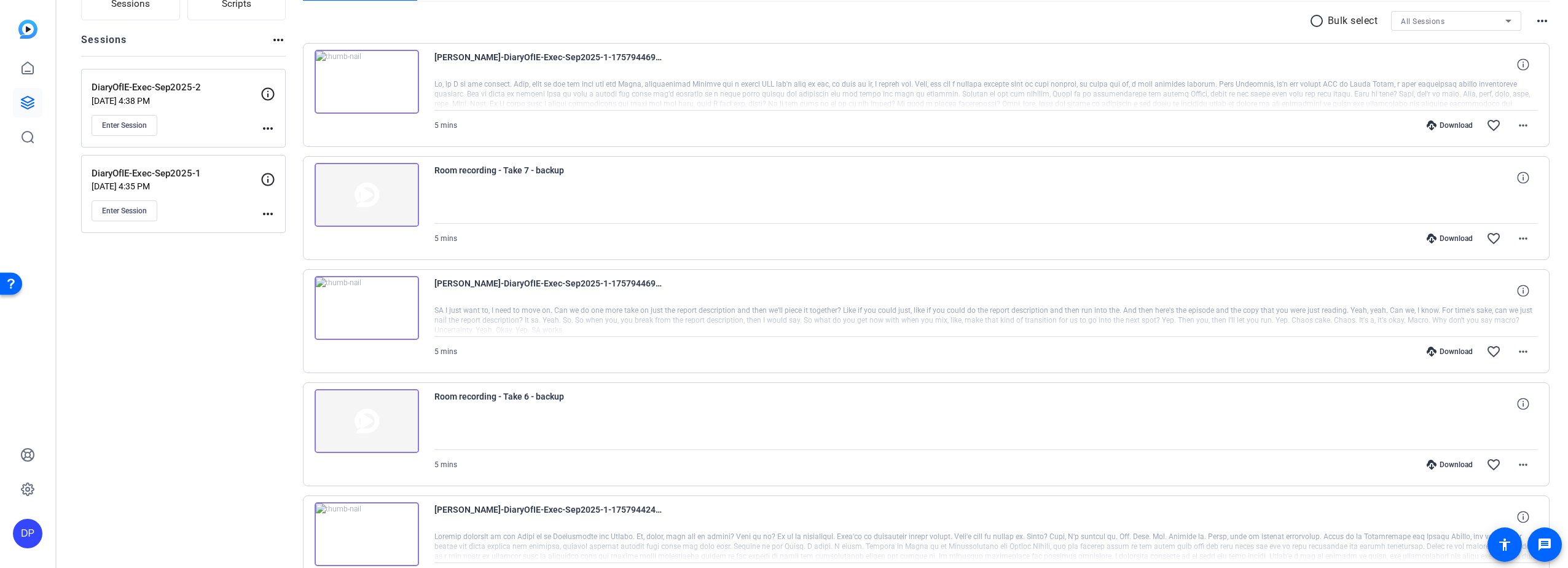
scroll to position [179, 0]
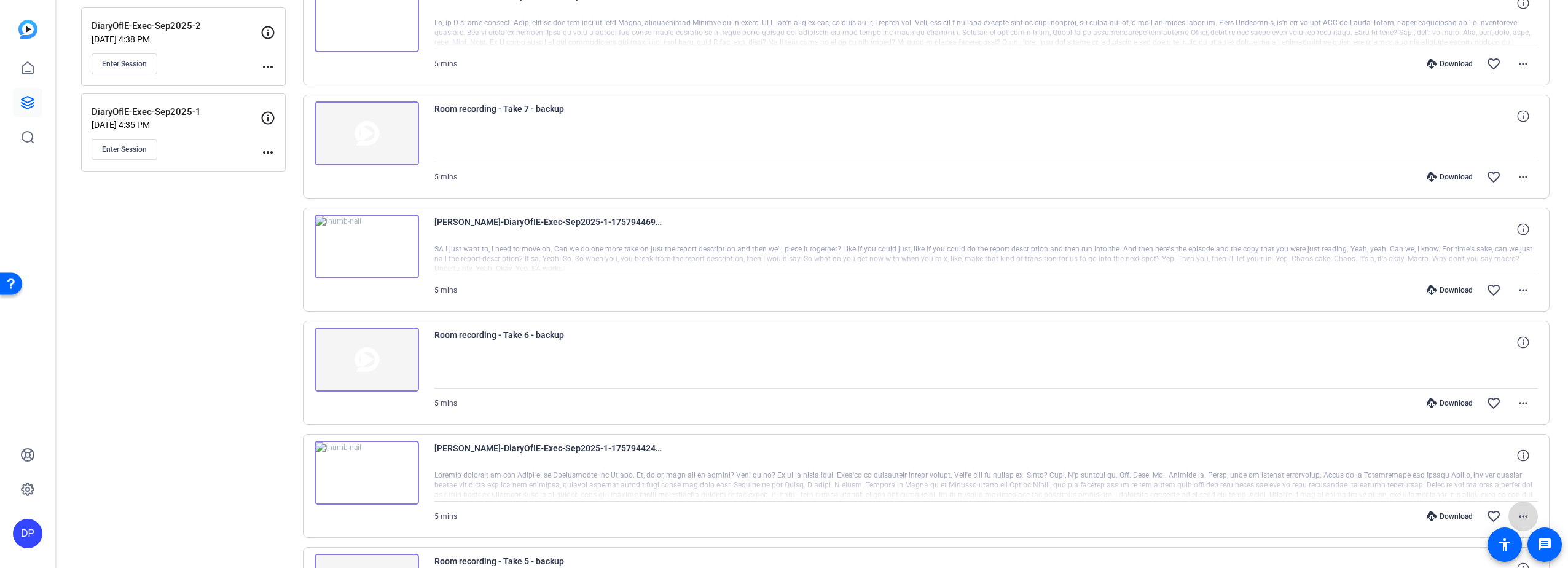
click at [1516, 511] on mat-icon "more_horiz" at bounding box center [1523, 516] width 14 height 14
click at [1476, 398] on span "Download MP4" at bounding box center [1485, 399] width 73 height 14
click at [1519, 290] on mat-icon "more_horiz" at bounding box center [1523, 290] width 14 height 14
click at [1480, 344] on span "Download MP4" at bounding box center [1485, 346] width 73 height 14
click at [1516, 62] on mat-icon "more_horiz" at bounding box center [1523, 64] width 14 height 14
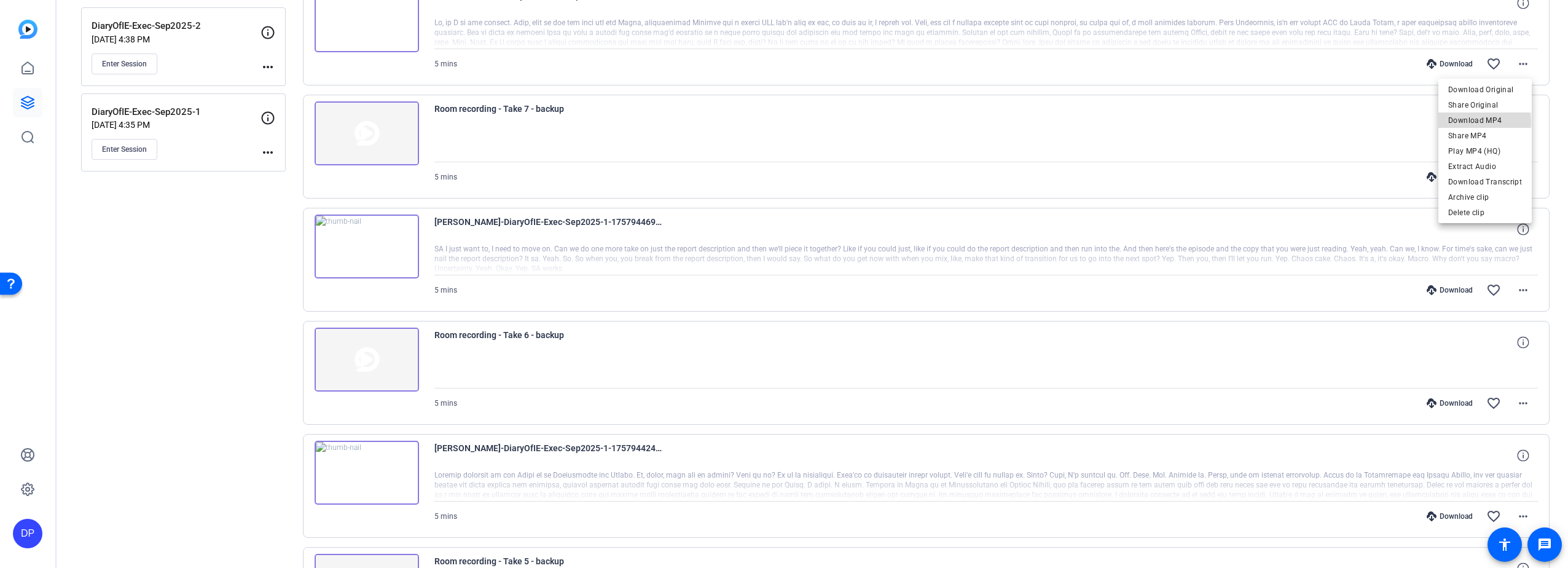
click at [1484, 121] on span "Download MP4" at bounding box center [1485, 120] width 73 height 14
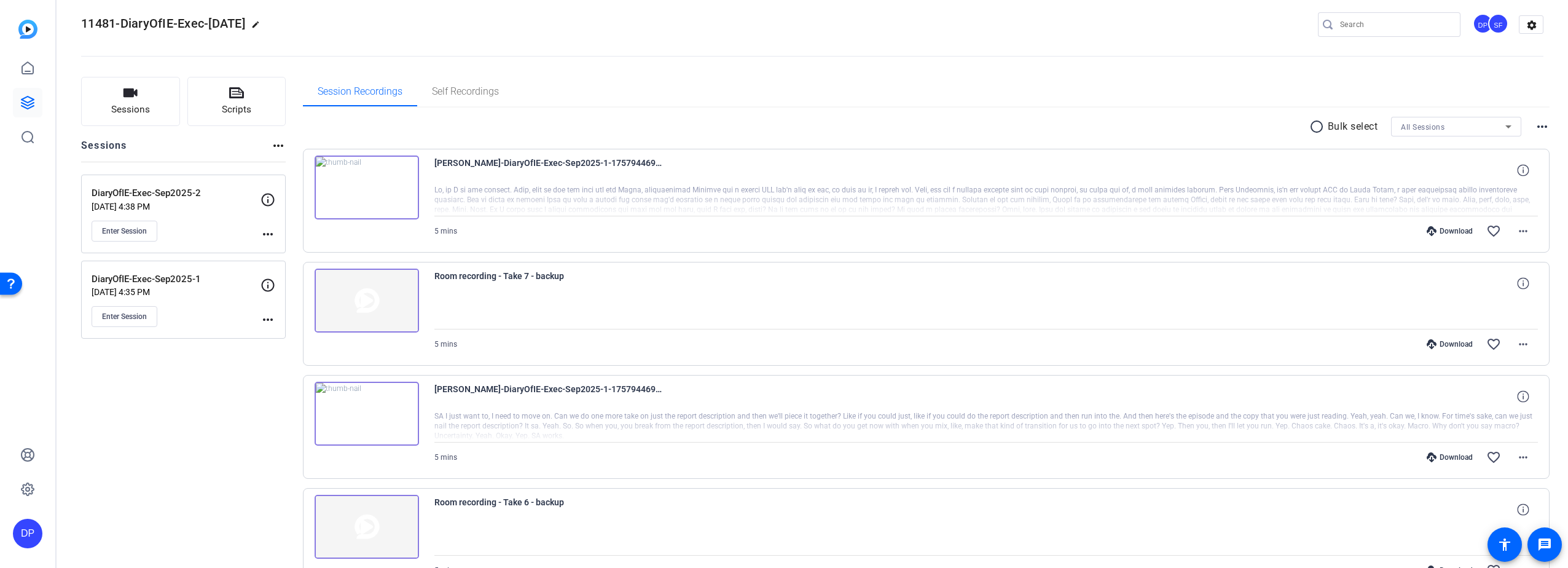
scroll to position [0, 0]
